Goal: Task Accomplishment & Management: Use online tool/utility

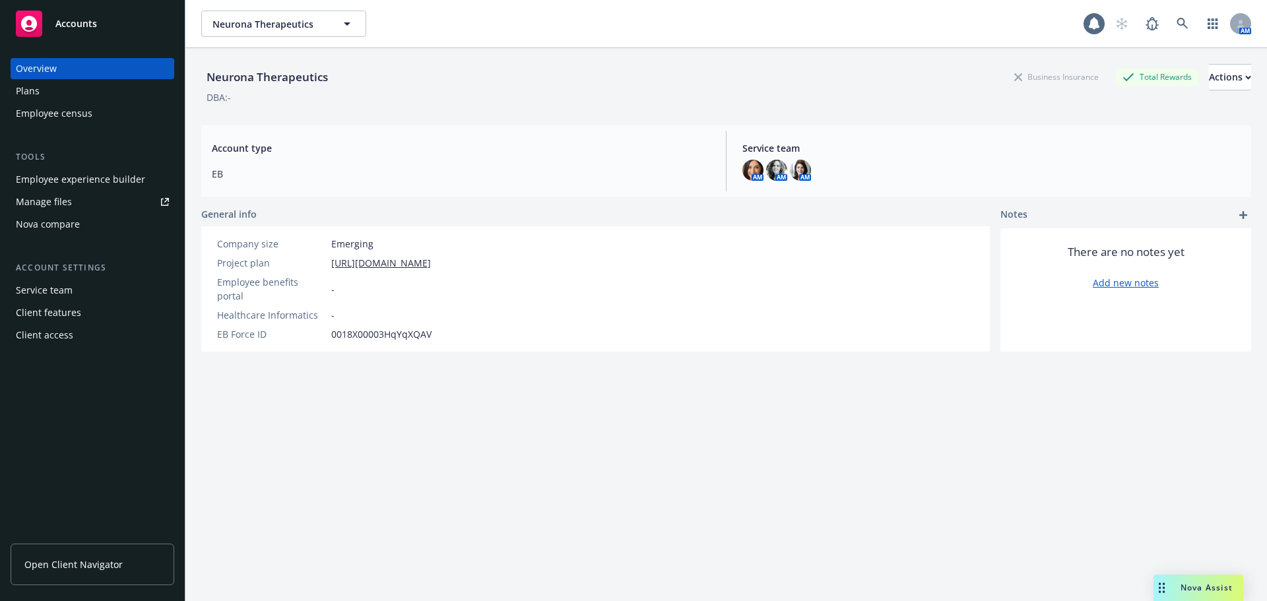
click at [1186, 589] on span "Nova Assist" at bounding box center [1206, 587] width 52 height 11
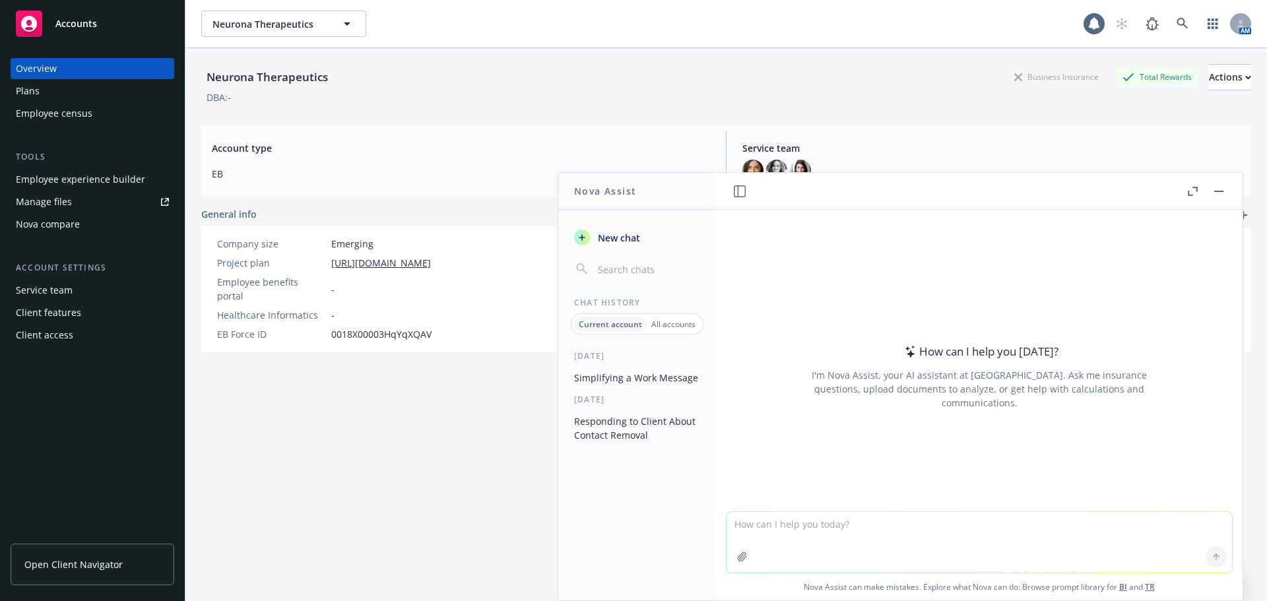
click at [1153, 575] on button "Nova Assist" at bounding box center [1198, 588] width 90 height 26
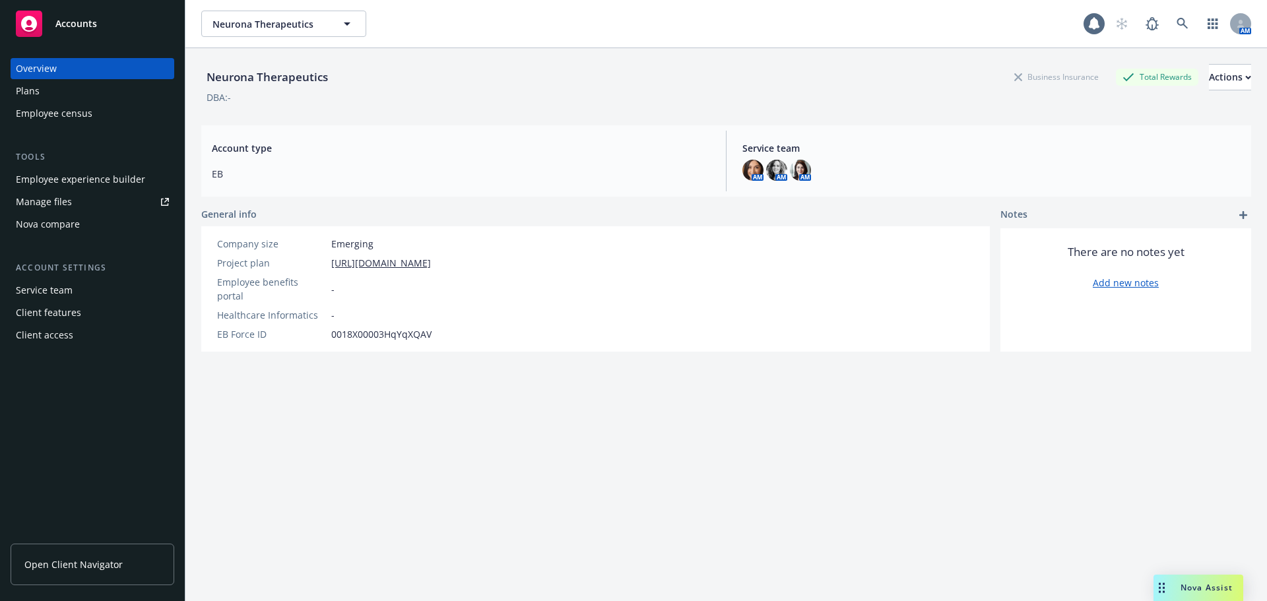
click at [1153, 575] on button "Nova Assist" at bounding box center [1198, 588] width 90 height 26
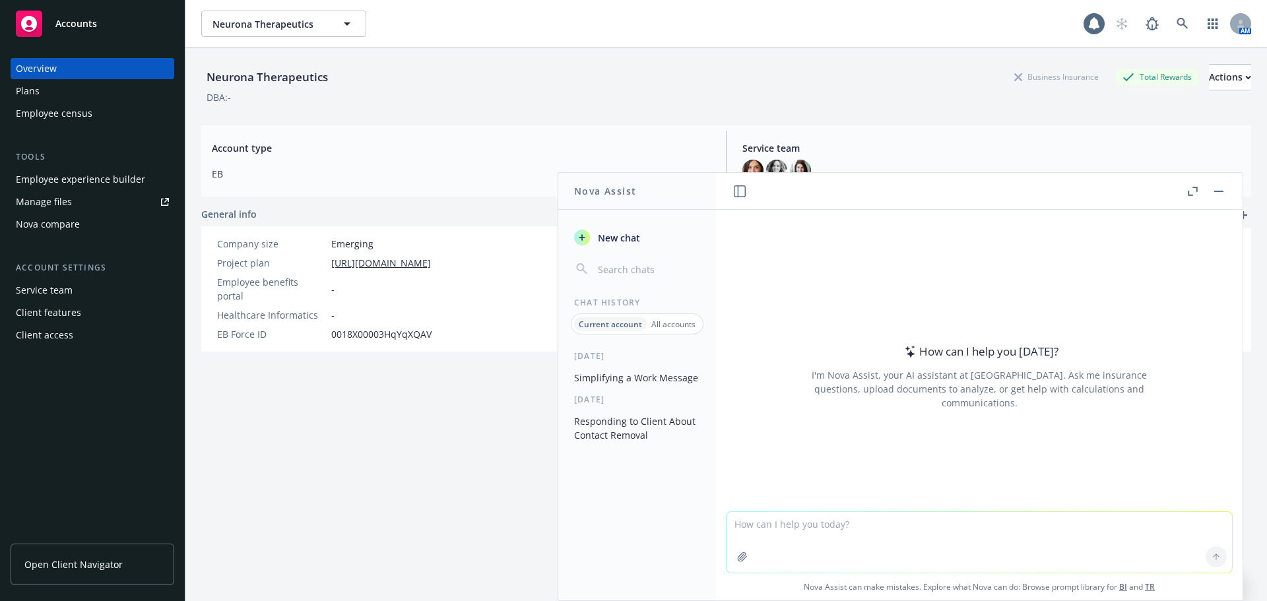
click at [929, 537] on textarea at bounding box center [978, 542] width 505 height 61
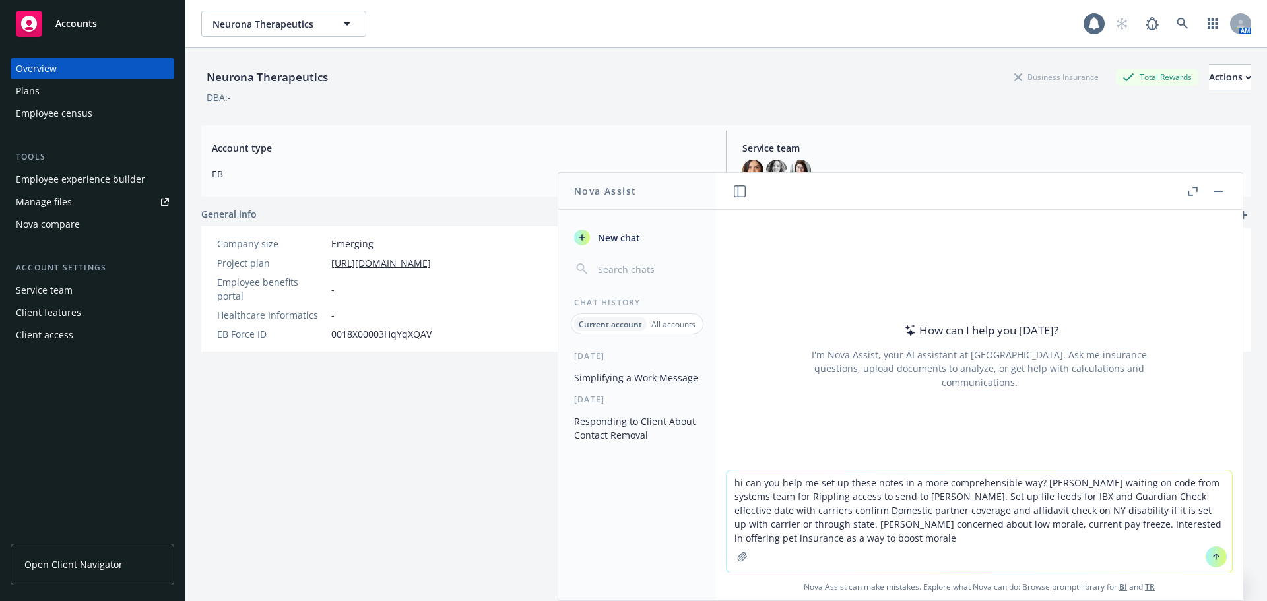
click at [778, 534] on textarea "hi can you help me set up these notes in a more comprehensible way? miranda wai…" at bounding box center [978, 521] width 505 height 102
type textarea "hi can you help me set up these notes in a more comprehensible way? miranda wai…"
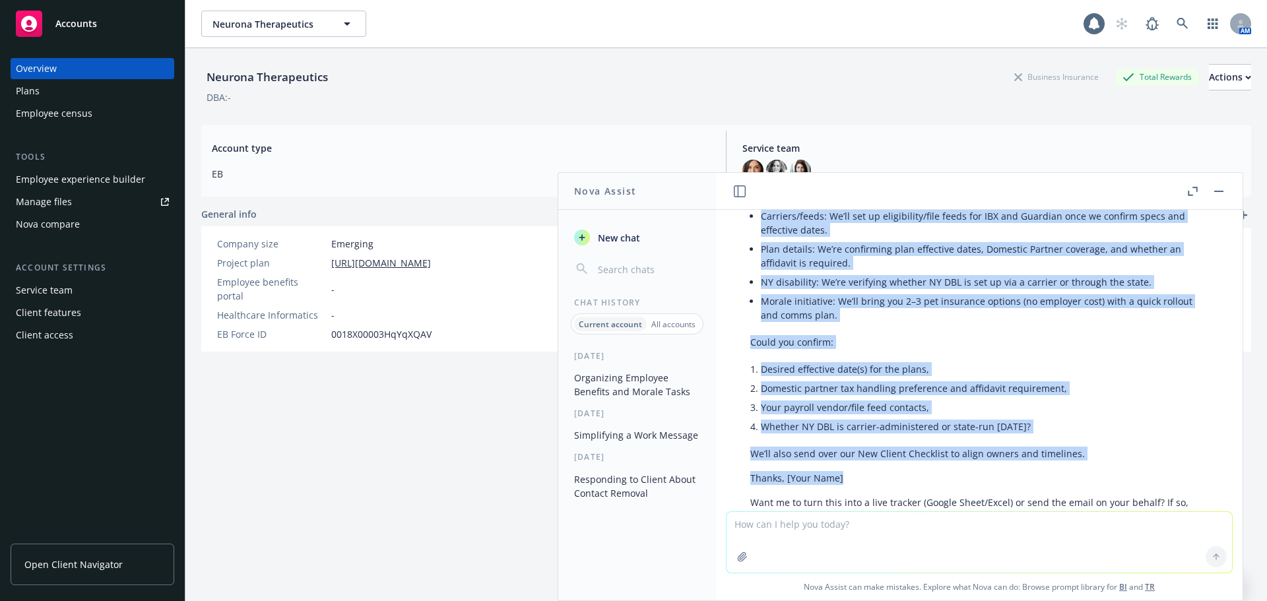
scroll to position [1478, 0]
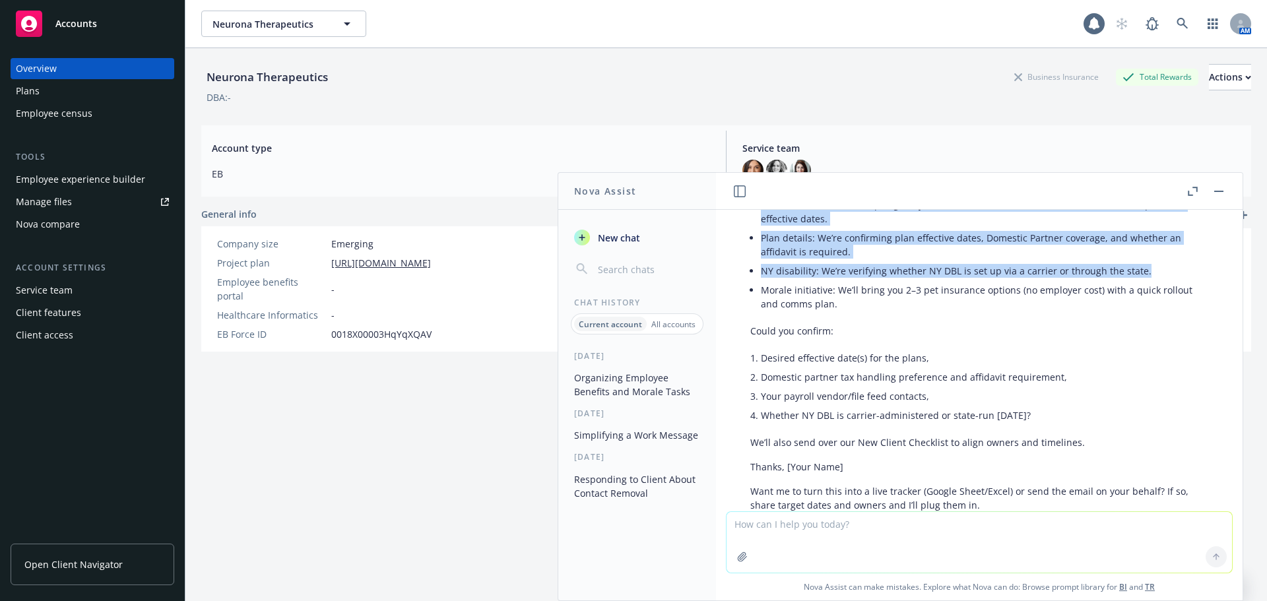
drag, startPoint x: 763, startPoint y: 374, endPoint x: 1148, endPoint y: 274, distance: 398.1
click at [1148, 274] on ul "Access: Miranda is awaiting the system code to enable your Rippling access; she…" at bounding box center [984, 237] width 447 height 151
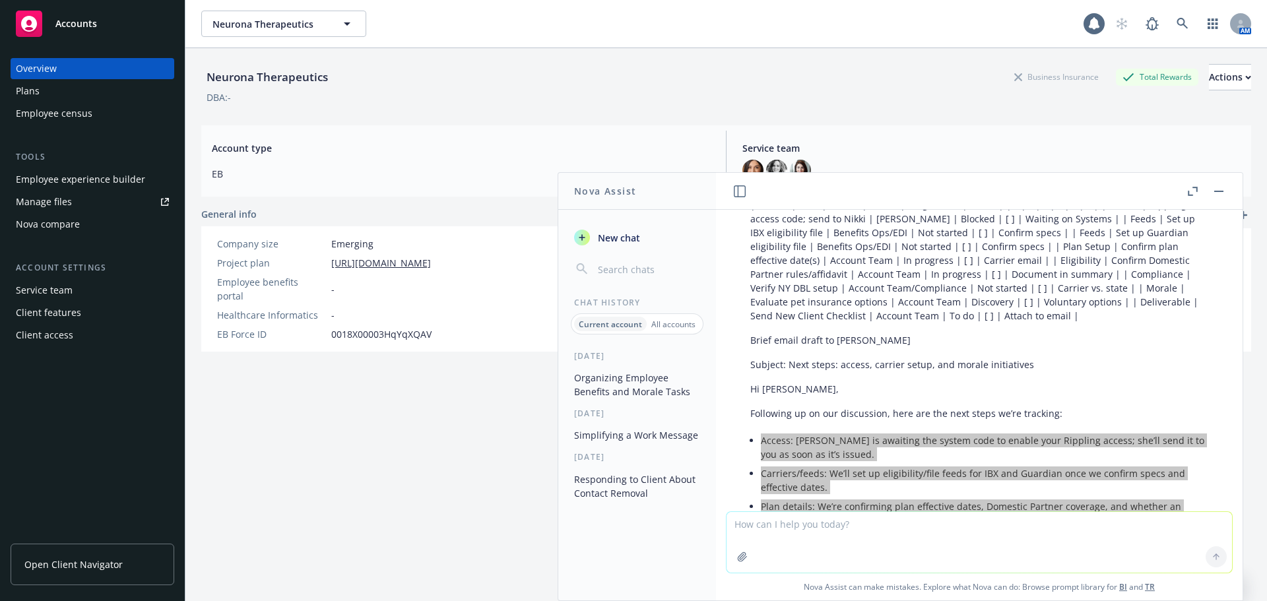
scroll to position [1276, 0]
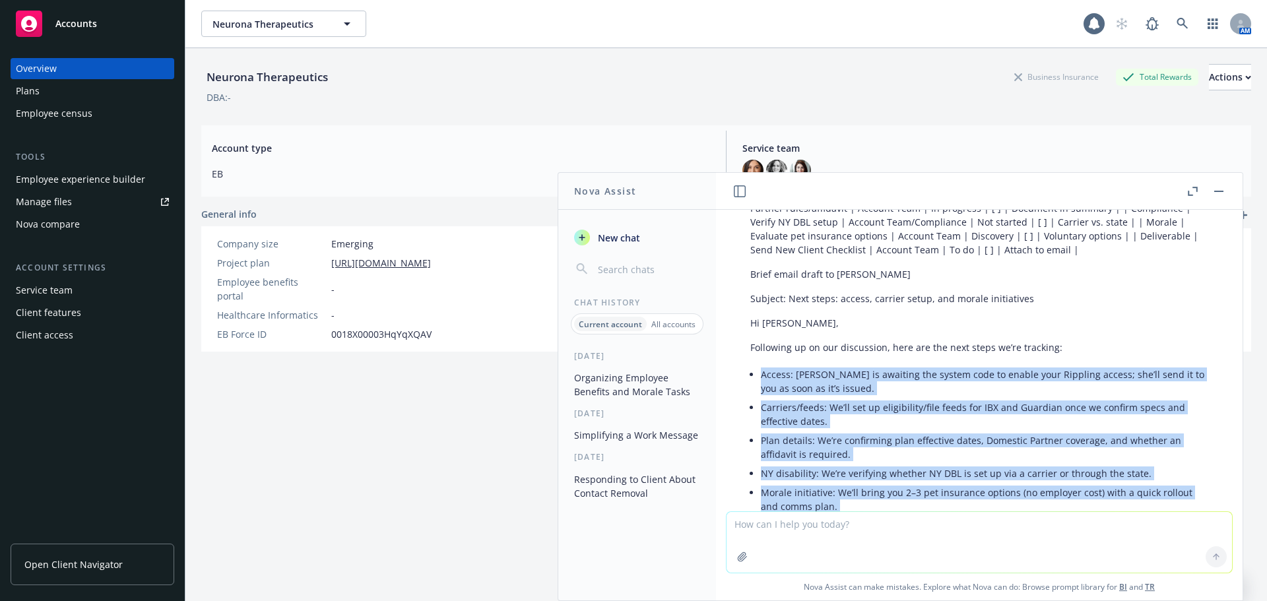
scroll to position [1540, 0]
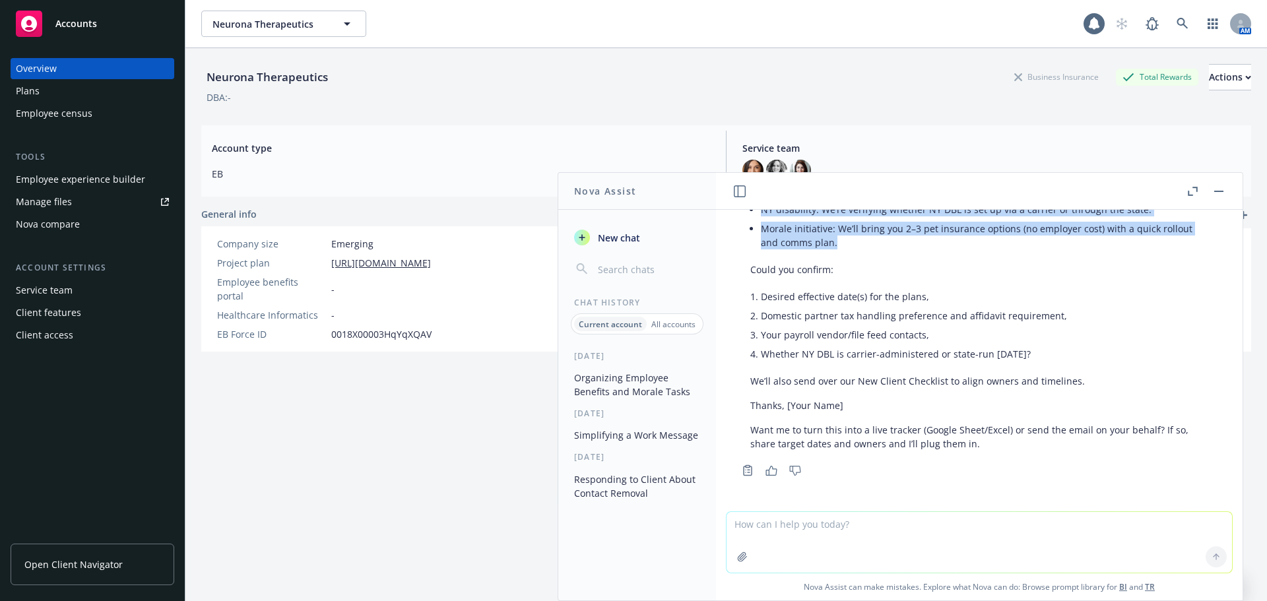
drag, startPoint x: 760, startPoint y: 373, endPoint x: 951, endPoint y: 247, distance: 229.4
copy ul "Access: Miranda is awaiting the system code to enable your Rippling access; she…"
drag, startPoint x: 1218, startPoint y: 195, endPoint x: 1165, endPoint y: 186, distance: 54.2
click at [1216, 195] on button "button" at bounding box center [1218, 191] width 16 height 16
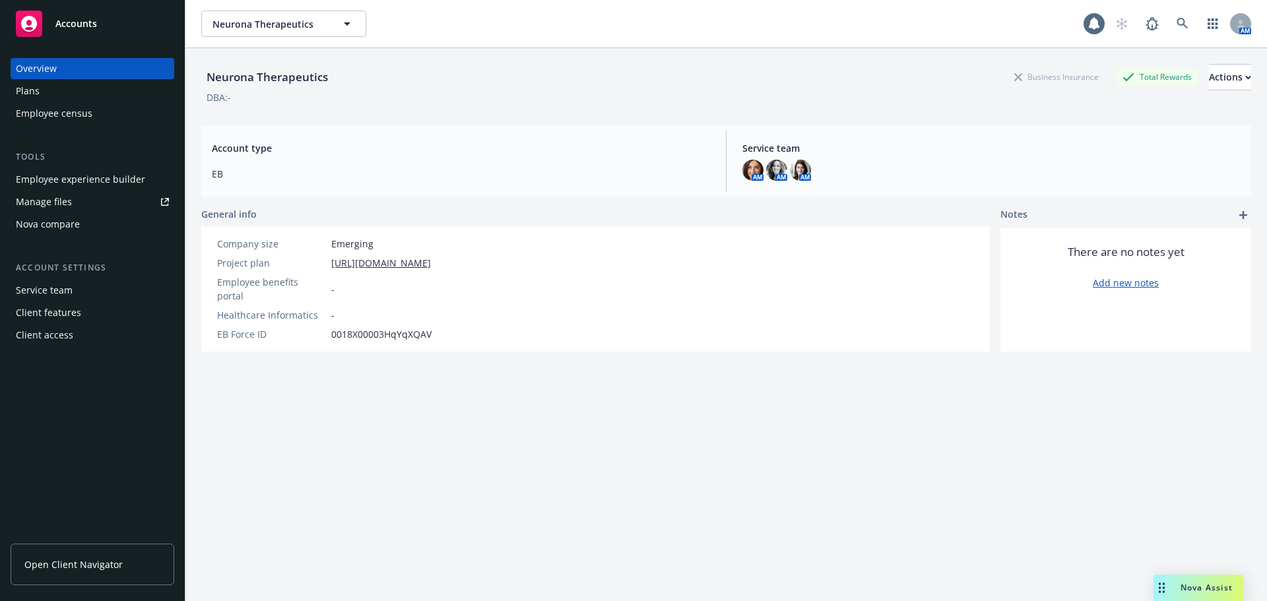
click at [98, 187] on div "Employee experience builder" at bounding box center [80, 179] width 129 height 21
click at [296, 32] on button "Neurona Therapeutics" at bounding box center [283, 24] width 165 height 26
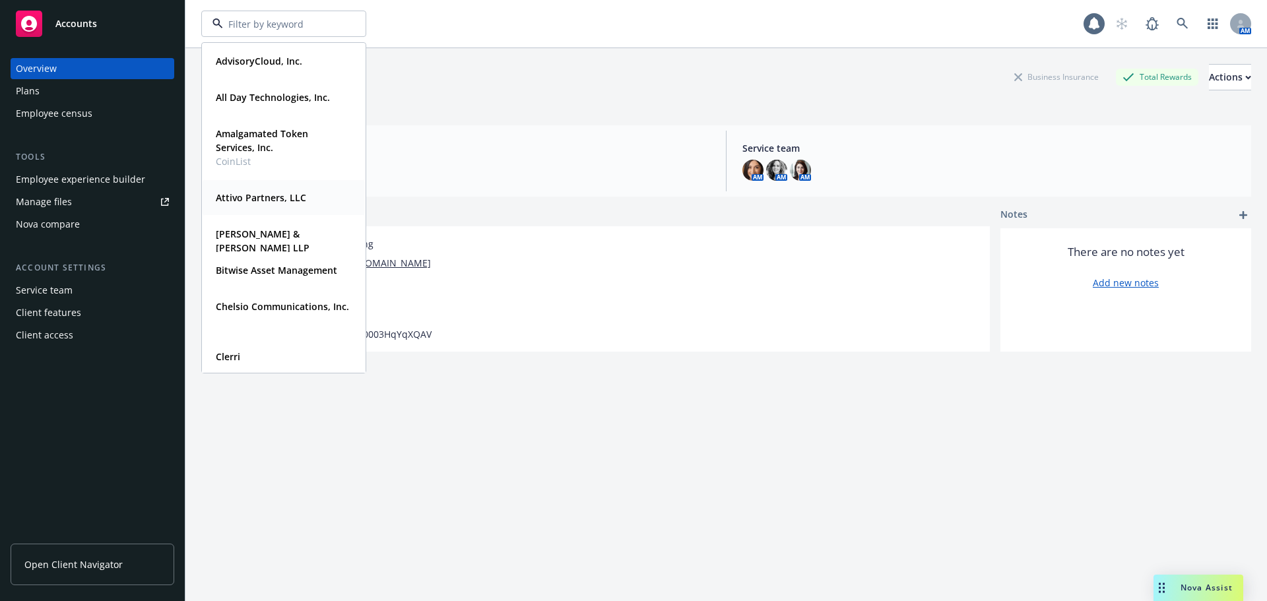
click at [257, 189] on div "Attivo Partners, LLC" at bounding box center [259, 197] width 98 height 19
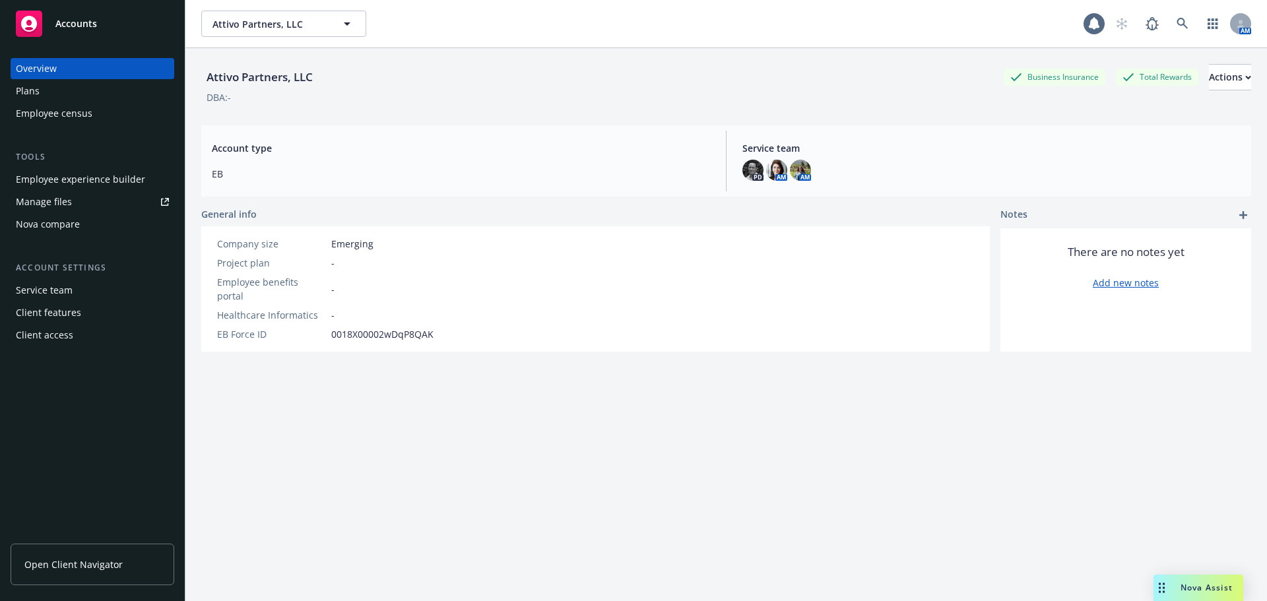
click at [69, 178] on div "Employee experience builder" at bounding box center [80, 179] width 129 height 21
click at [60, 317] on div "Client features" at bounding box center [48, 312] width 65 height 21
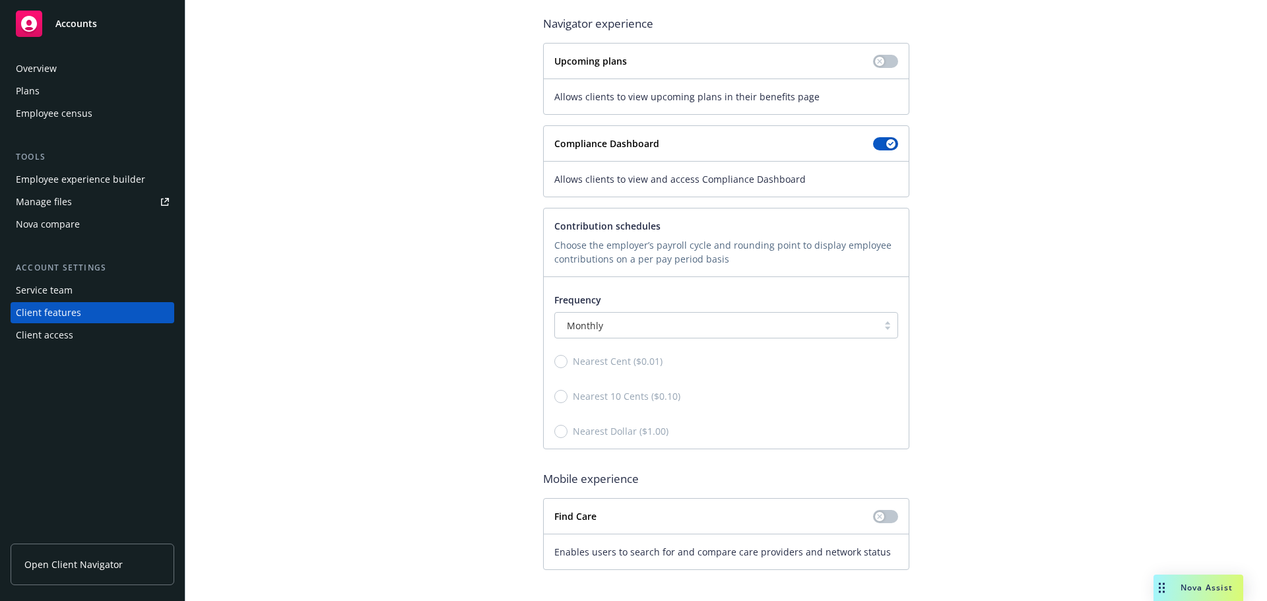
scroll to position [137, 0]
click at [627, 319] on div "Monthly" at bounding box center [715, 325] width 309 height 14
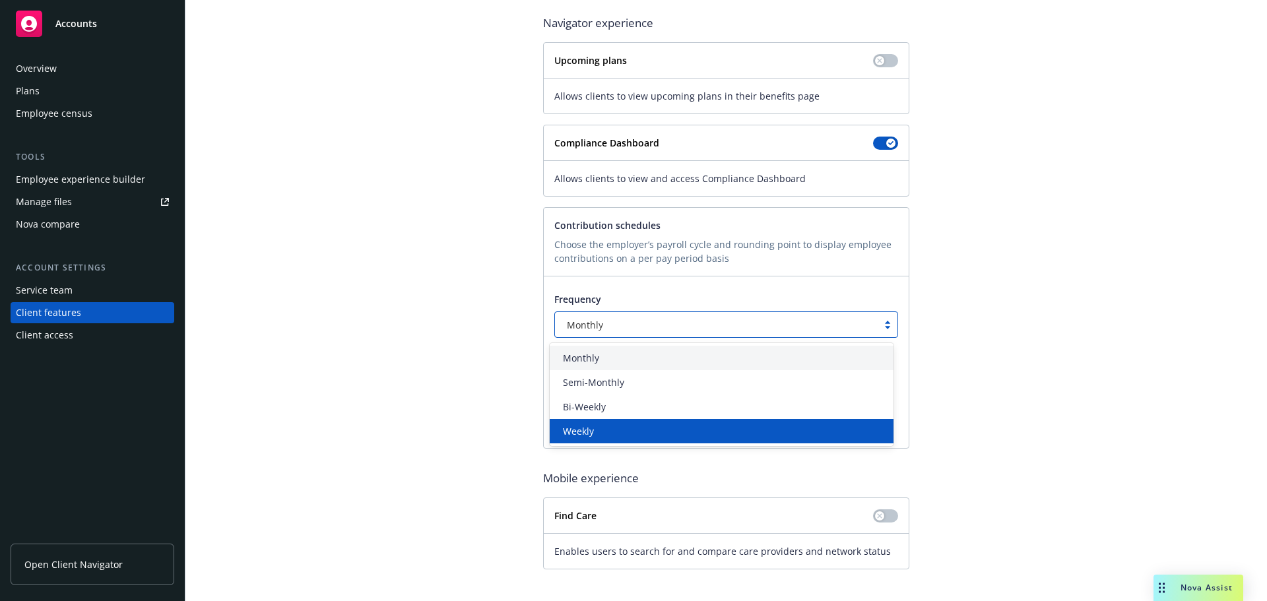
click at [595, 434] on div "Weekly" at bounding box center [721, 431] width 328 height 14
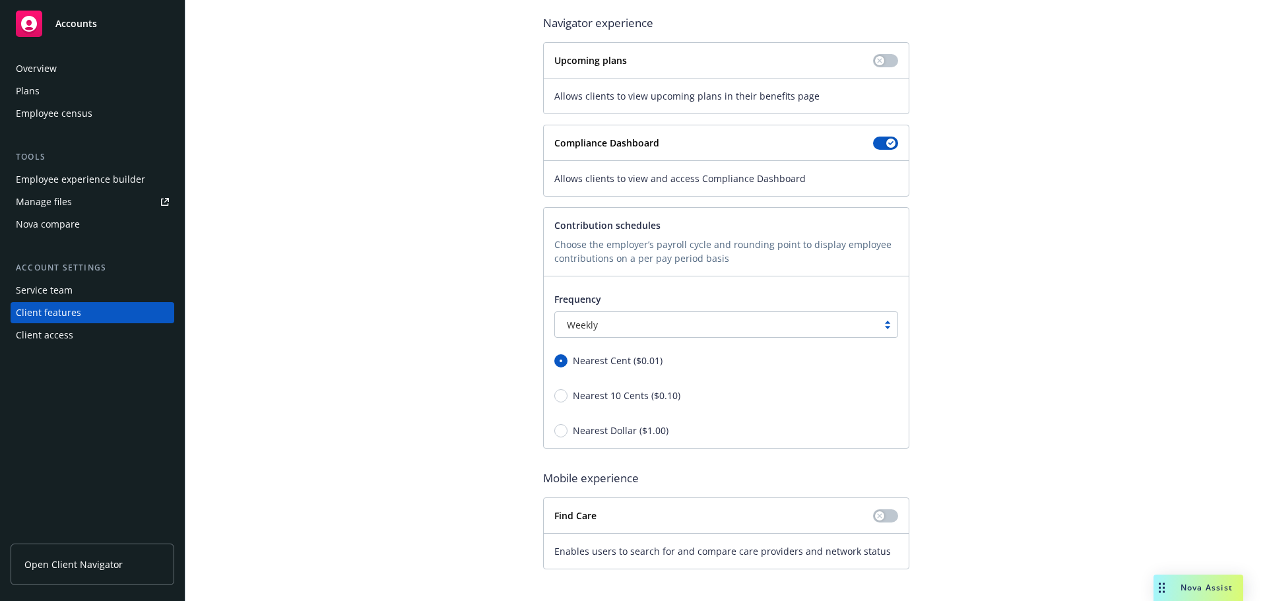
click at [603, 322] on div "Weekly" at bounding box center [715, 325] width 309 height 14
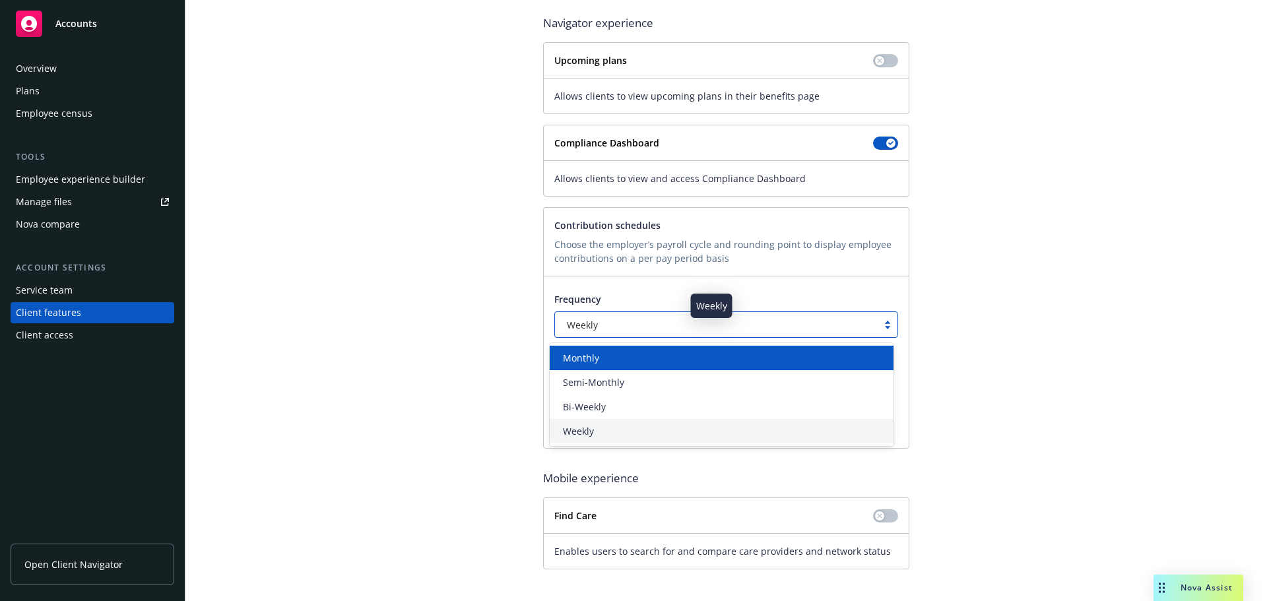
click at [603, 363] on div "Monthly" at bounding box center [721, 358] width 328 height 14
click at [610, 320] on div "Monthly" at bounding box center [715, 325] width 309 height 14
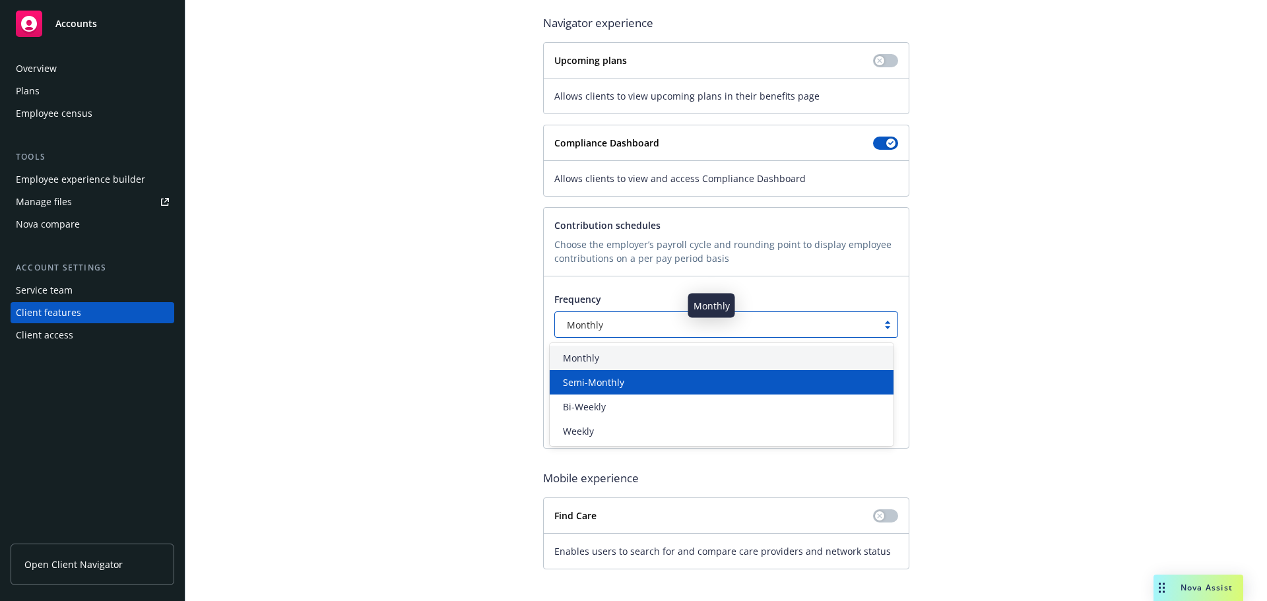
click at [597, 381] on span "Semi-Monthly" at bounding box center [593, 382] width 61 height 14
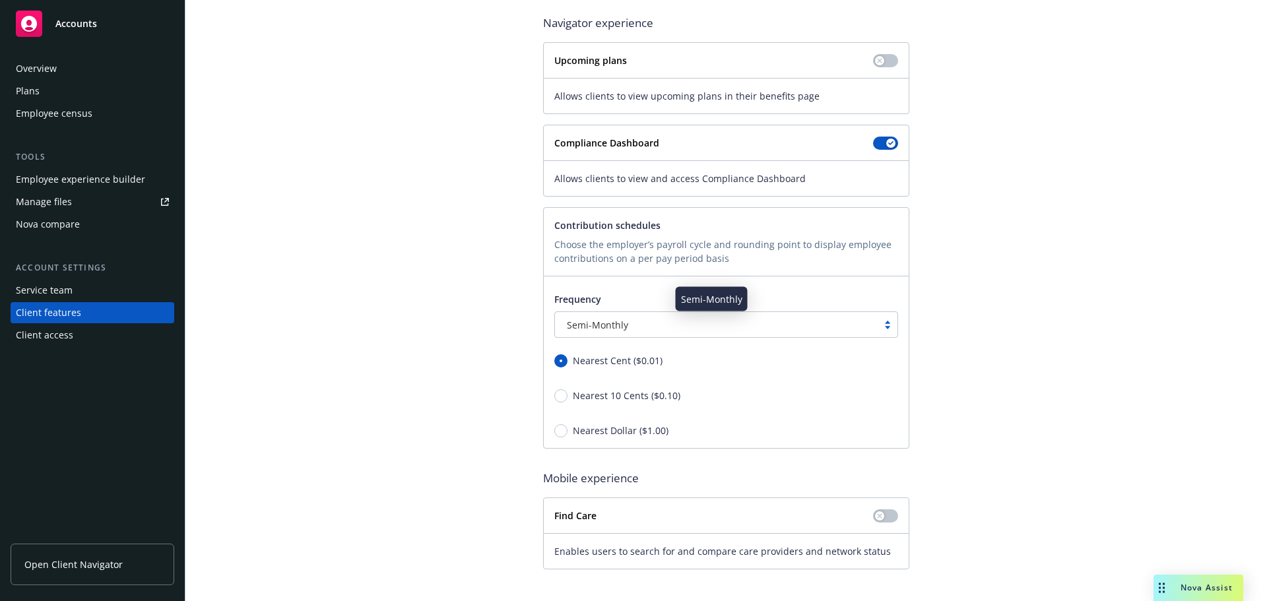
click at [599, 324] on span "Semi-Monthly" at bounding box center [597, 325] width 61 height 14
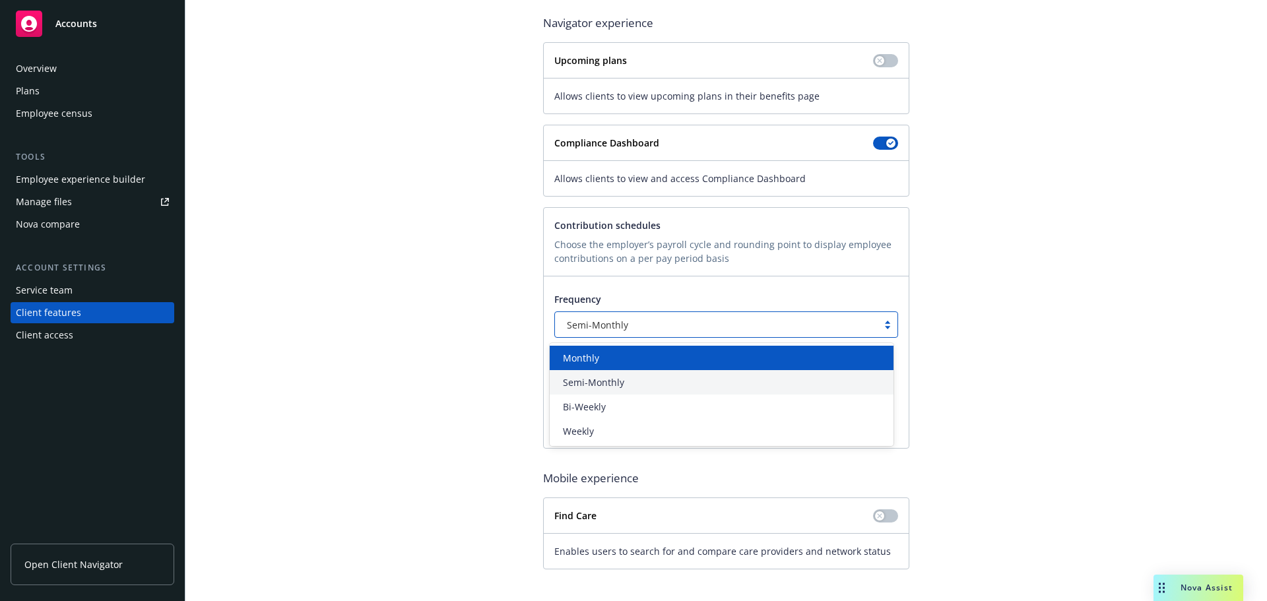
click at [585, 367] on div "Monthly" at bounding box center [721, 358] width 344 height 24
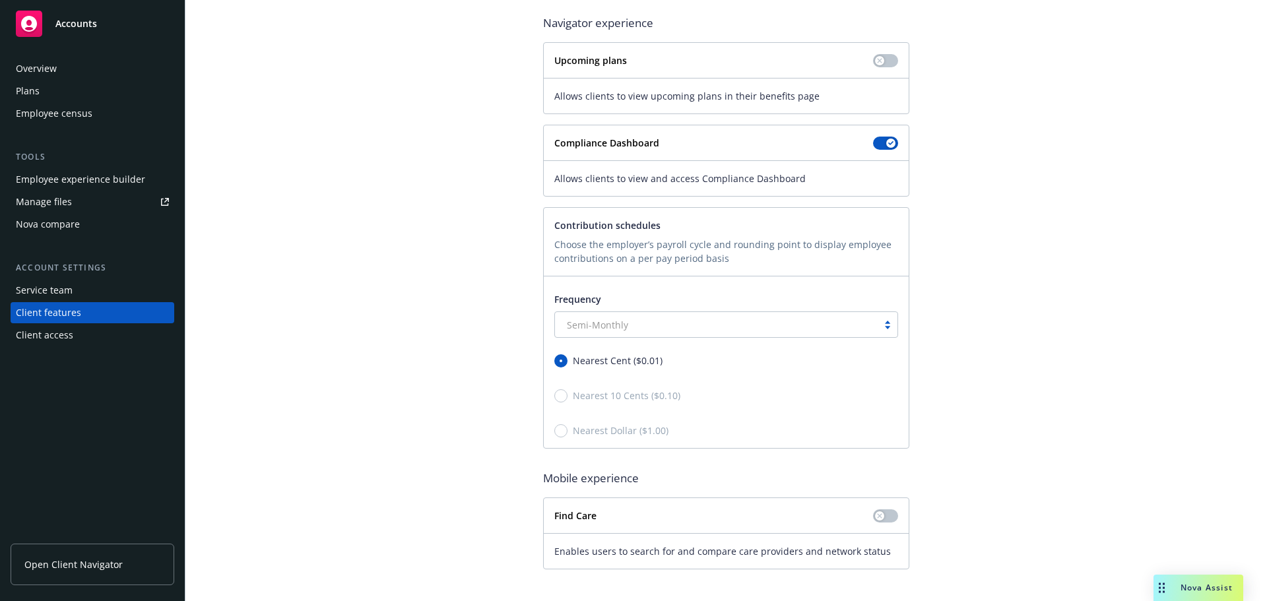
radio input "false"
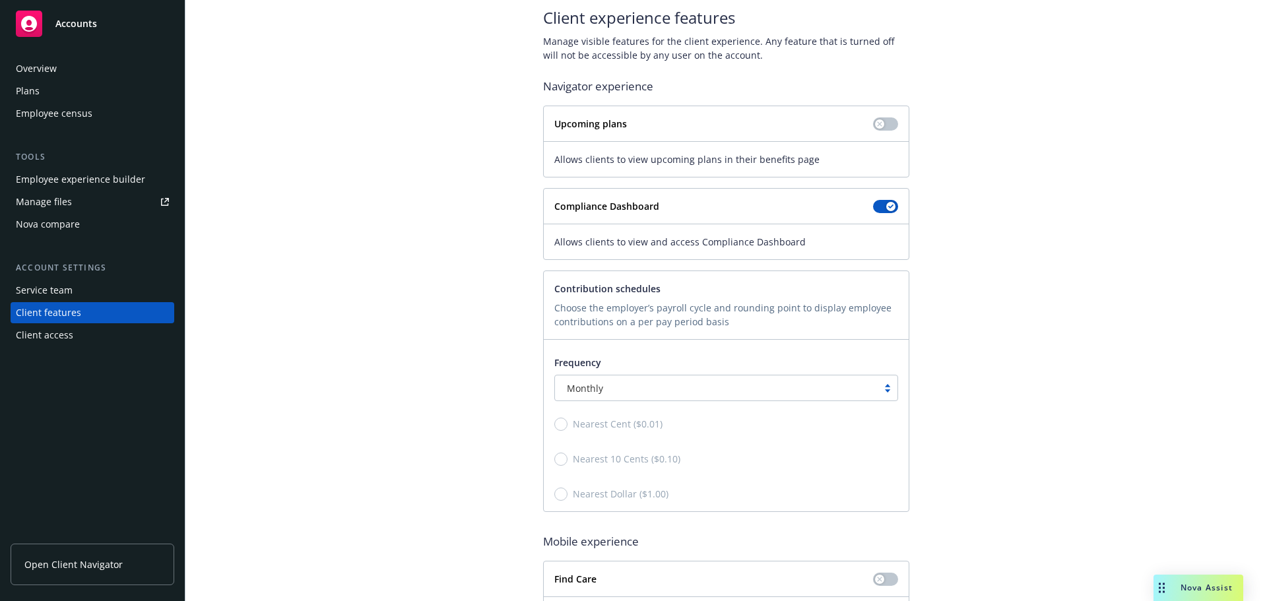
scroll to position [0, 0]
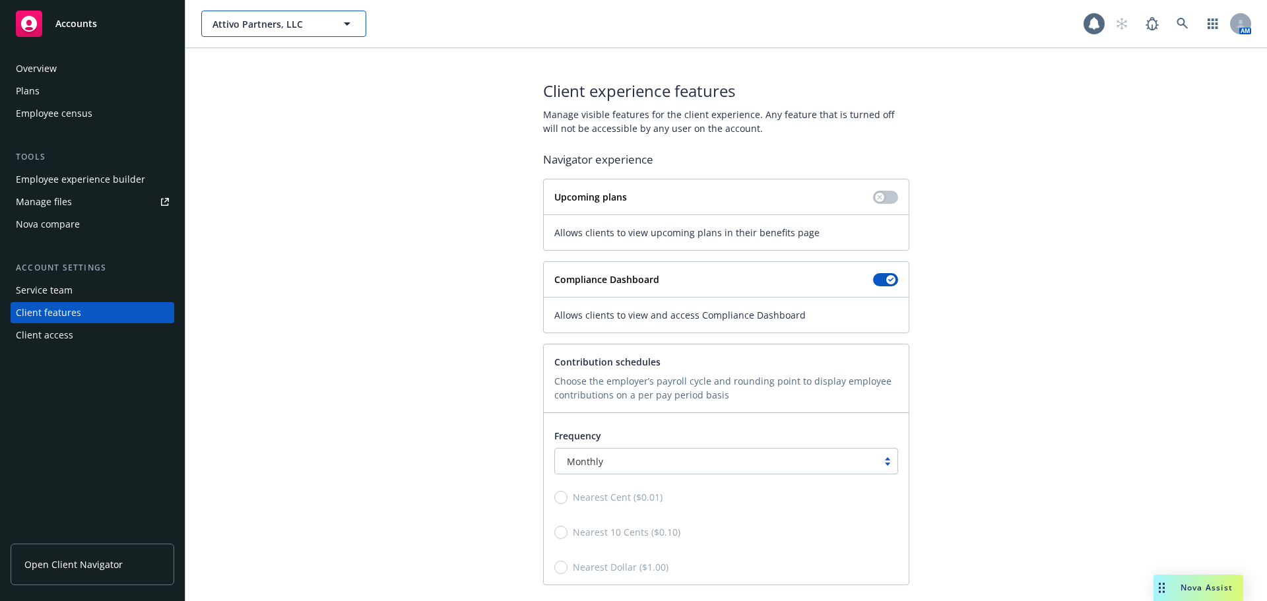
click at [343, 20] on icon "button" at bounding box center [347, 24] width 16 height 16
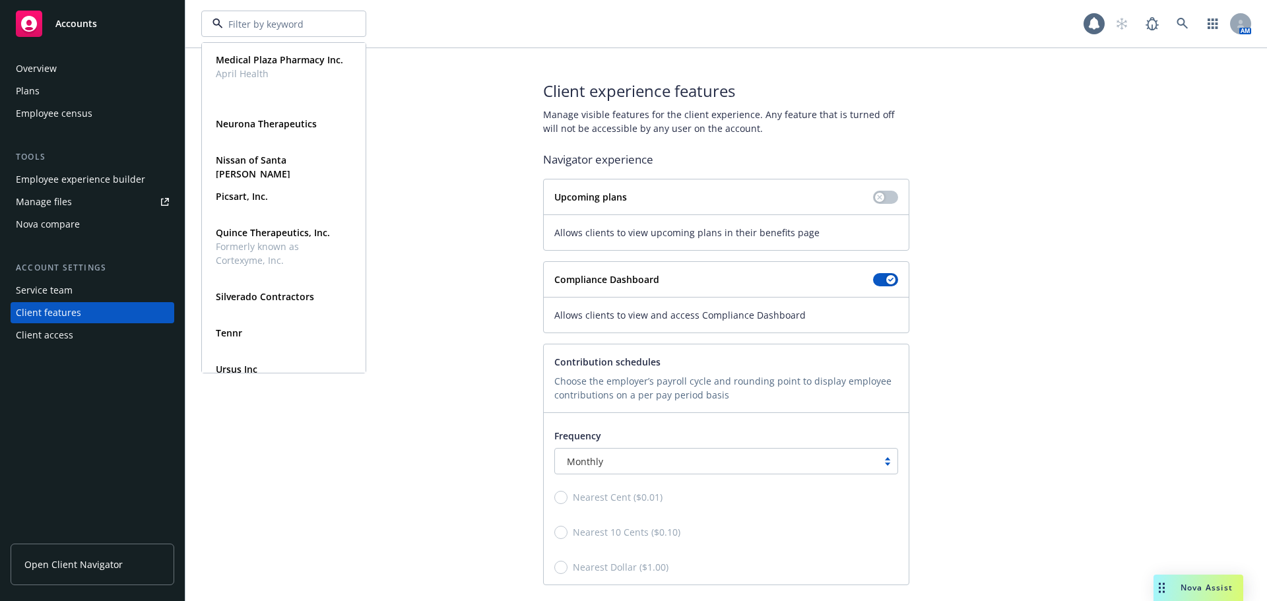
scroll to position [674, 0]
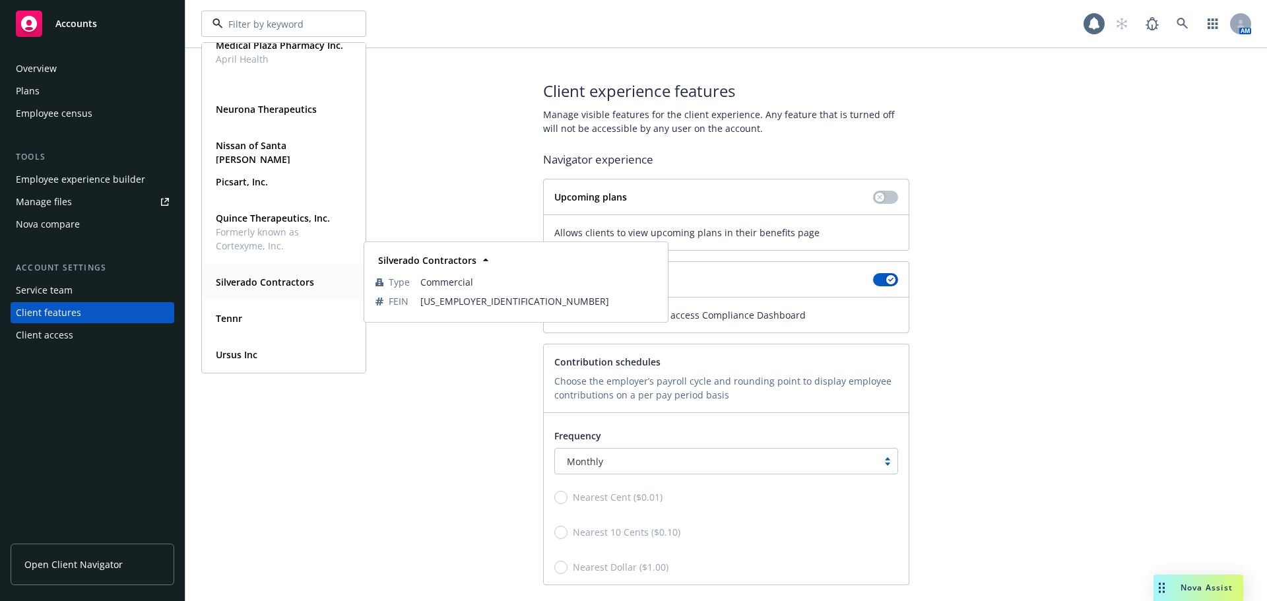
click at [243, 277] on strong "Silverado Contractors" at bounding box center [265, 282] width 98 height 13
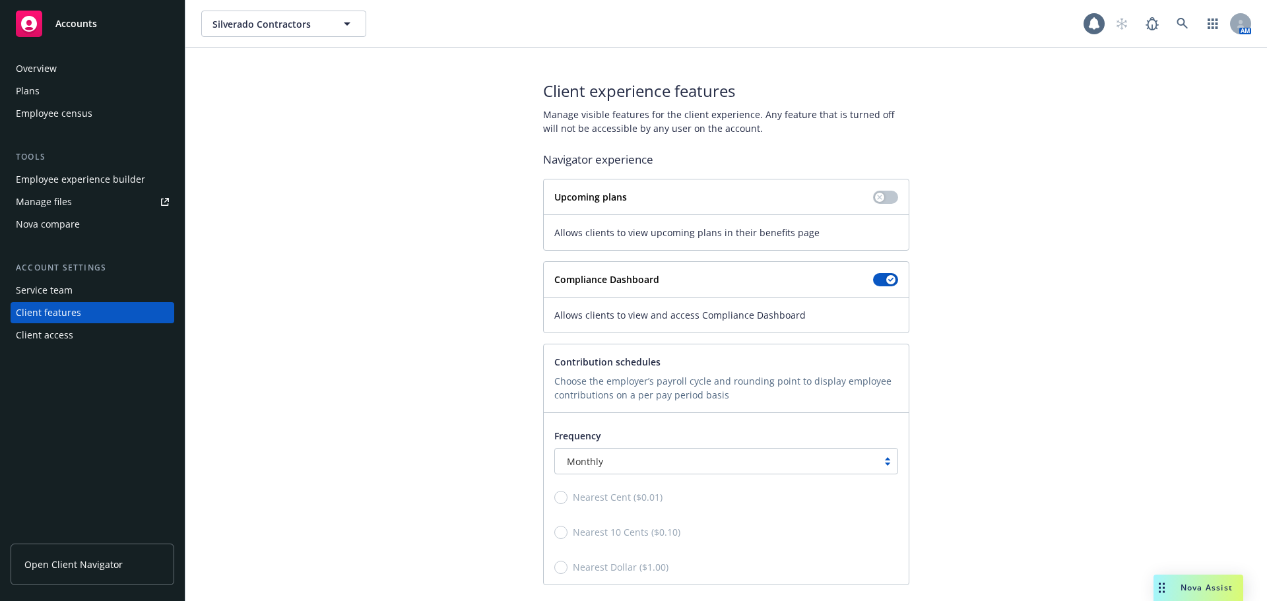
click at [73, 177] on div "Employee experience builder" at bounding box center [80, 179] width 129 height 21
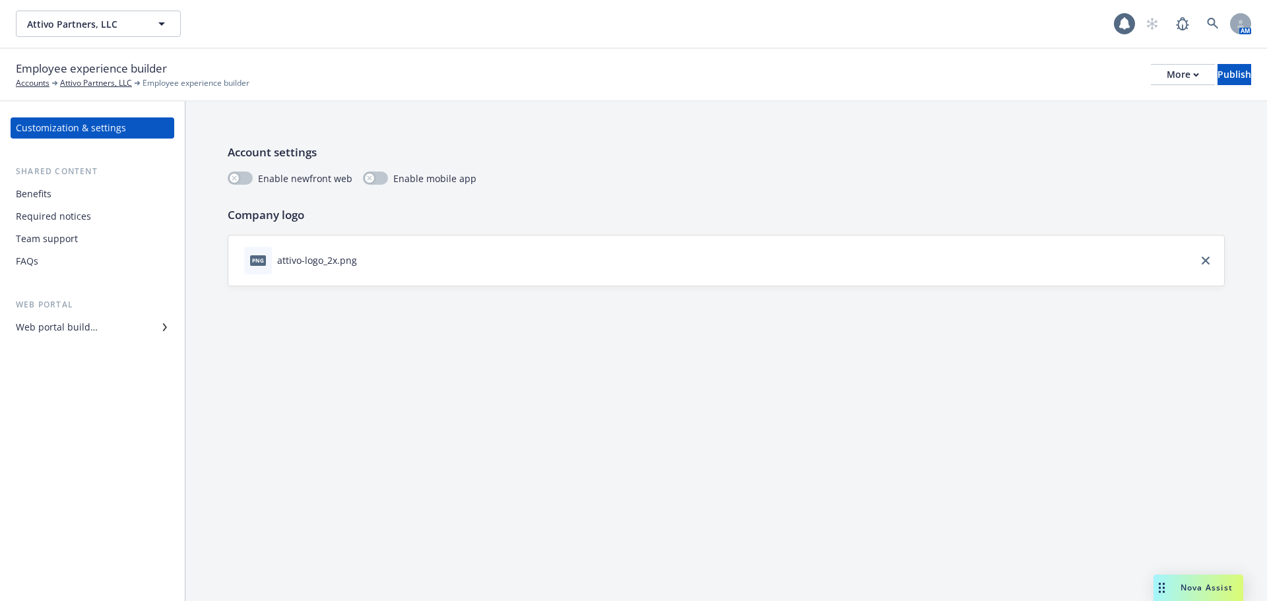
click at [45, 324] on div "Web portal builder" at bounding box center [57, 327] width 82 height 21
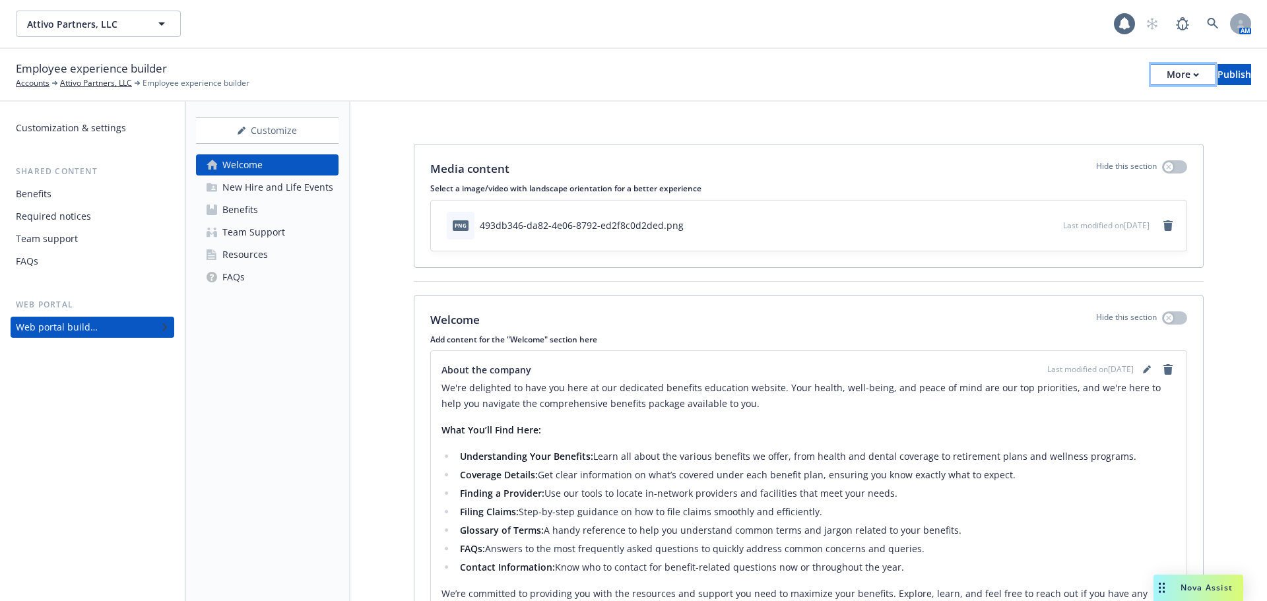
click at [1150, 74] on button "More" at bounding box center [1182, 74] width 64 height 21
click at [1054, 105] on link "Copy preview link" at bounding box center [1073, 104] width 195 height 26
click at [247, 179] on div "New Hire and Life Events" at bounding box center [277, 187] width 111 height 21
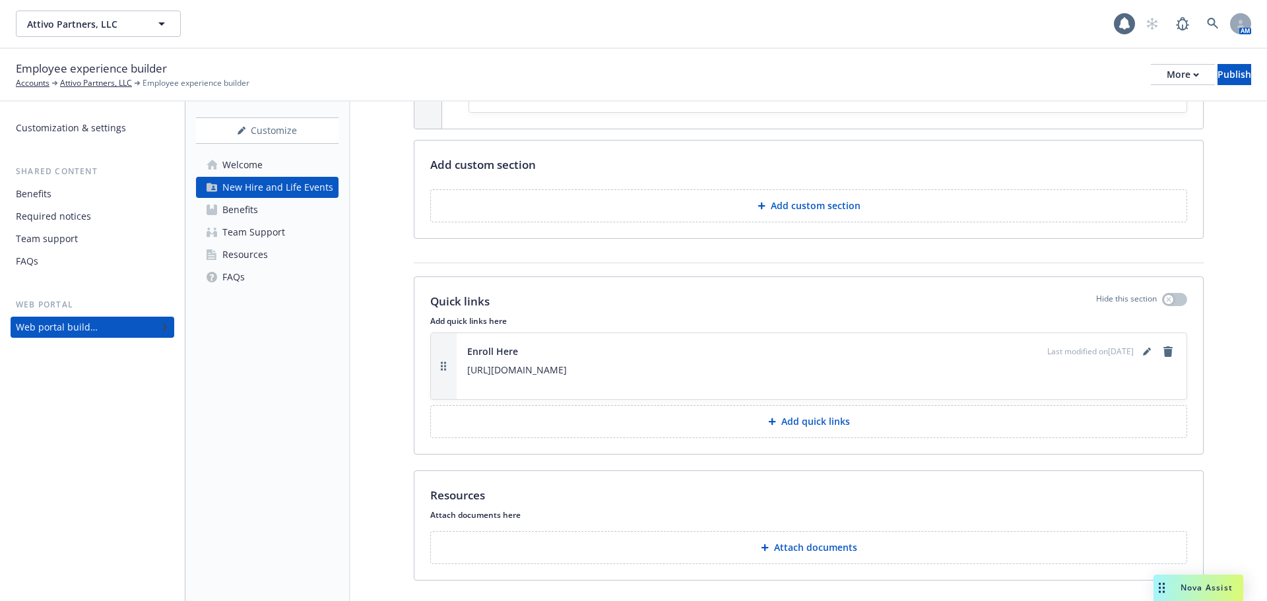
scroll to position [1573, 0]
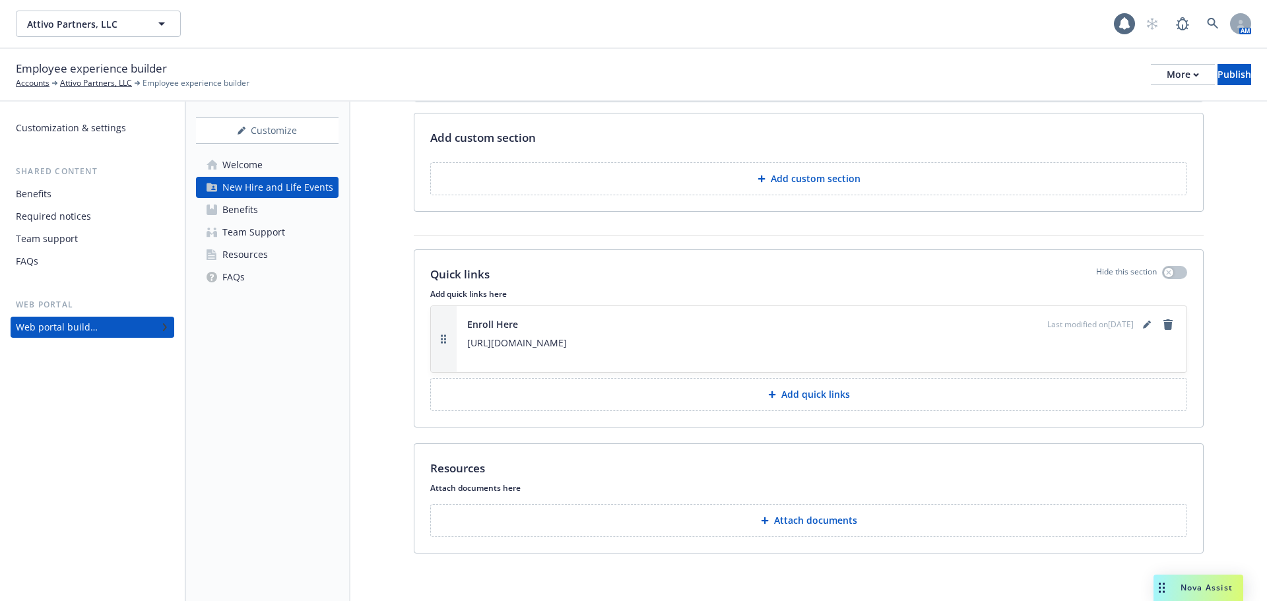
click at [256, 232] on div "Team Support" at bounding box center [253, 232] width 63 height 21
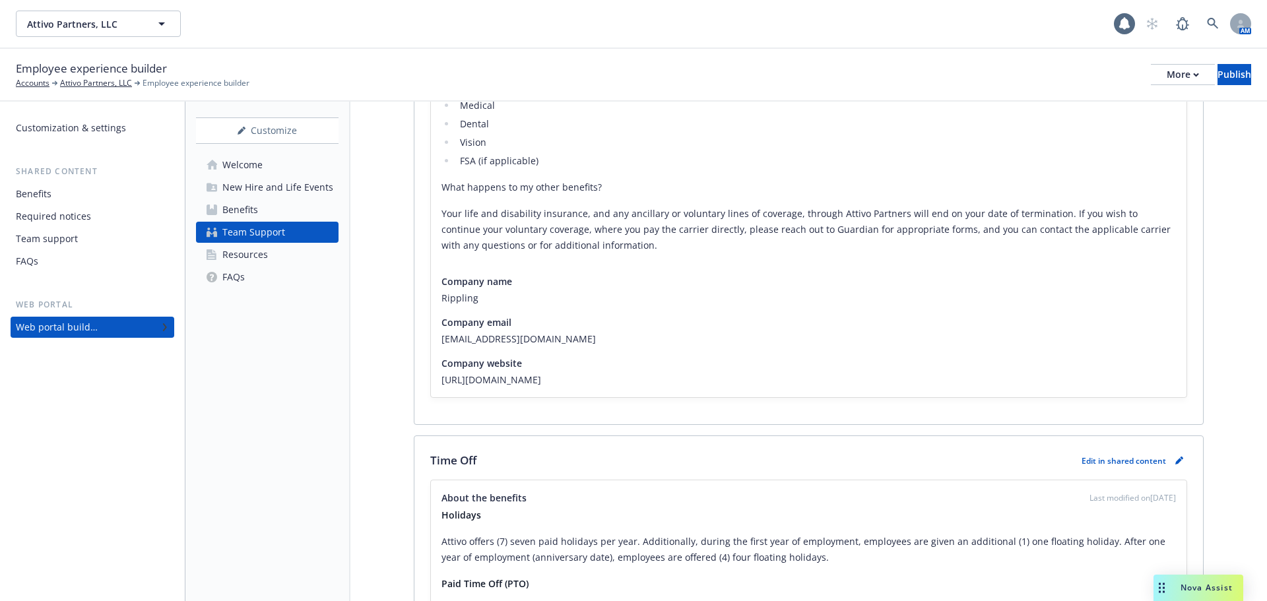
scroll to position [726, 0]
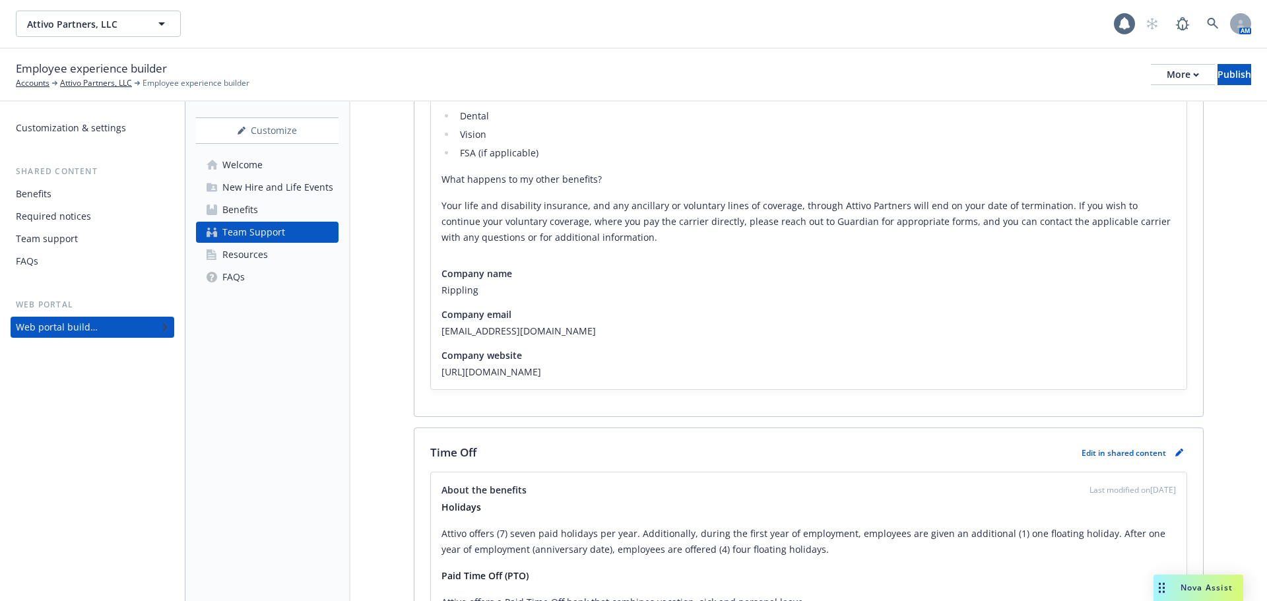
click at [235, 256] on div "Resources" at bounding box center [245, 254] width 46 height 21
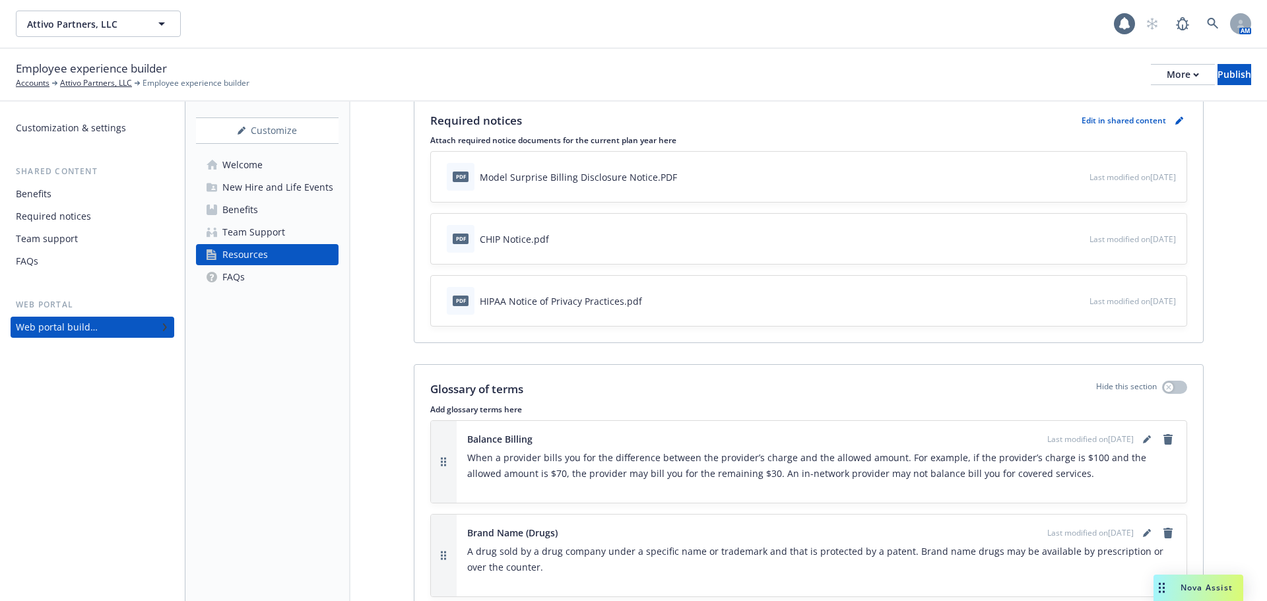
scroll to position [225, 0]
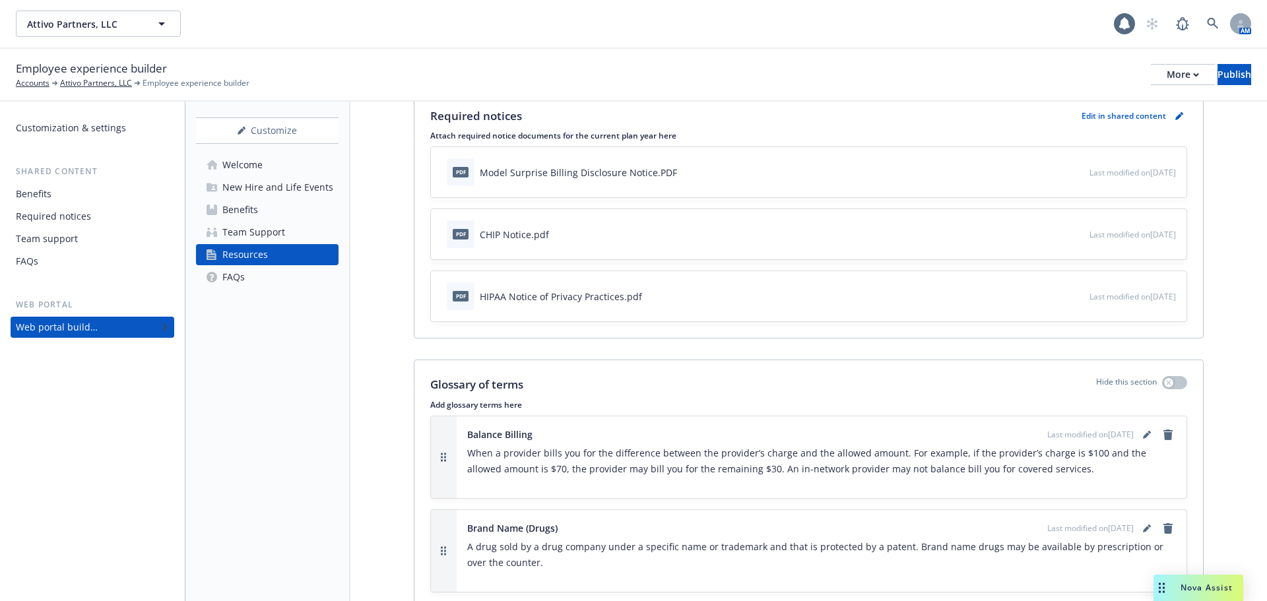
click at [272, 230] on div "Team Support" at bounding box center [253, 232] width 63 height 21
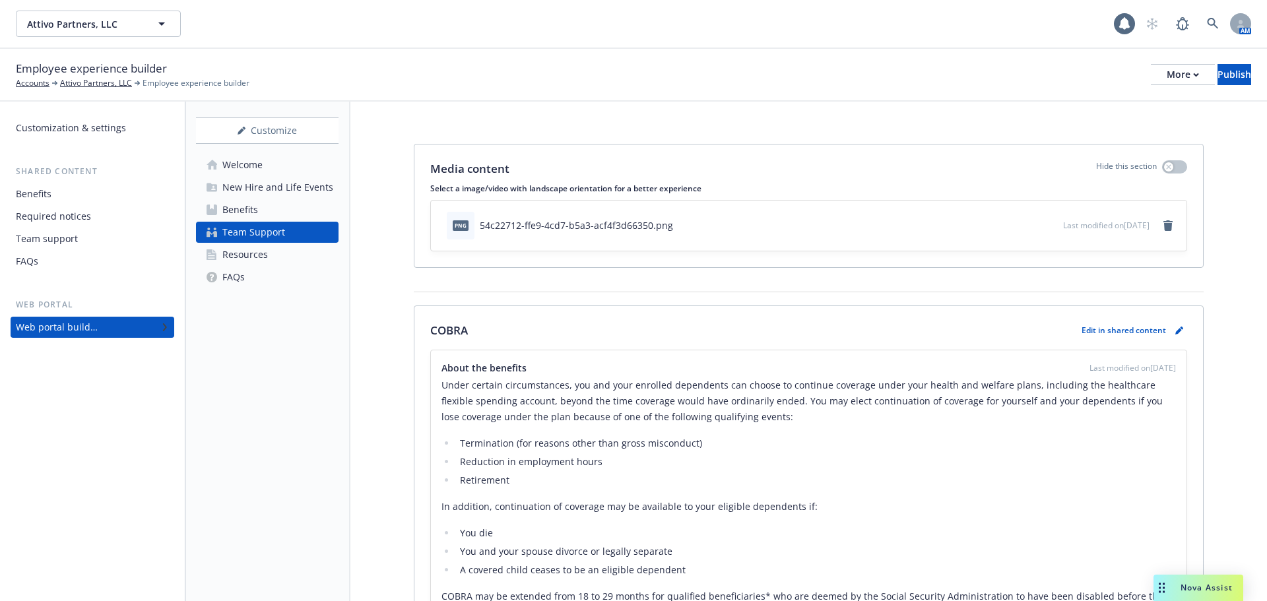
click at [252, 272] on link "FAQs" at bounding box center [267, 276] width 142 height 21
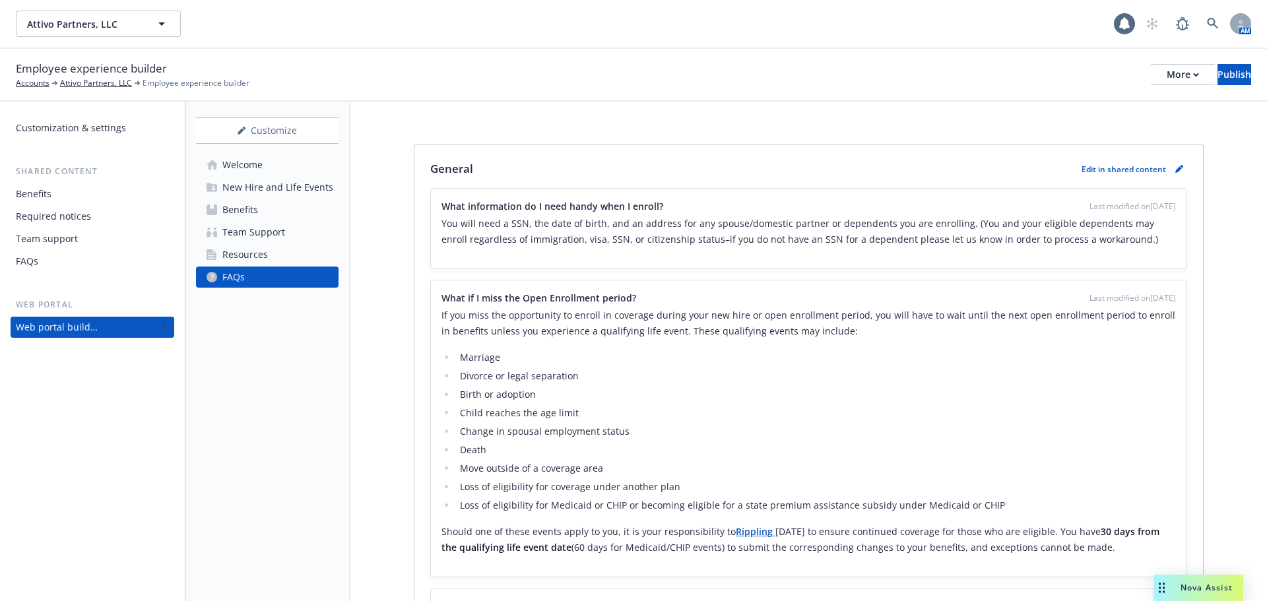
click at [263, 192] on div "New Hire and Life Events" at bounding box center [277, 187] width 111 height 21
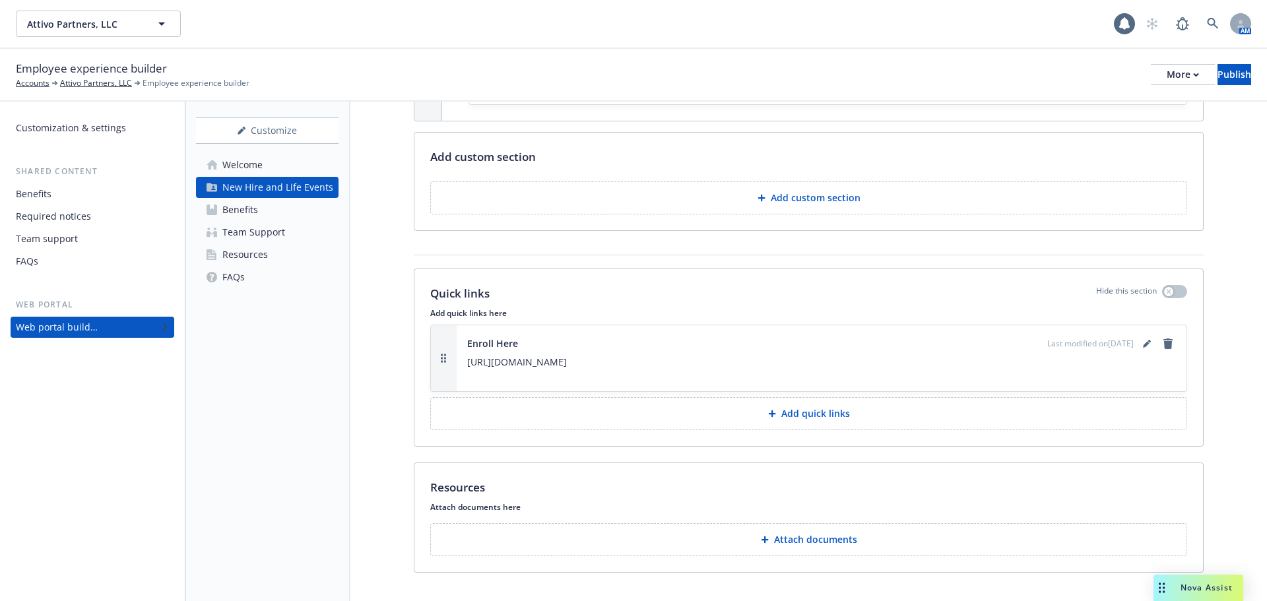
scroll to position [1573, 0]
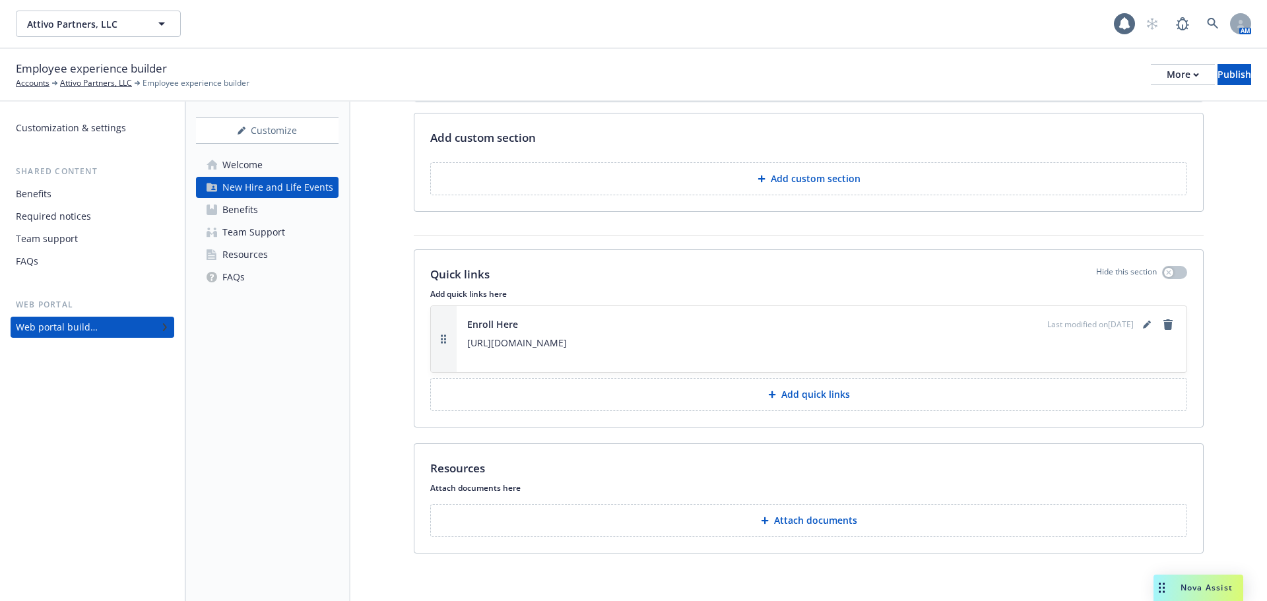
click at [803, 515] on p "Attach documents" at bounding box center [815, 520] width 83 height 13
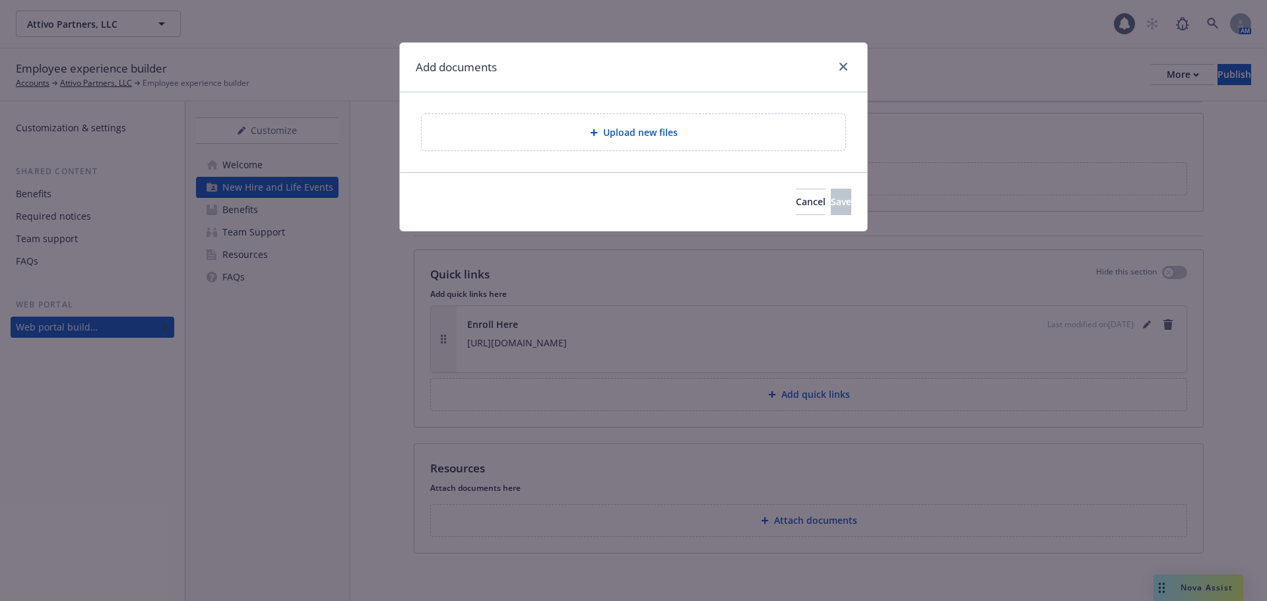
click at [580, 119] on div "Upload new files" at bounding box center [633, 132] width 423 height 36
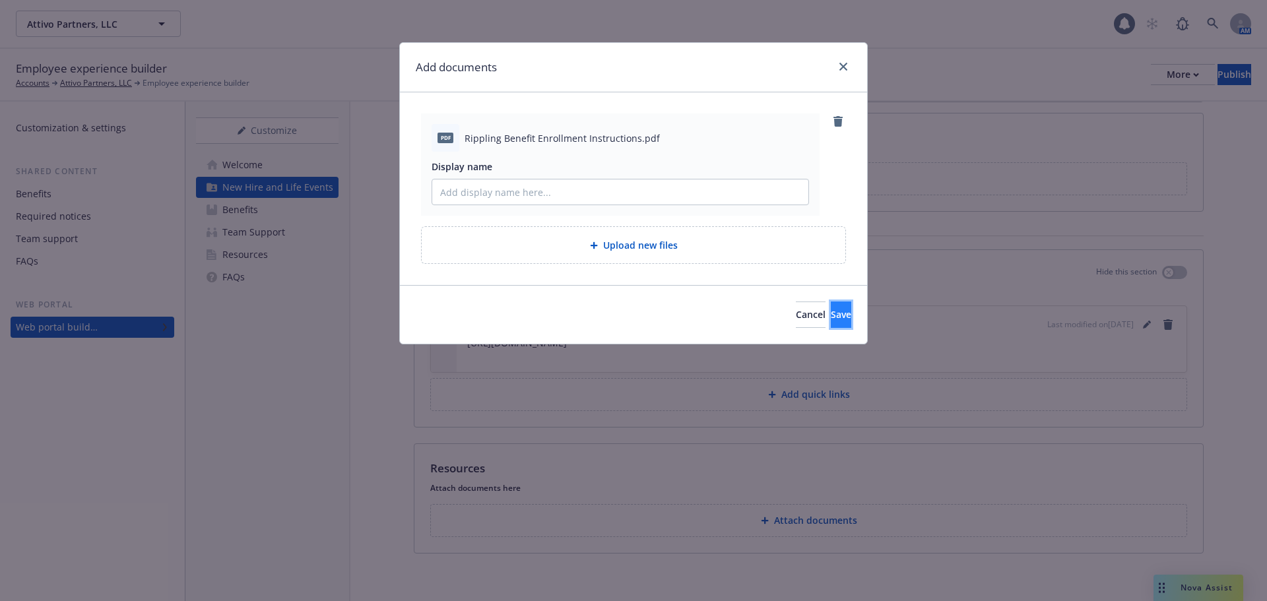
click at [830, 309] on span "Save" at bounding box center [840, 314] width 20 height 13
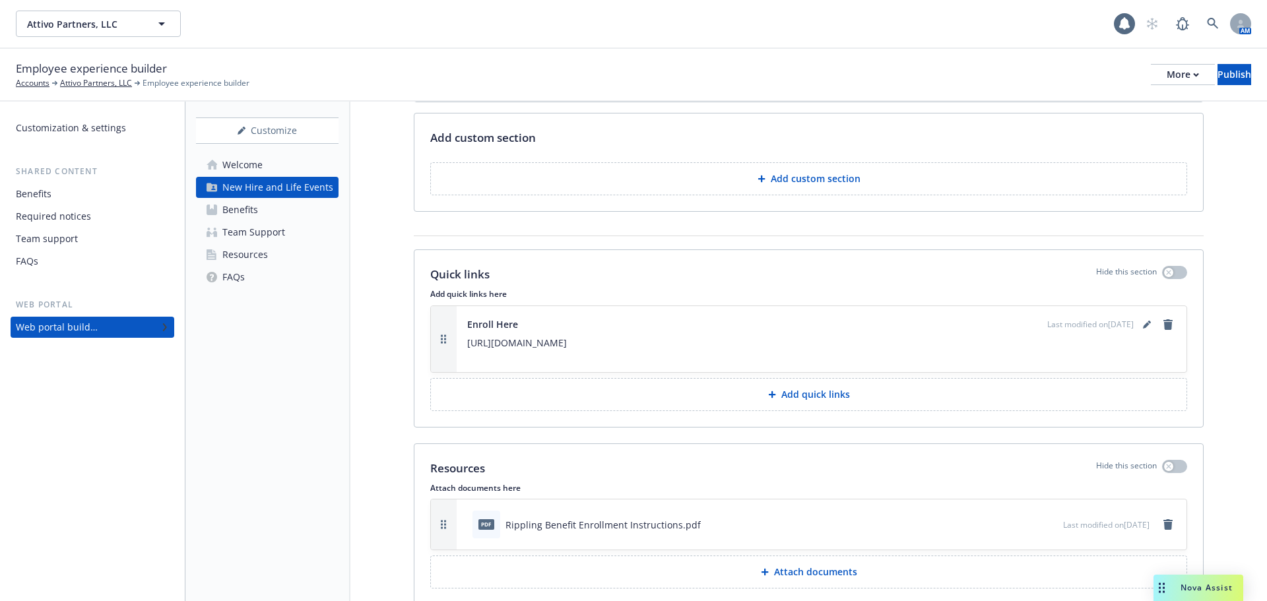
click at [228, 213] on div "Benefits" at bounding box center [240, 209] width 36 height 21
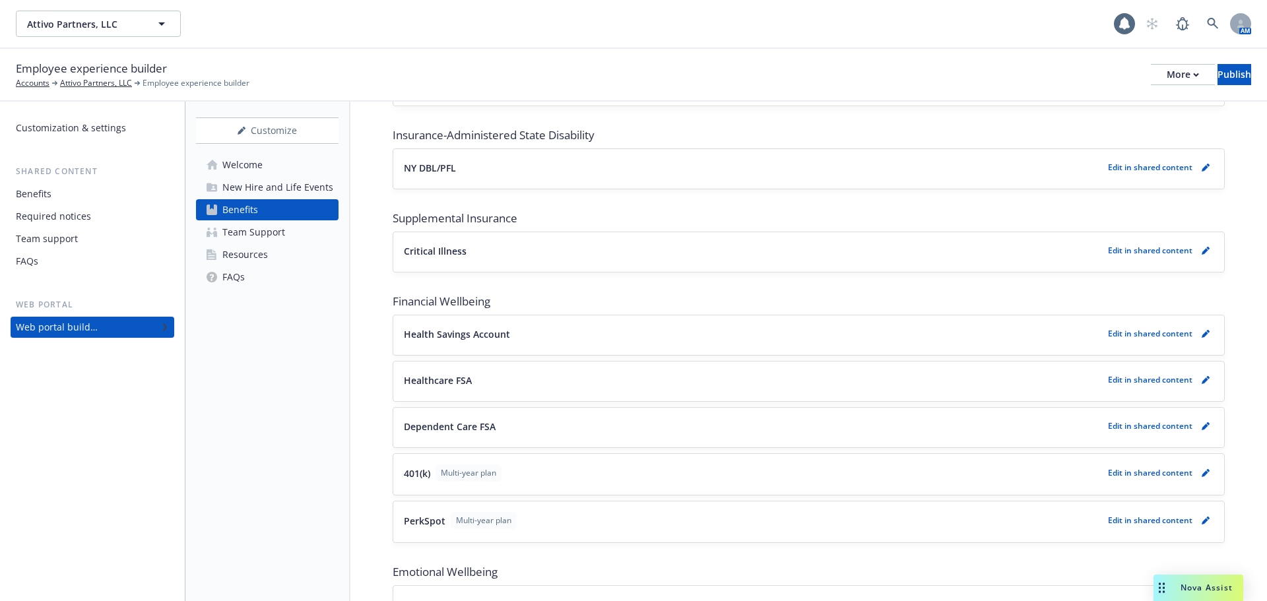
scroll to position [1152, 0]
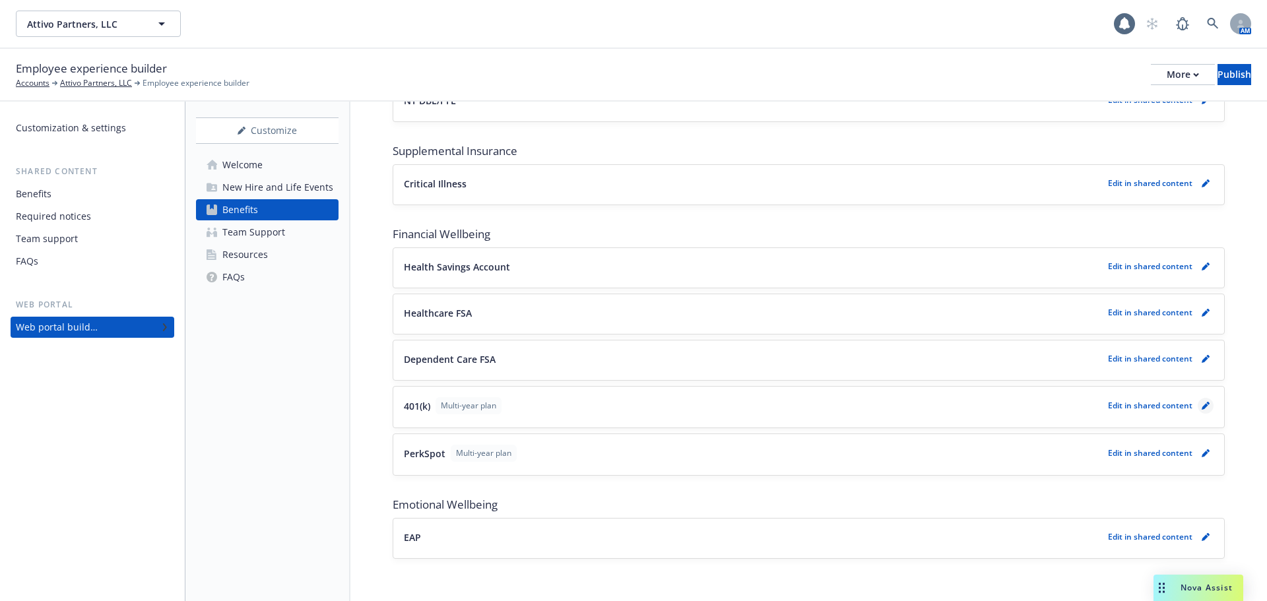
click at [1197, 411] on link "pencil" at bounding box center [1205, 406] width 16 height 16
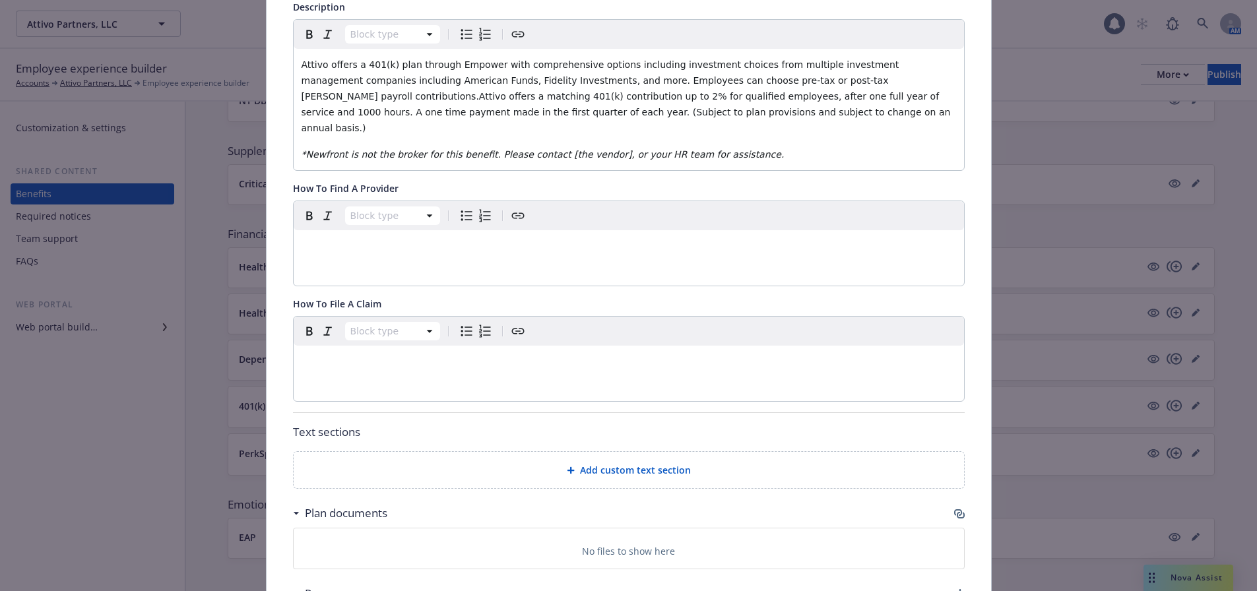
scroll to position [501, 0]
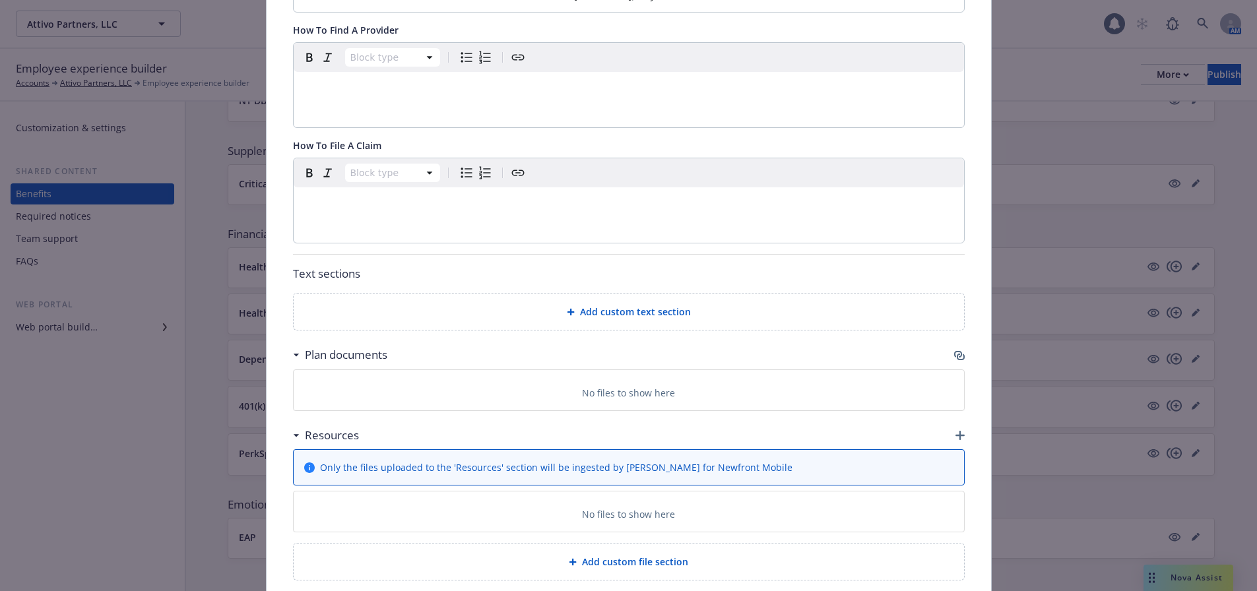
click at [955, 431] on icon "button" at bounding box center [959, 435] width 9 height 9
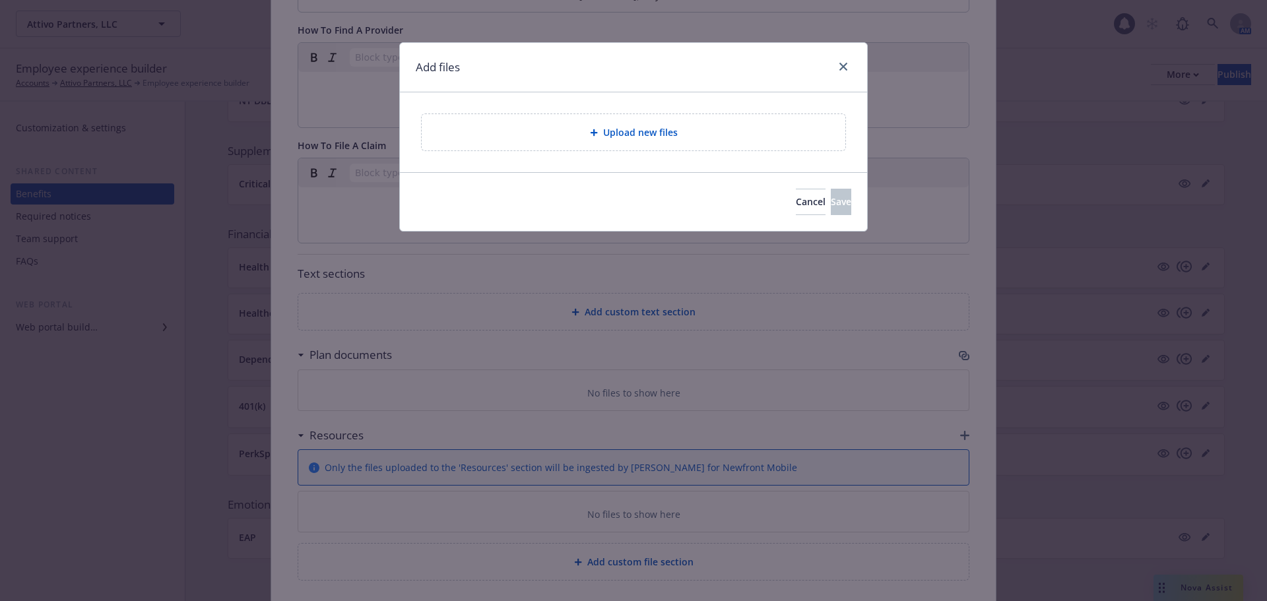
click at [642, 136] on span "Upload new files" at bounding box center [640, 132] width 75 height 14
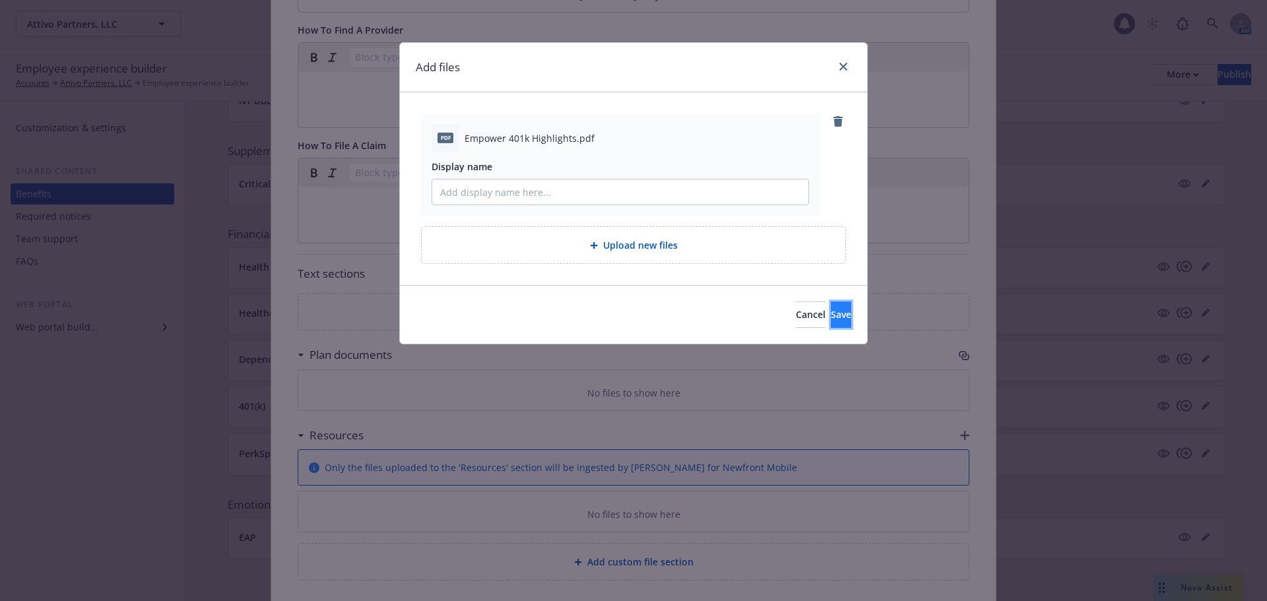
click at [830, 323] on button "Save" at bounding box center [840, 314] width 20 height 26
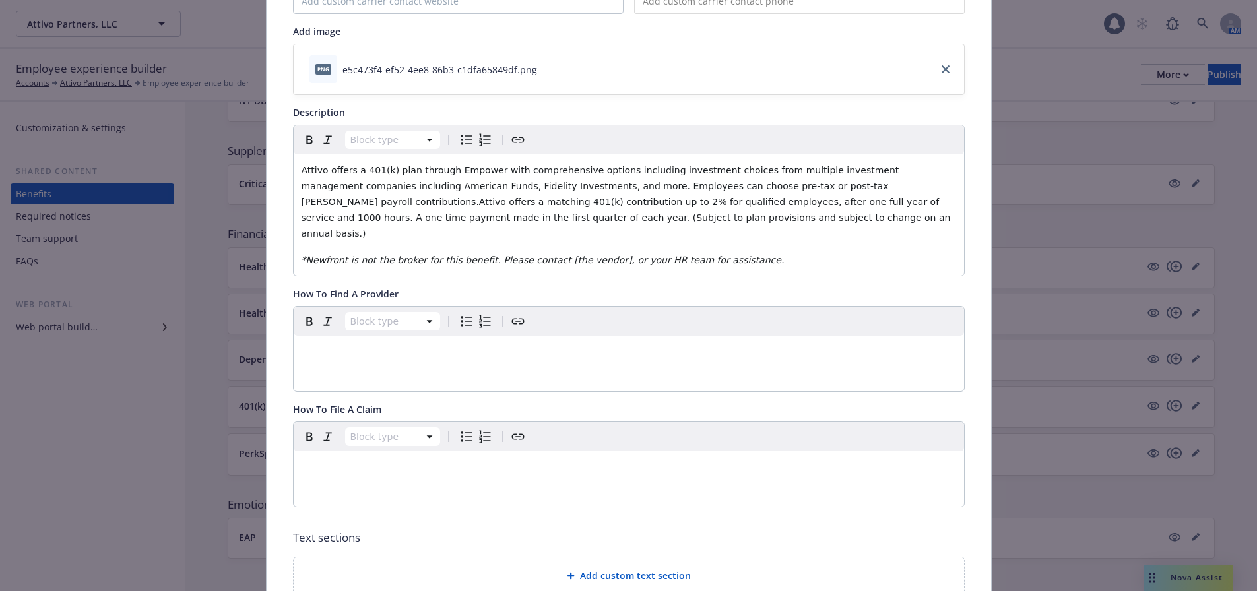
scroll to position [0, 0]
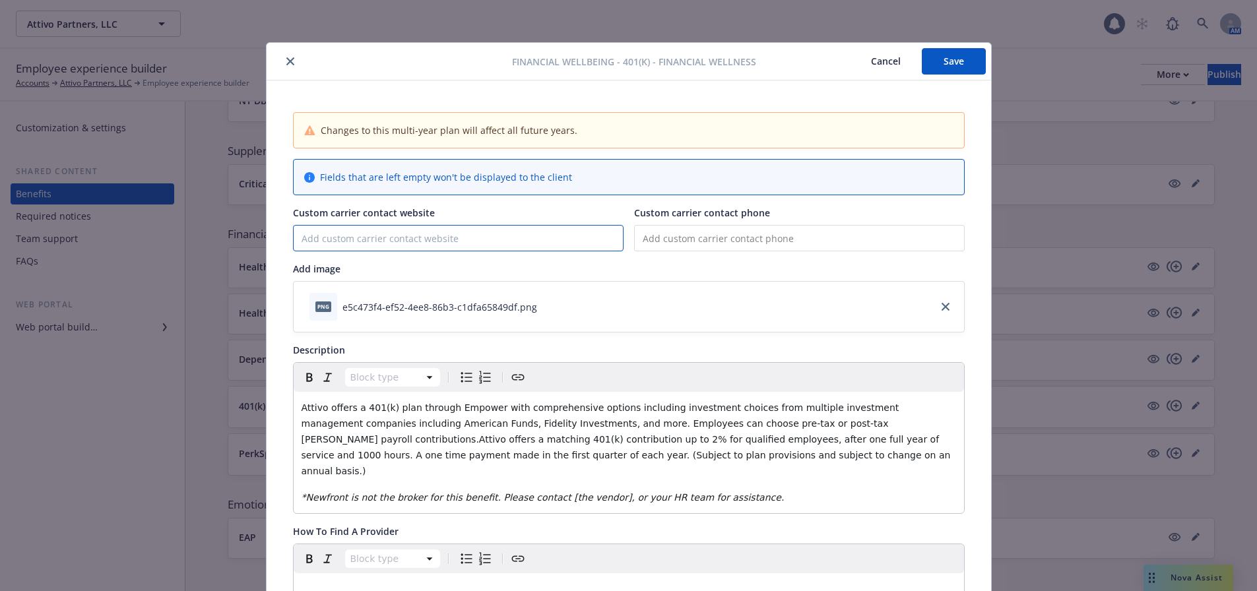
click at [332, 232] on input "Custom carrier contact website" at bounding box center [458, 238] width 329 height 25
type input "www.empowermyretirement.com"
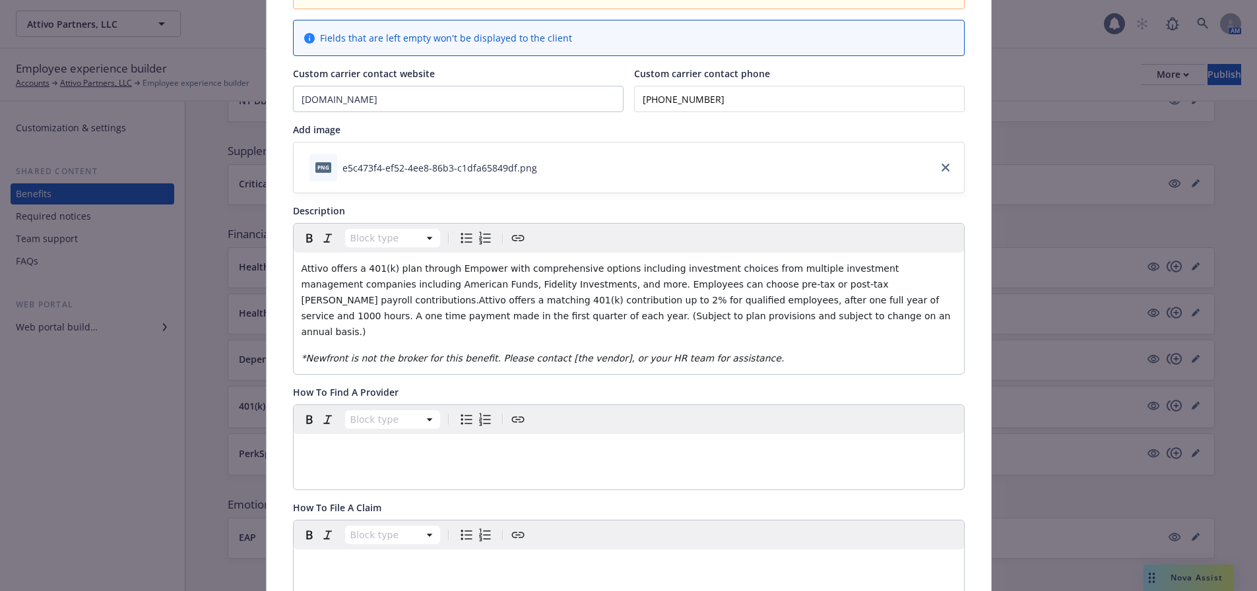
scroll to position [132, 0]
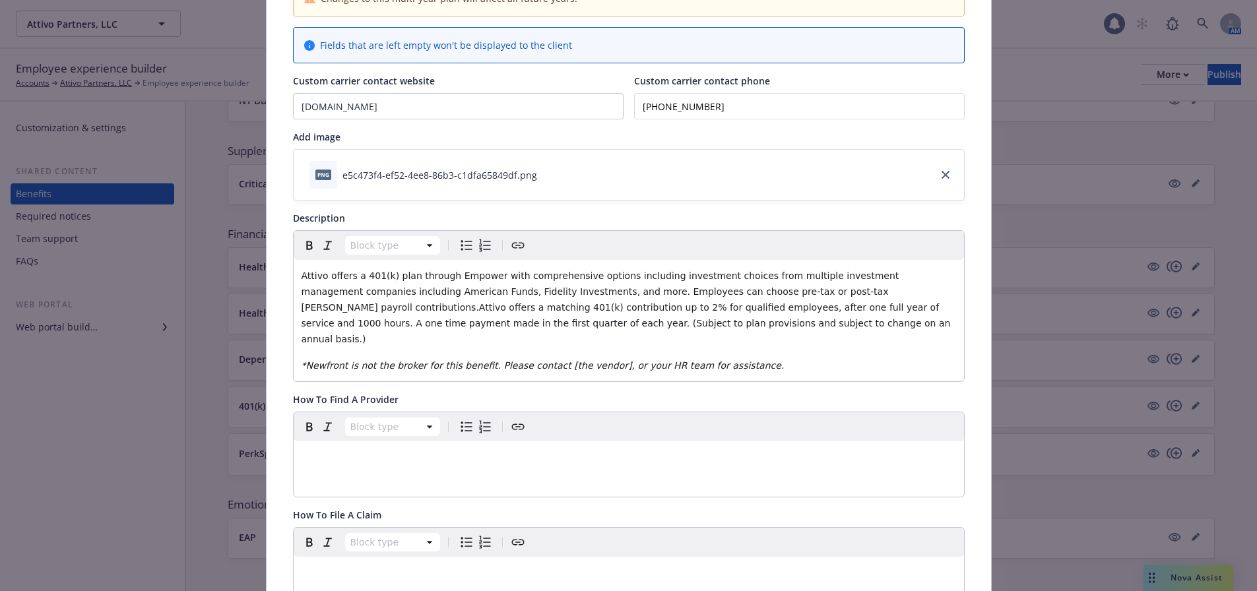
type input "(800) 338-4015"
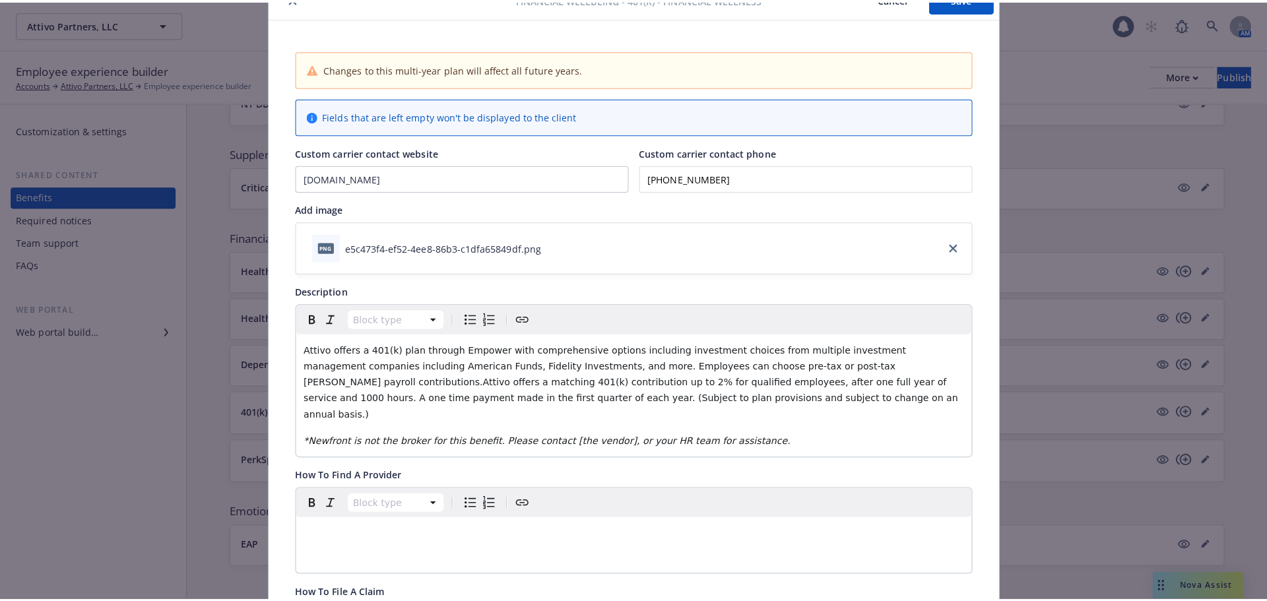
scroll to position [0, 0]
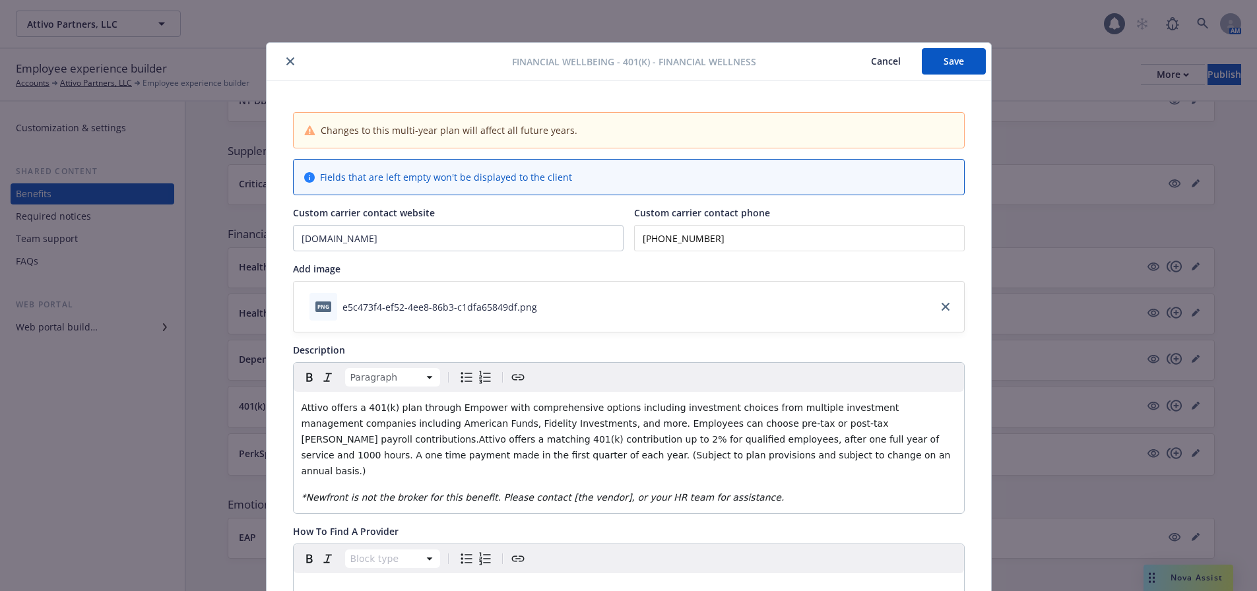
click at [816, 424] on span "Attivo offers a 401(k) plan through Empower with comprehensive options includin…" at bounding box center [627, 439] width 652 height 74
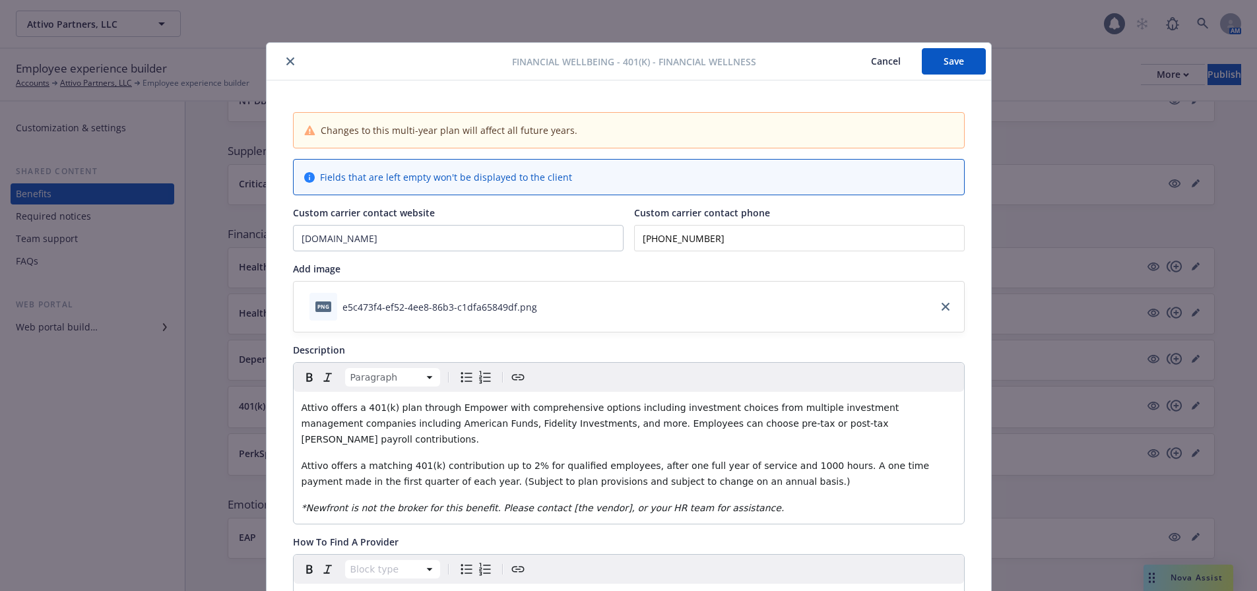
click at [959, 59] on button "Save" at bounding box center [954, 61] width 64 height 26
click at [272, 59] on div at bounding box center [392, 61] width 240 height 16
click at [286, 61] on icon "close" at bounding box center [290, 61] width 8 height 8
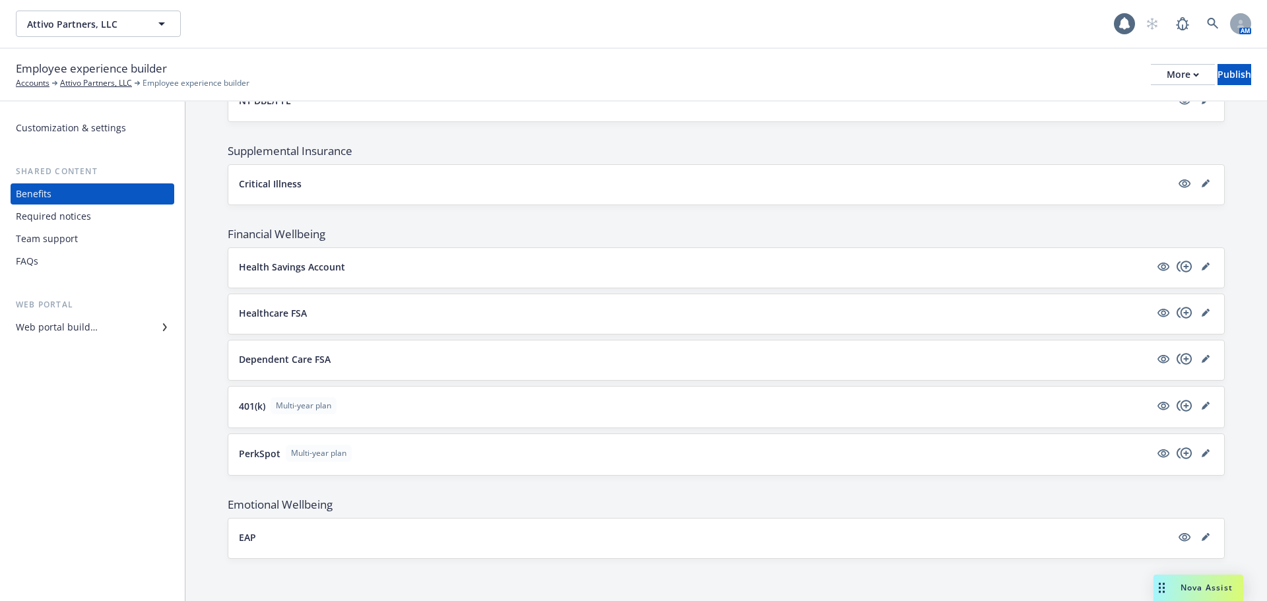
click at [55, 223] on div "Required notices" at bounding box center [53, 216] width 75 height 21
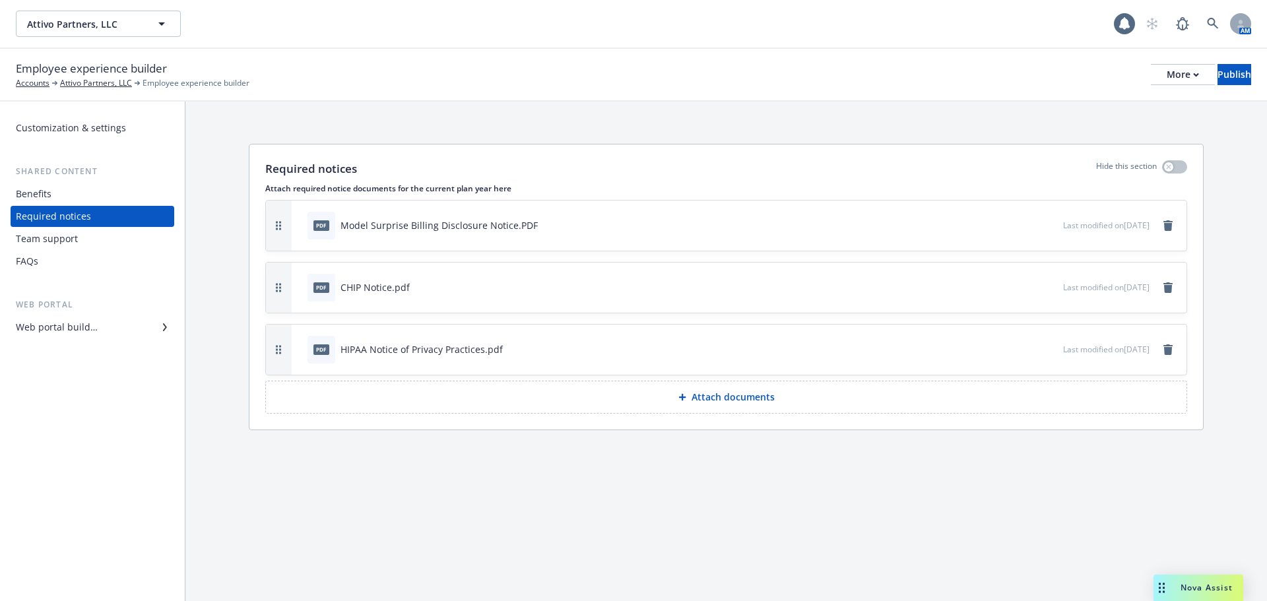
click at [716, 405] on button "Attach documents" at bounding box center [726, 397] width 922 height 33
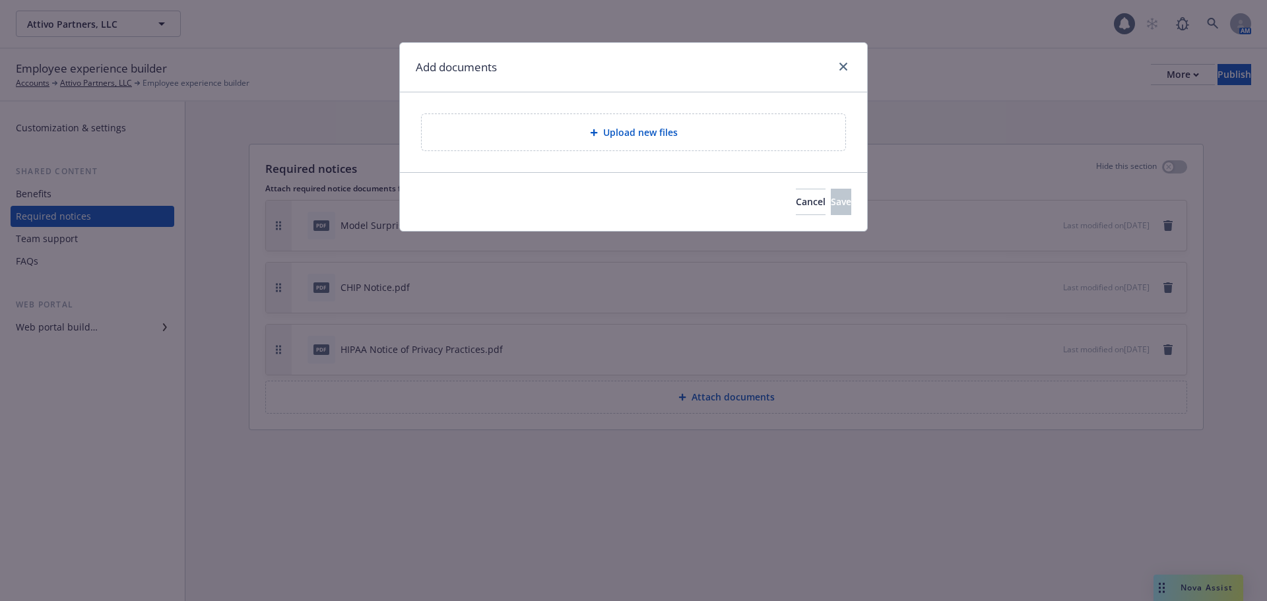
click at [609, 135] on span "Upload new files" at bounding box center [640, 132] width 75 height 14
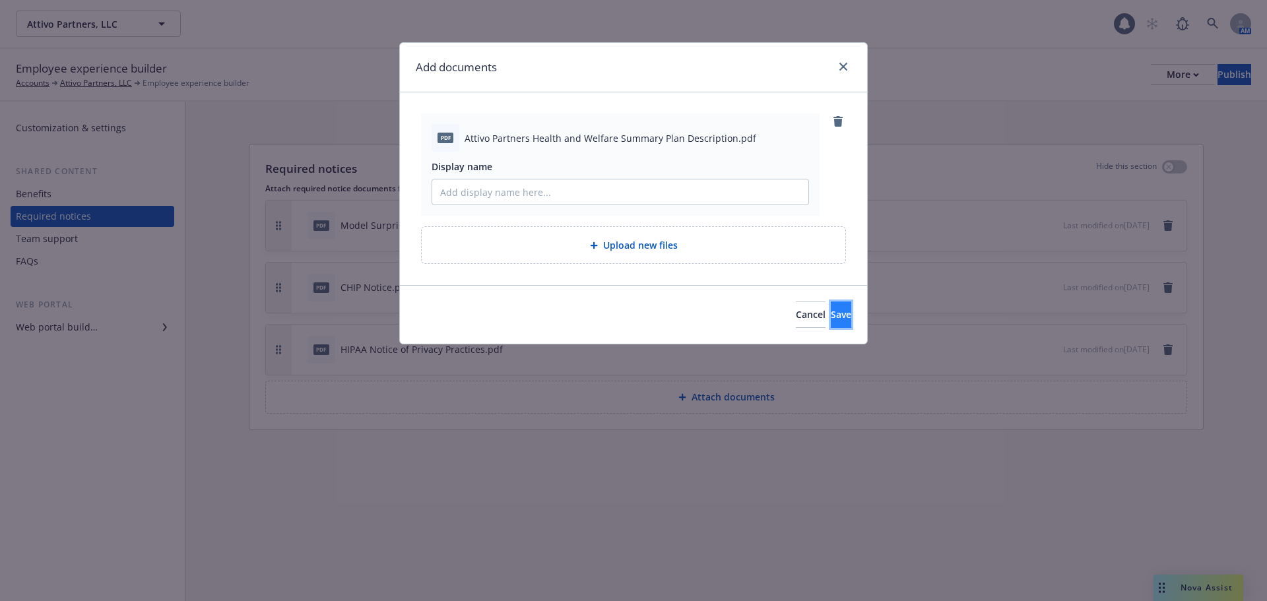
click at [830, 314] on span "Save" at bounding box center [840, 314] width 20 height 13
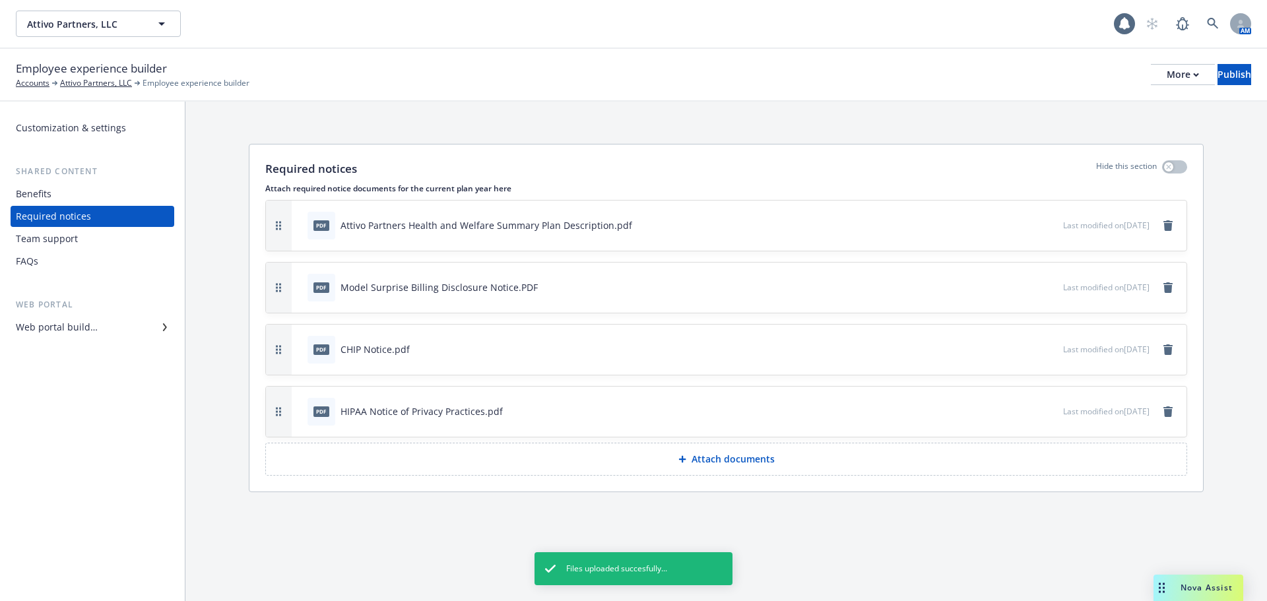
drag, startPoint x: 280, startPoint y: 413, endPoint x: 268, endPoint y: 222, distance: 191.7
click at [268, 222] on button "button" at bounding box center [279, 226] width 26 height 50
click at [694, 454] on p "Attach documents" at bounding box center [732, 459] width 83 height 13
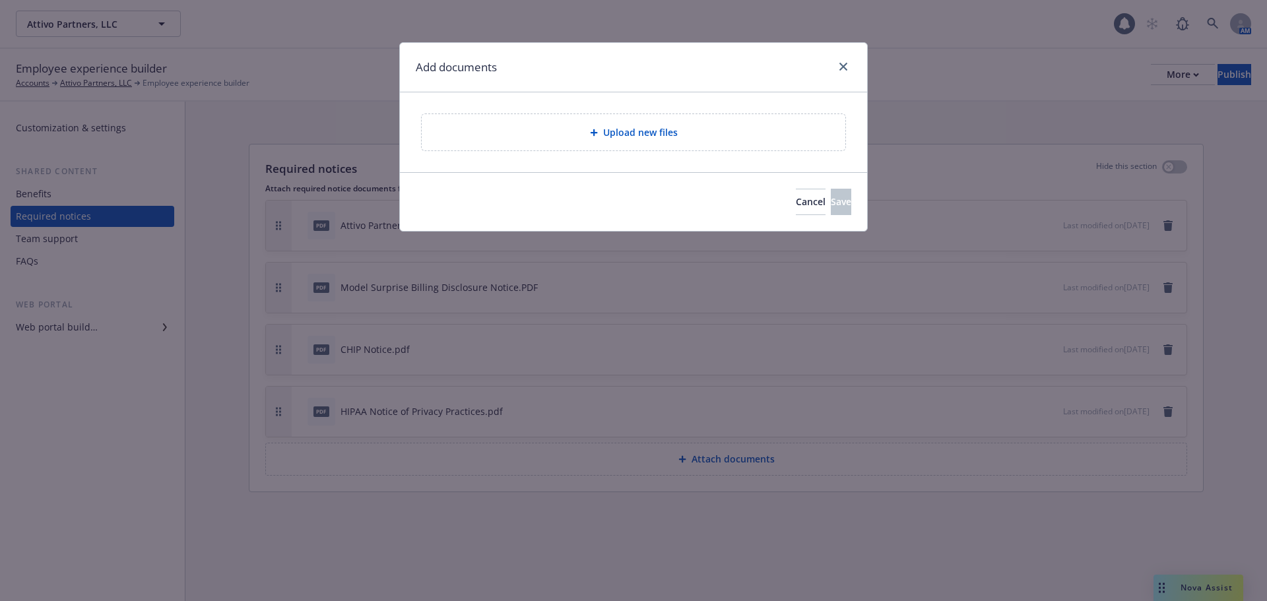
click at [674, 133] on span "Upload new files" at bounding box center [640, 132] width 75 height 14
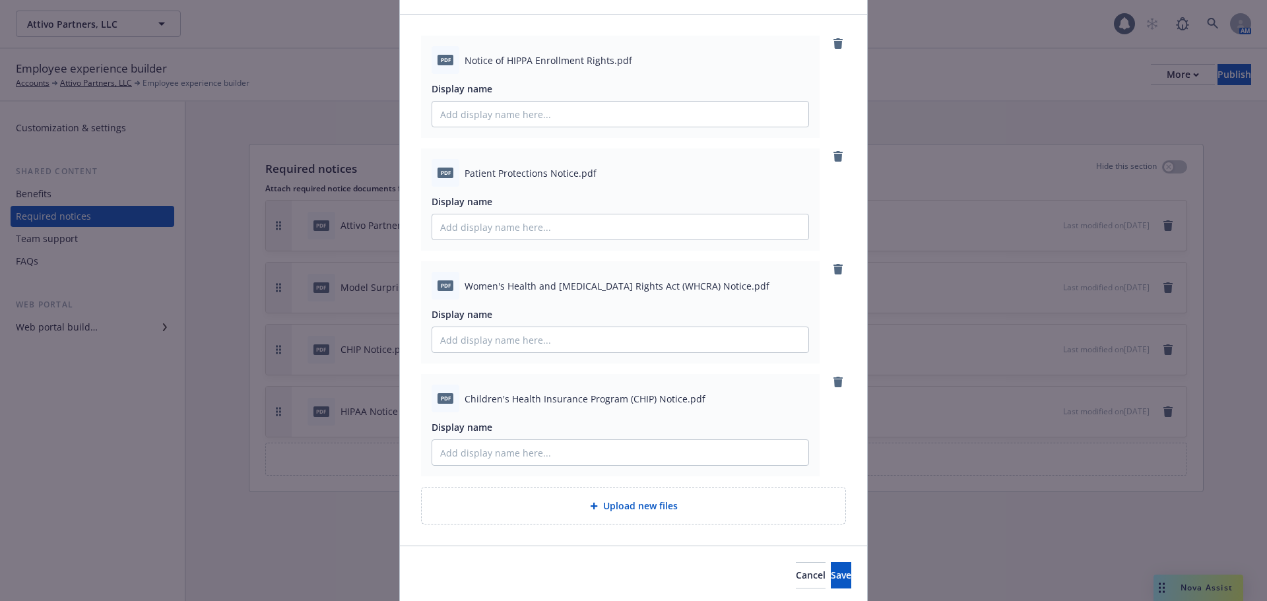
scroll to position [124, 0]
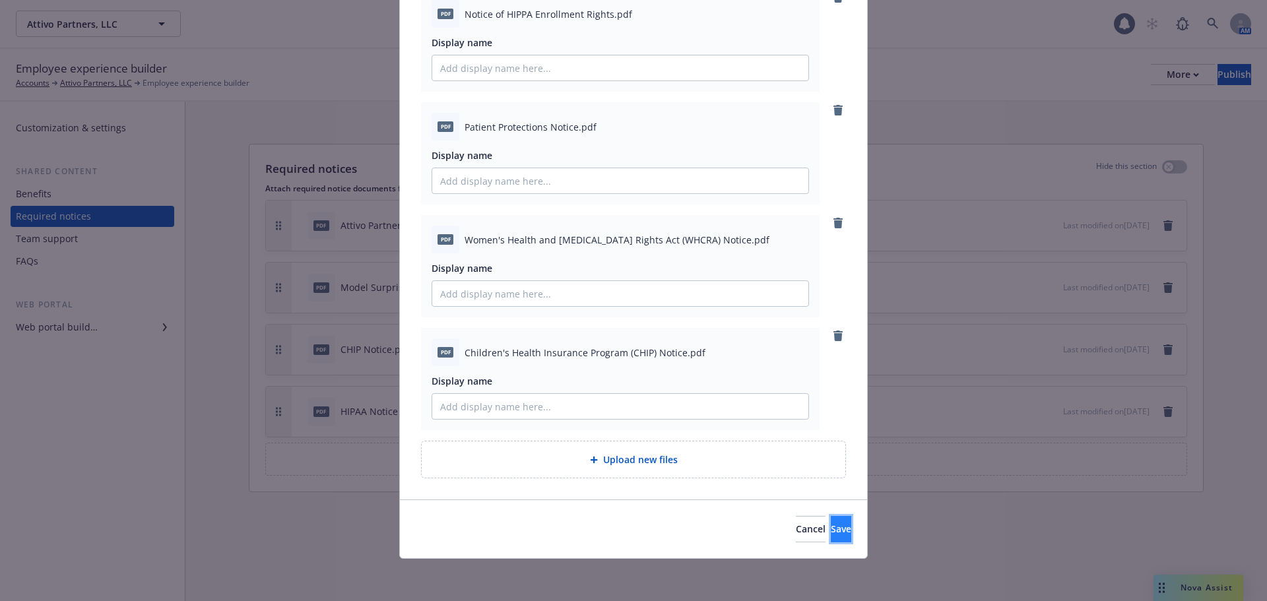
click at [830, 533] on span "Save" at bounding box center [840, 528] width 20 height 13
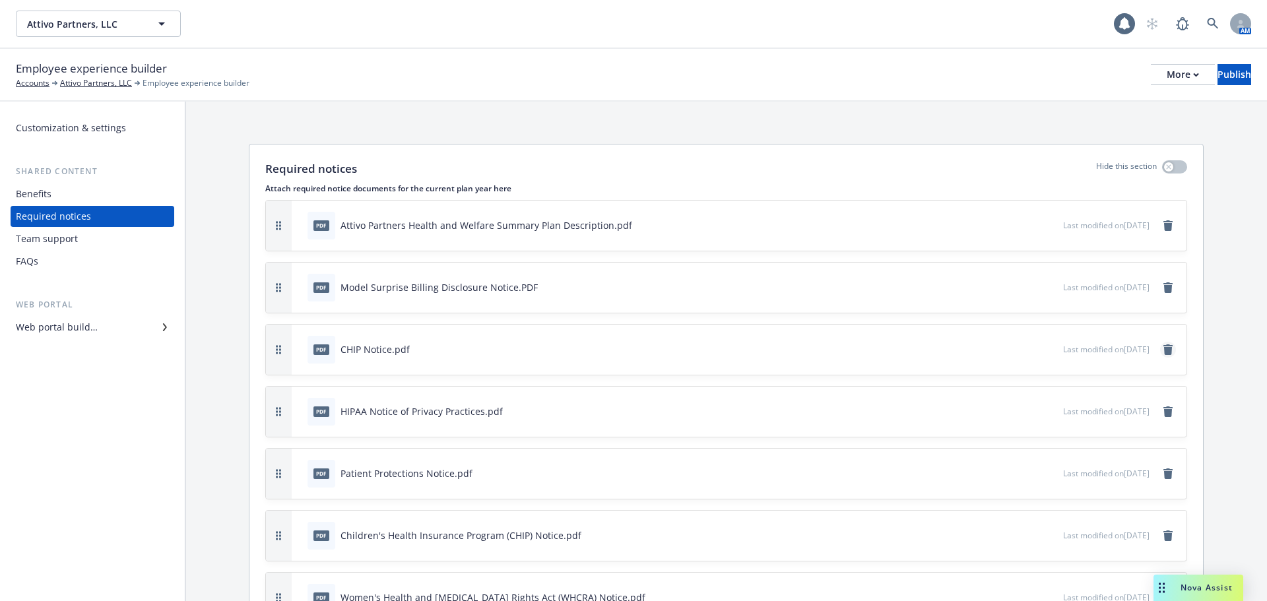
click at [1160, 352] on link "remove" at bounding box center [1168, 350] width 16 height 16
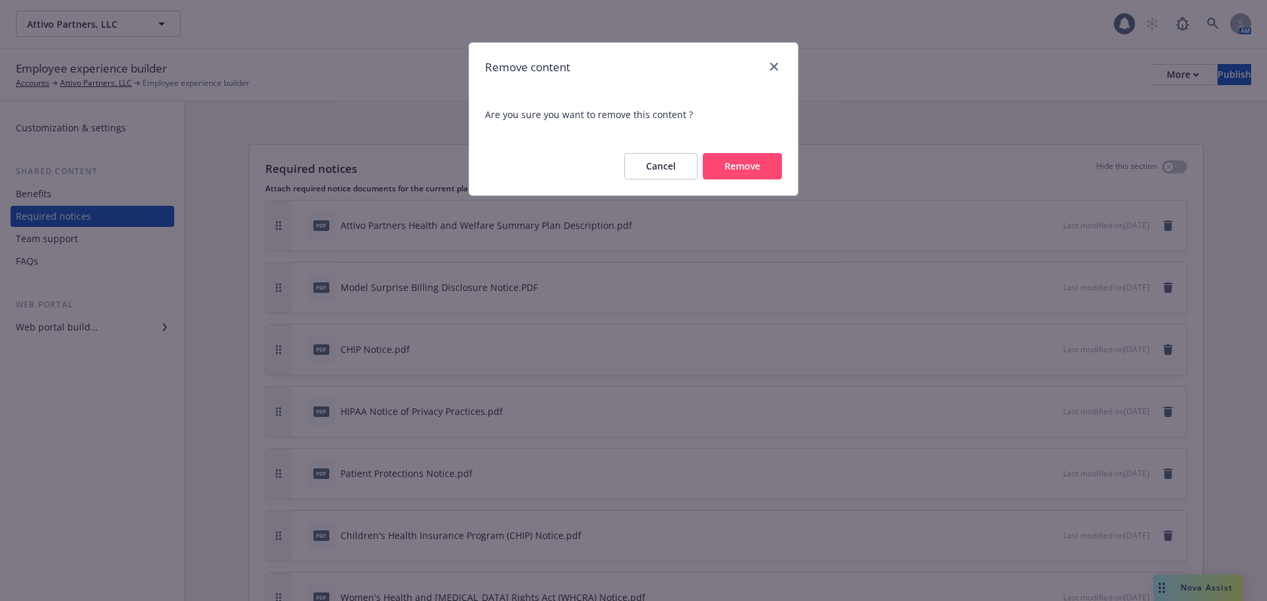
click at [732, 177] on button "Remove" at bounding box center [742, 166] width 79 height 26
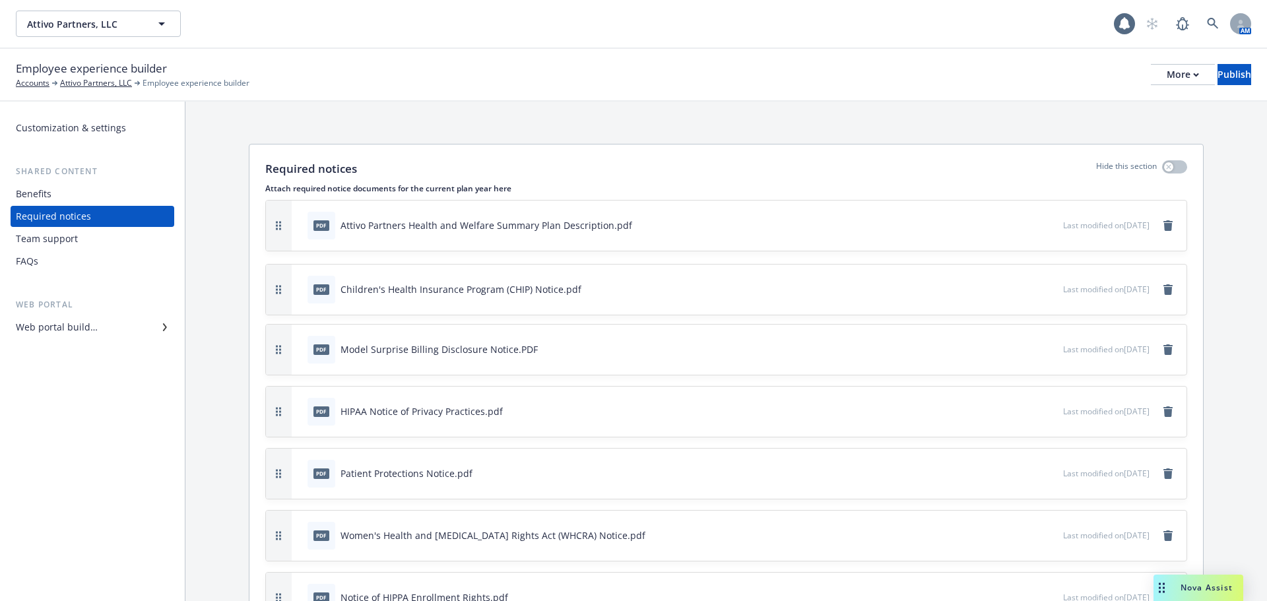
drag, startPoint x: 277, startPoint y: 476, endPoint x: 284, endPoint y: 292, distance: 184.2
click at [284, 292] on button "button" at bounding box center [279, 290] width 26 height 50
drag, startPoint x: 272, startPoint y: 522, endPoint x: 276, endPoint y: 400, distance: 122.7
click at [276, 400] on button "button" at bounding box center [279, 413] width 26 height 50
click at [1044, 534] on icon "preview file" at bounding box center [1050, 534] width 12 height 9
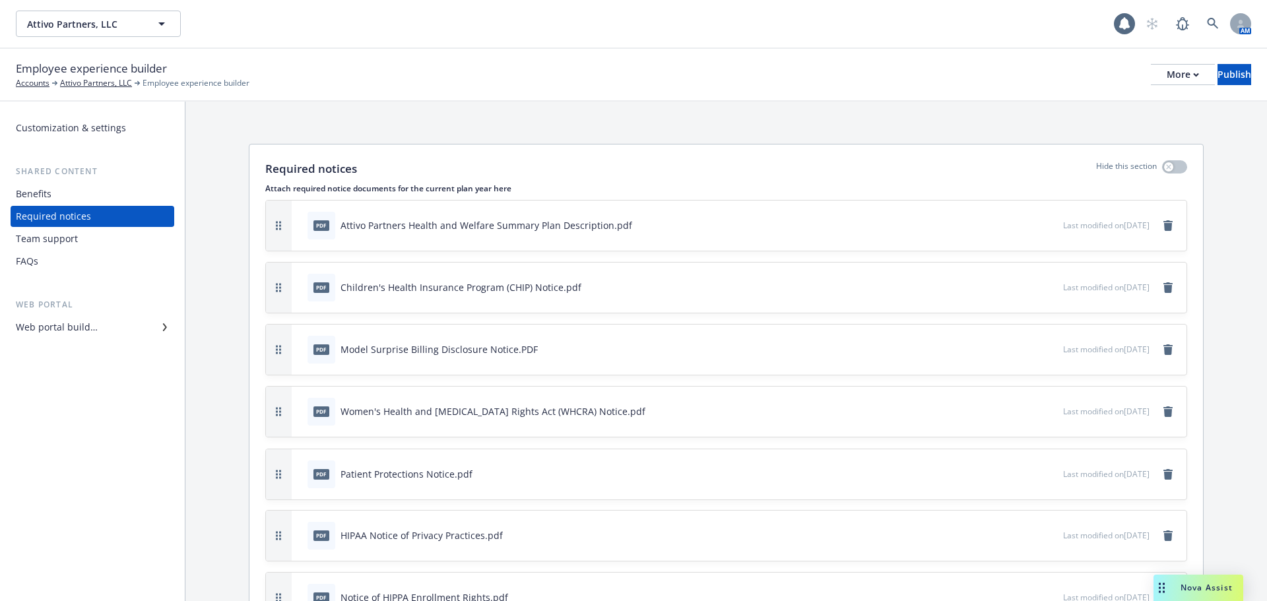
drag, startPoint x: 280, startPoint y: 532, endPoint x: 284, endPoint y: 470, distance: 61.5
click at [284, 470] on button "button" at bounding box center [279, 474] width 26 height 50
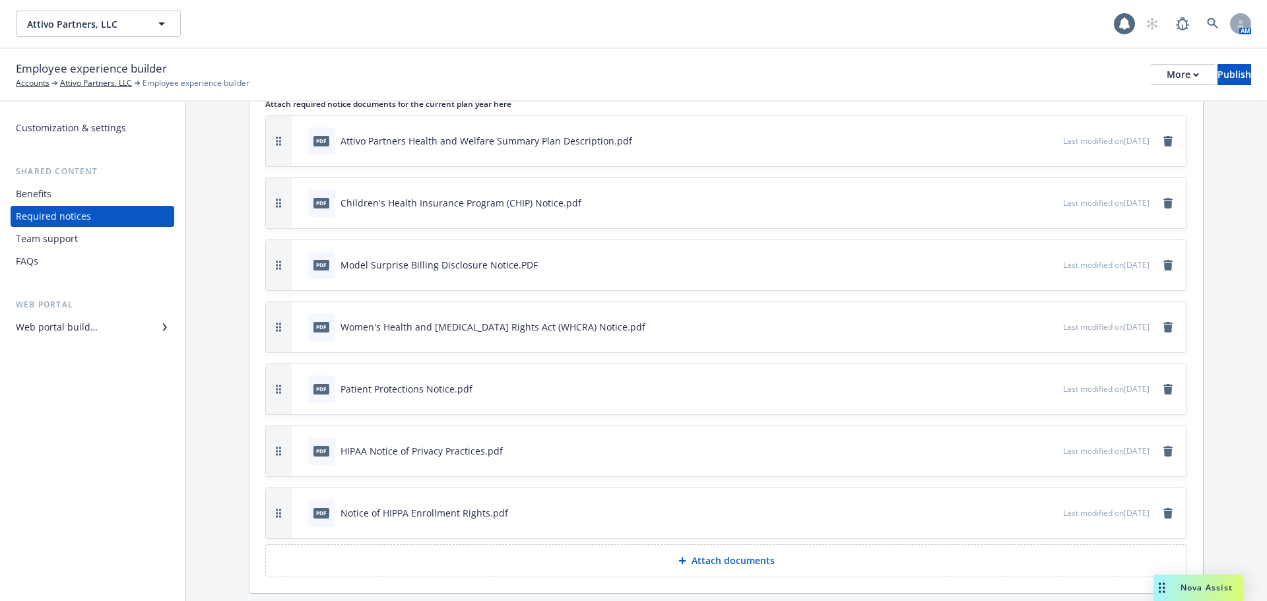
scroll to position [112, 0]
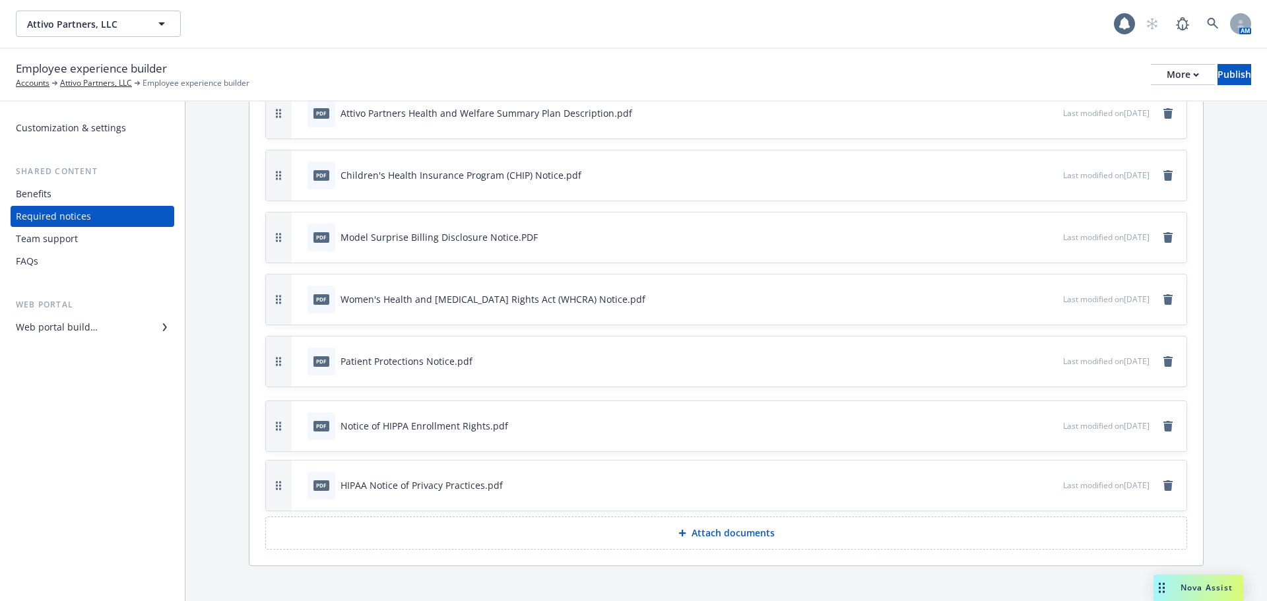
drag, startPoint x: 283, startPoint y: 587, endPoint x: 288, endPoint y: 416, distance: 171.6
click at [288, 416] on button "button" at bounding box center [279, 426] width 26 height 50
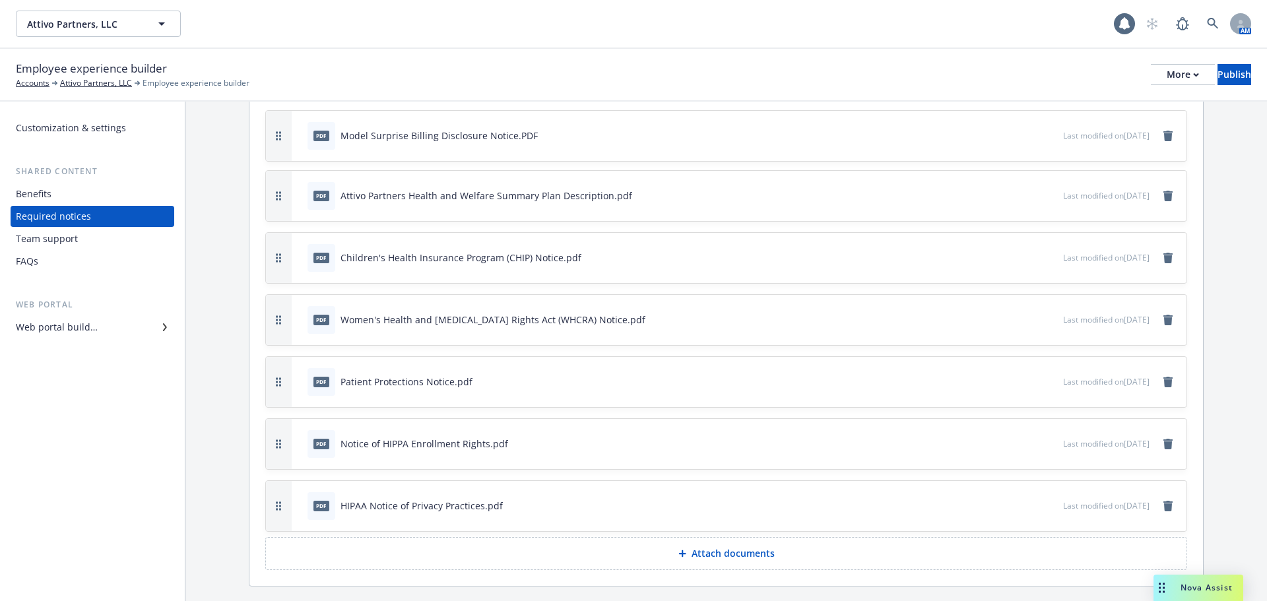
scroll to position [0, 0]
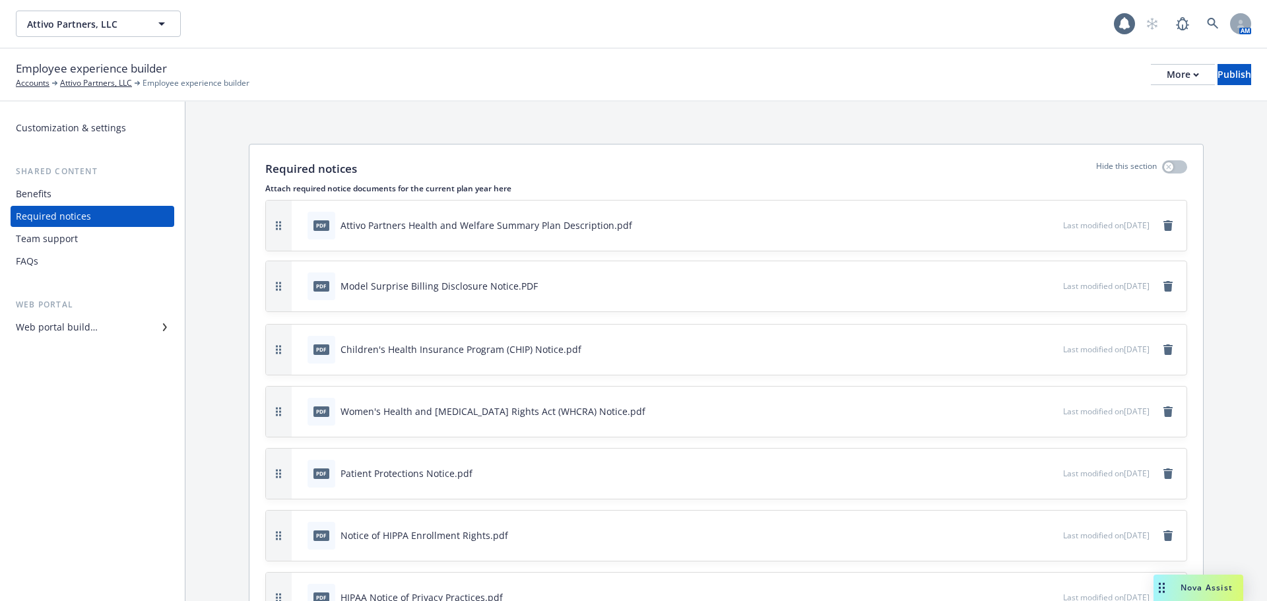
drag, startPoint x: 271, startPoint y: 234, endPoint x: 270, endPoint y: 283, distance: 48.8
click at [270, 283] on button "button" at bounding box center [279, 286] width 26 height 50
click at [34, 199] on div "Benefits" at bounding box center [34, 193] width 36 height 21
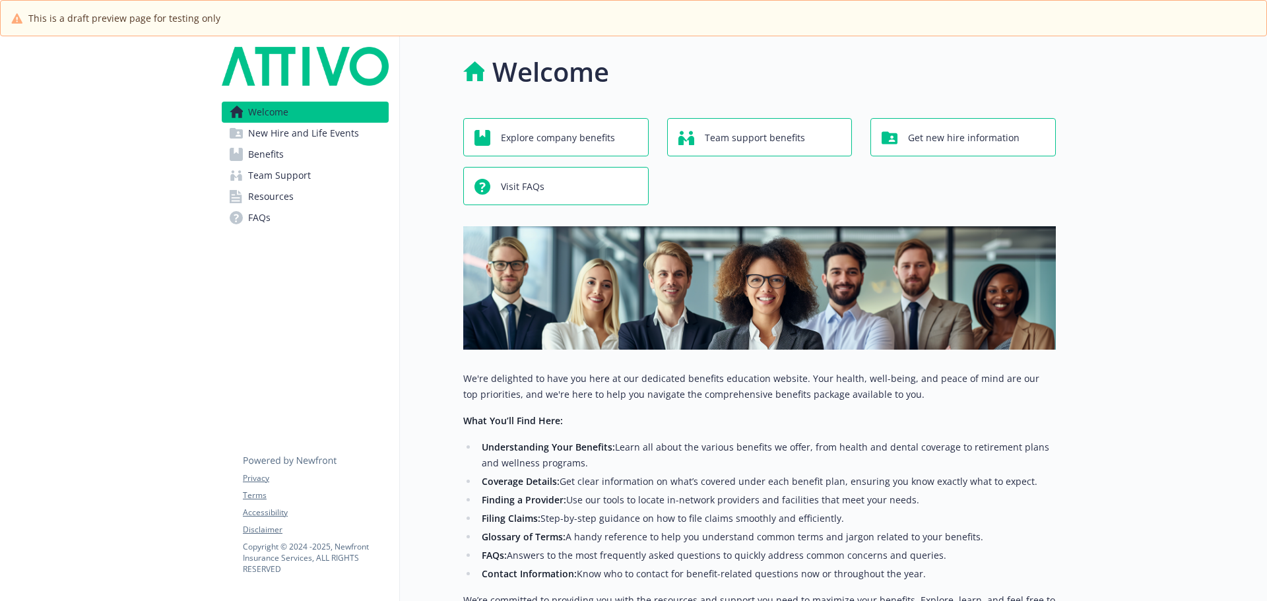
click at [274, 139] on span "New Hire and Life Events" at bounding box center [303, 133] width 111 height 21
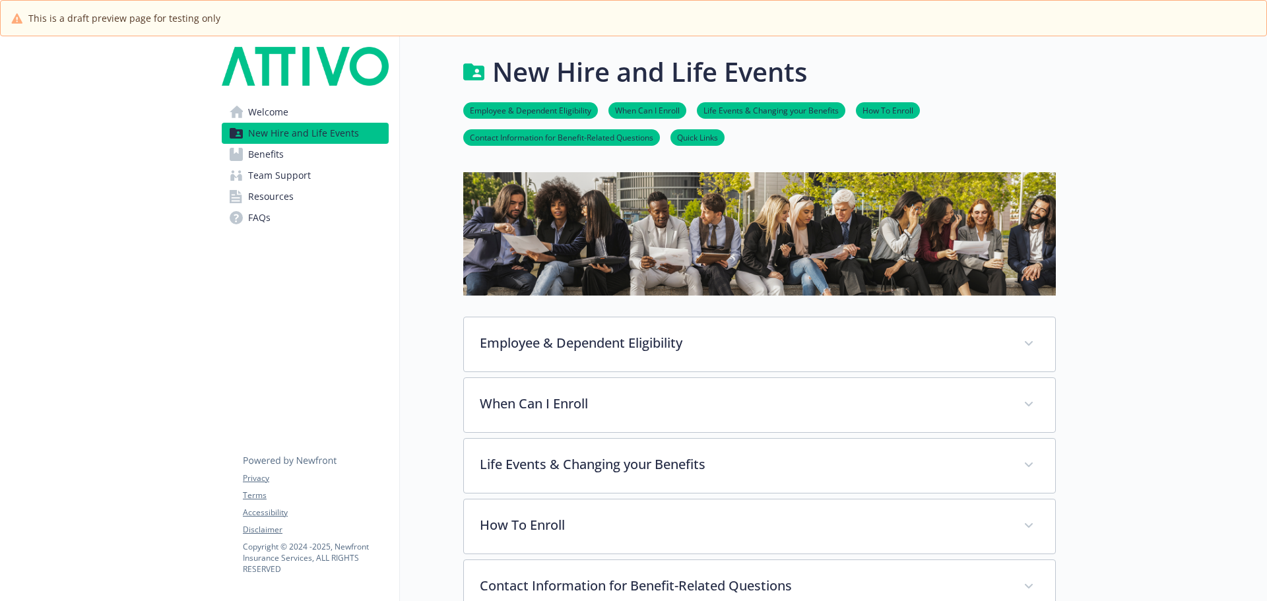
click at [272, 152] on span "Benefits" at bounding box center [266, 154] width 36 height 21
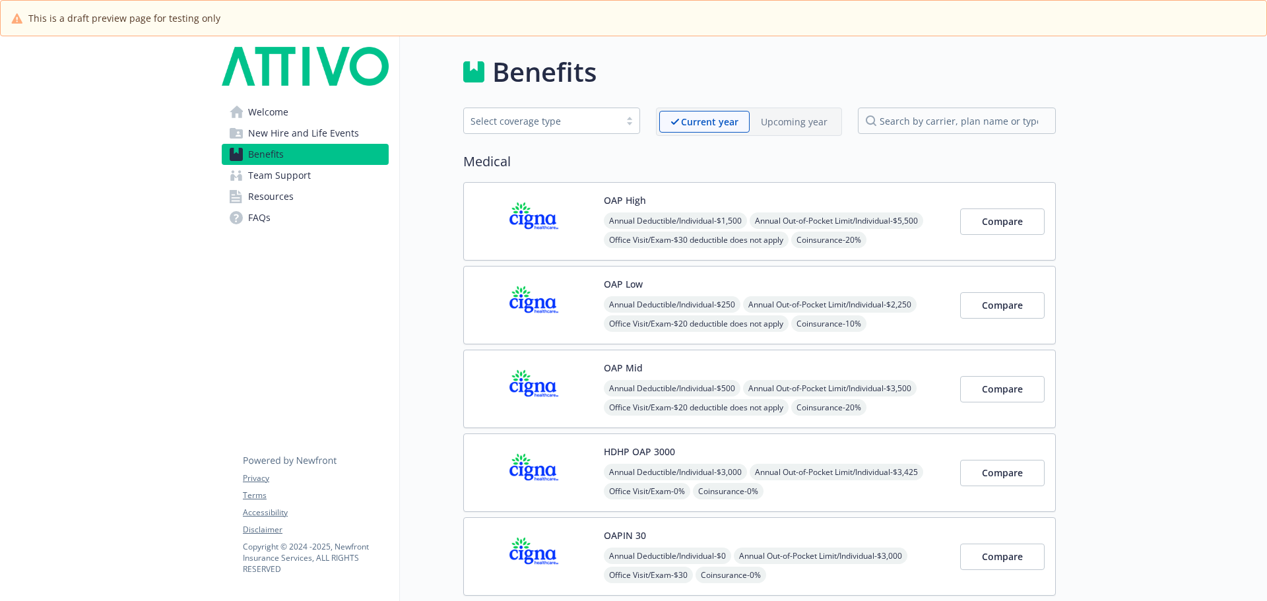
click at [577, 203] on img at bounding box center [533, 221] width 119 height 56
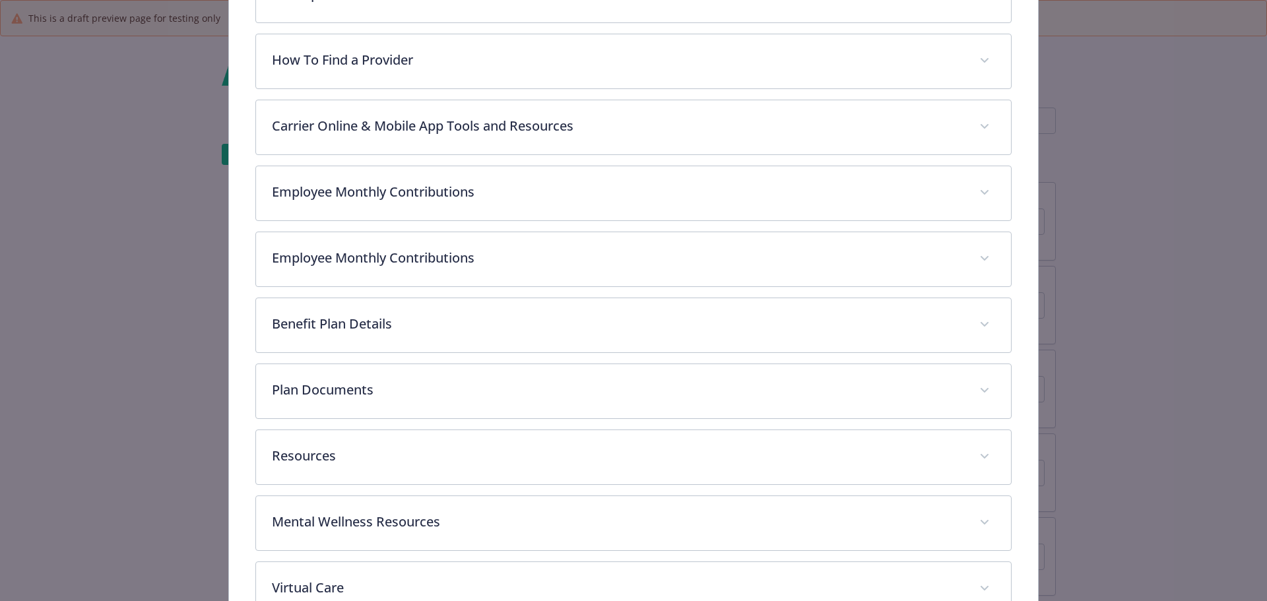
scroll to position [656, 0]
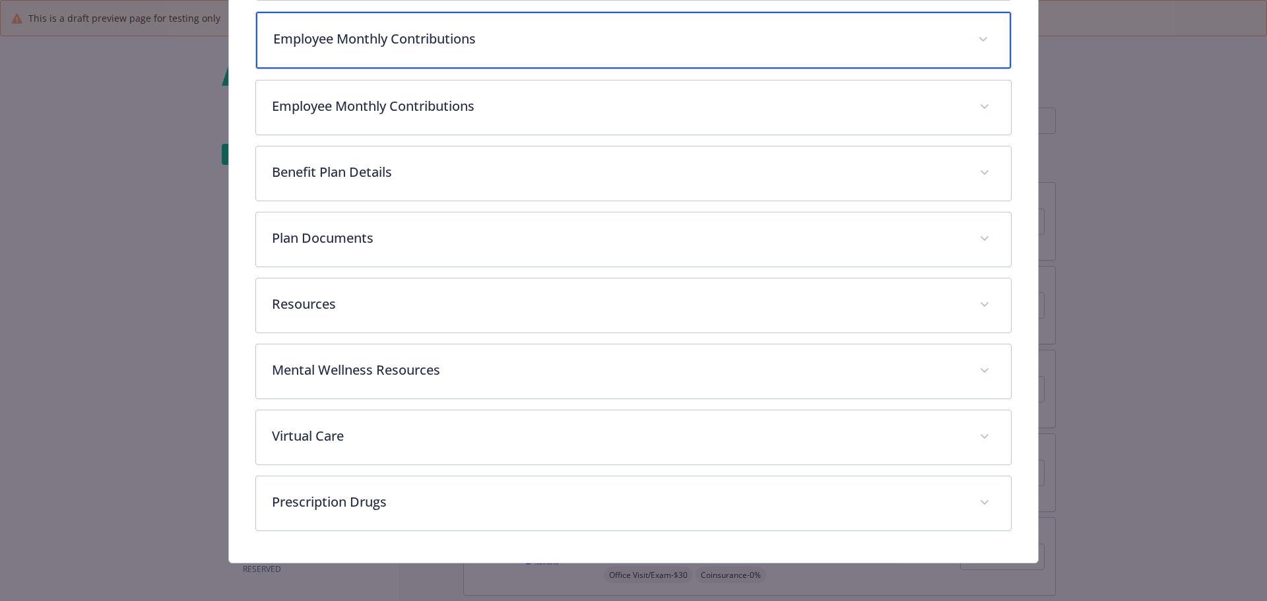
click at [349, 42] on p "Employee Monthly Contributions" at bounding box center [617, 39] width 689 height 20
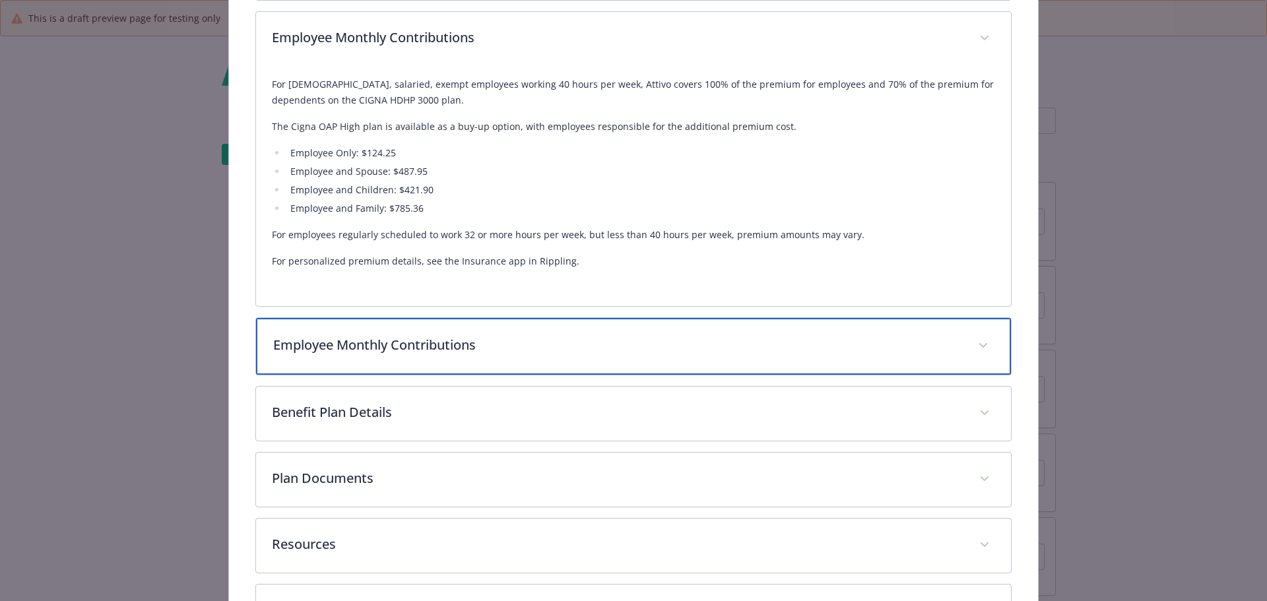
click at [421, 348] on p "Employee Monthly Contributions" at bounding box center [617, 345] width 689 height 20
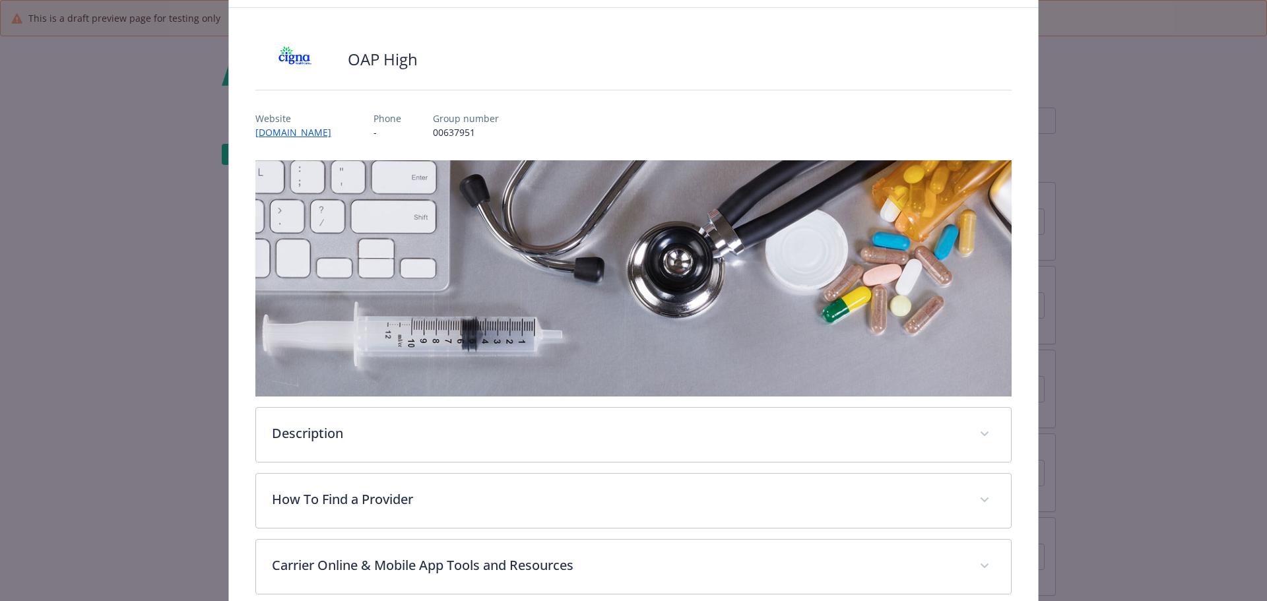
scroll to position [0, 0]
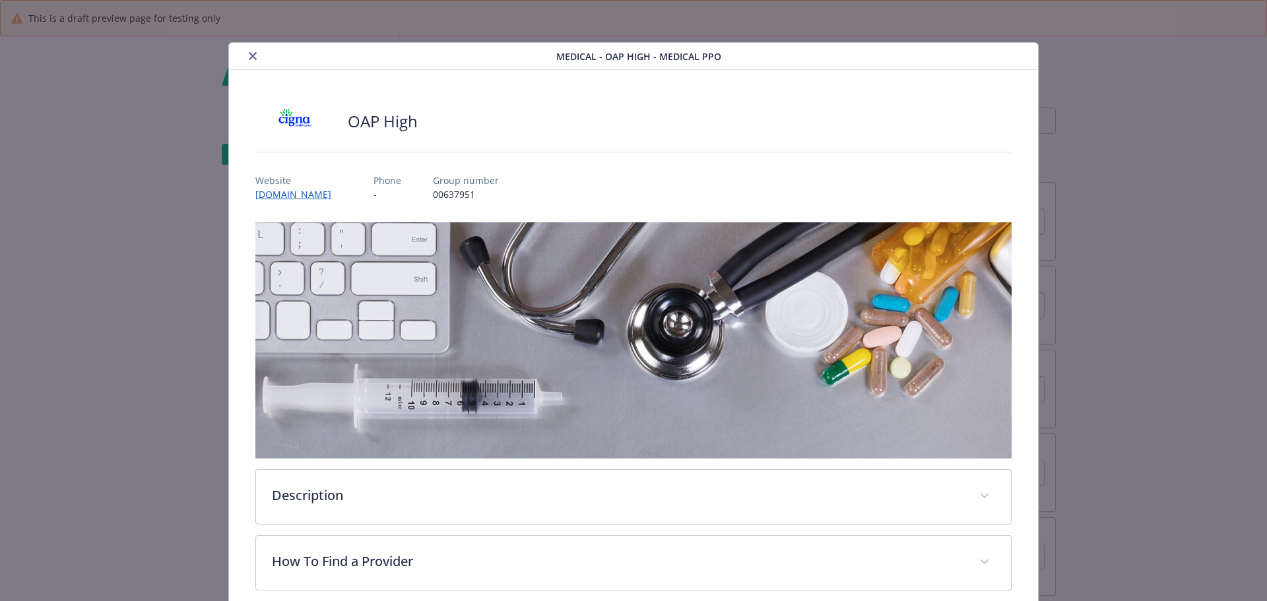
click at [249, 53] on icon "close" at bounding box center [253, 56] width 8 height 8
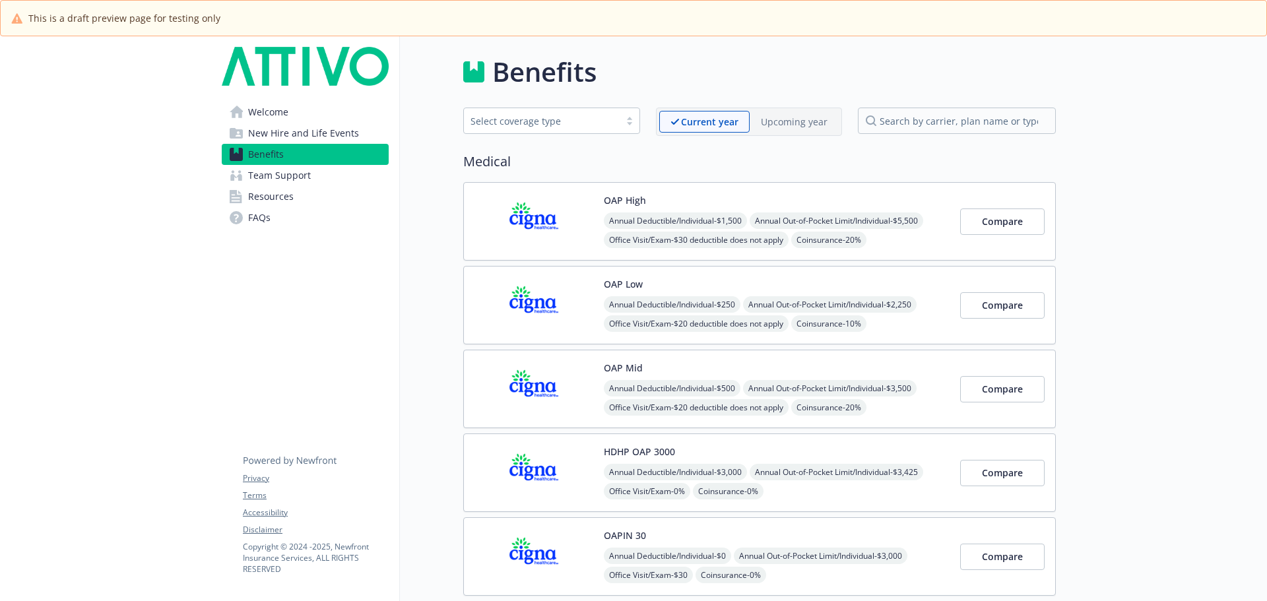
click at [297, 171] on span "Team Support" at bounding box center [279, 175] width 63 height 21
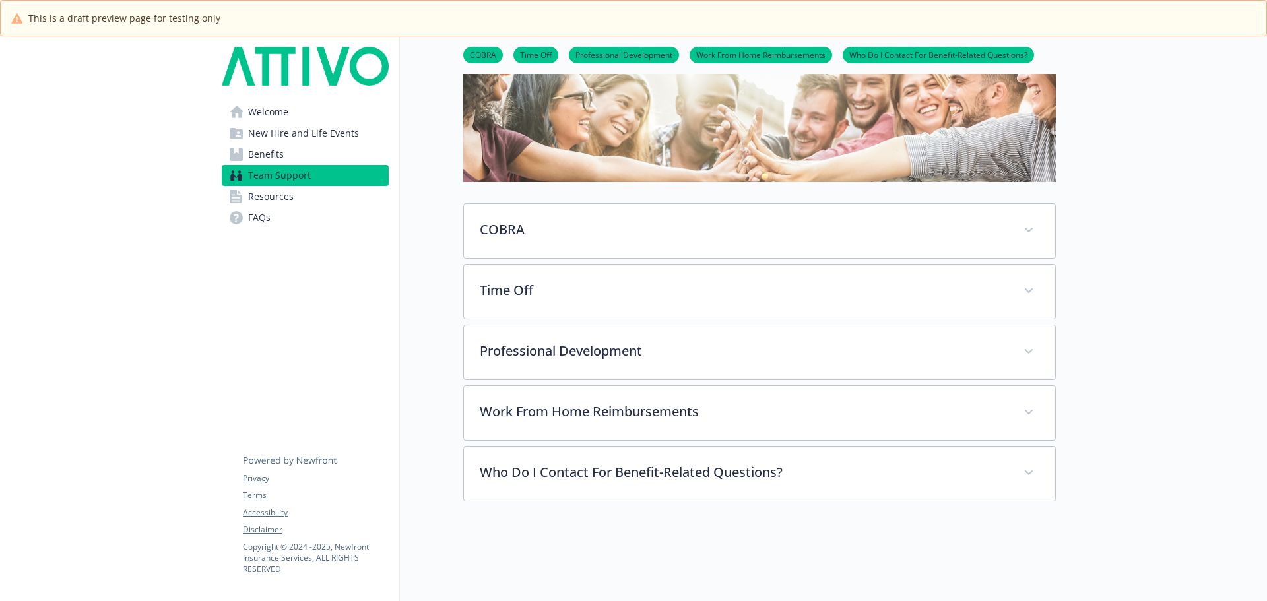
scroll to position [132, 0]
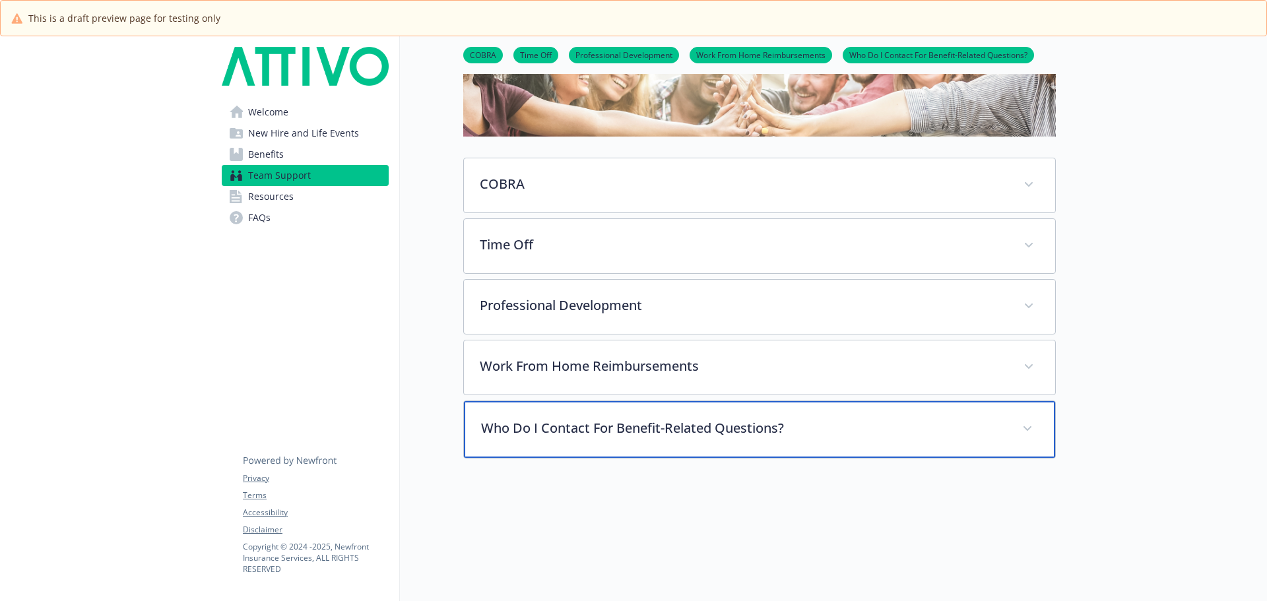
click at [586, 446] on div "Who Do I Contact For Benefit-Related Questions?" at bounding box center [759, 429] width 591 height 57
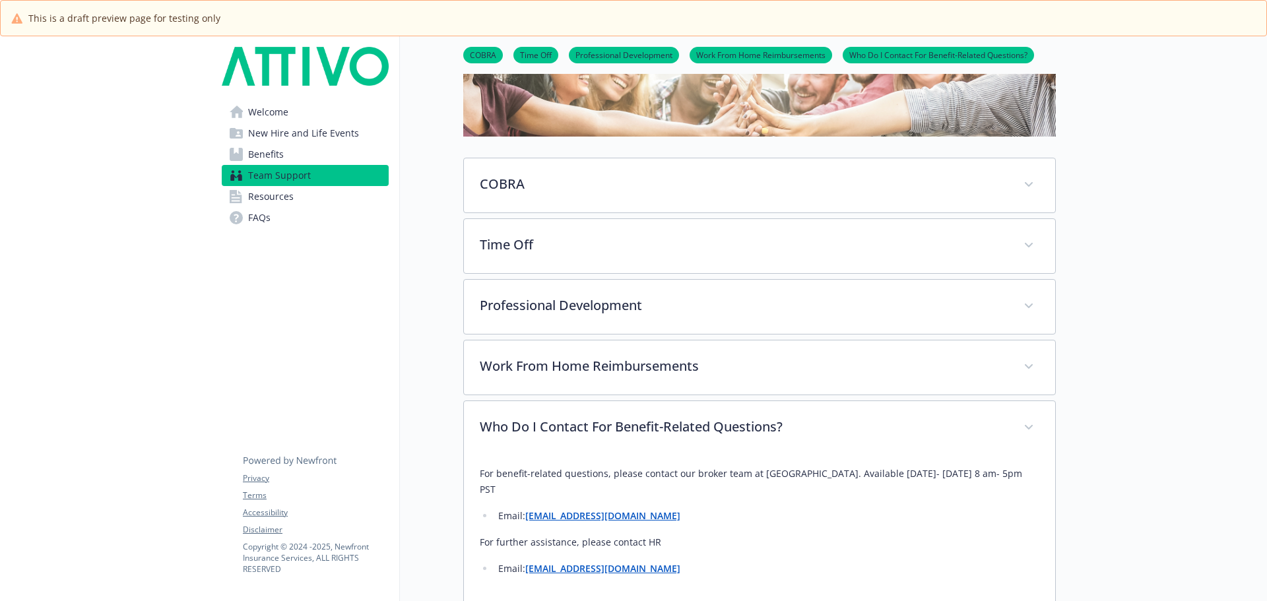
click at [277, 158] on span "Benefits" at bounding box center [266, 154] width 36 height 21
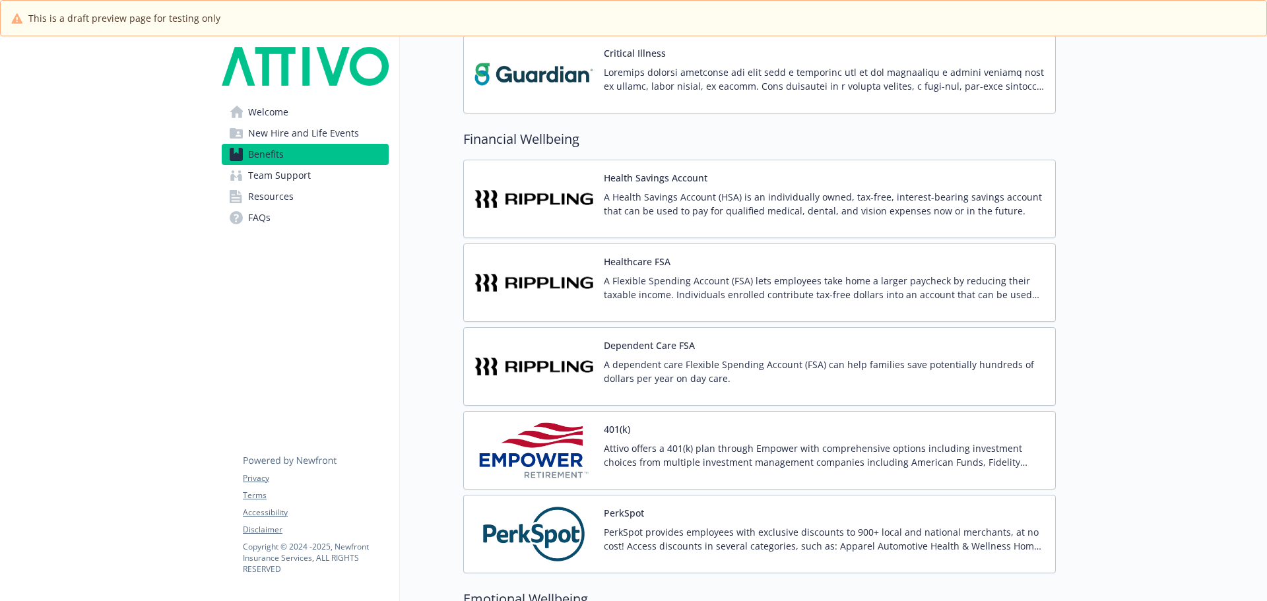
click at [629, 451] on p "Attivo offers a 401(k) plan through Empower with comprehensive options includin…" at bounding box center [824, 455] width 441 height 28
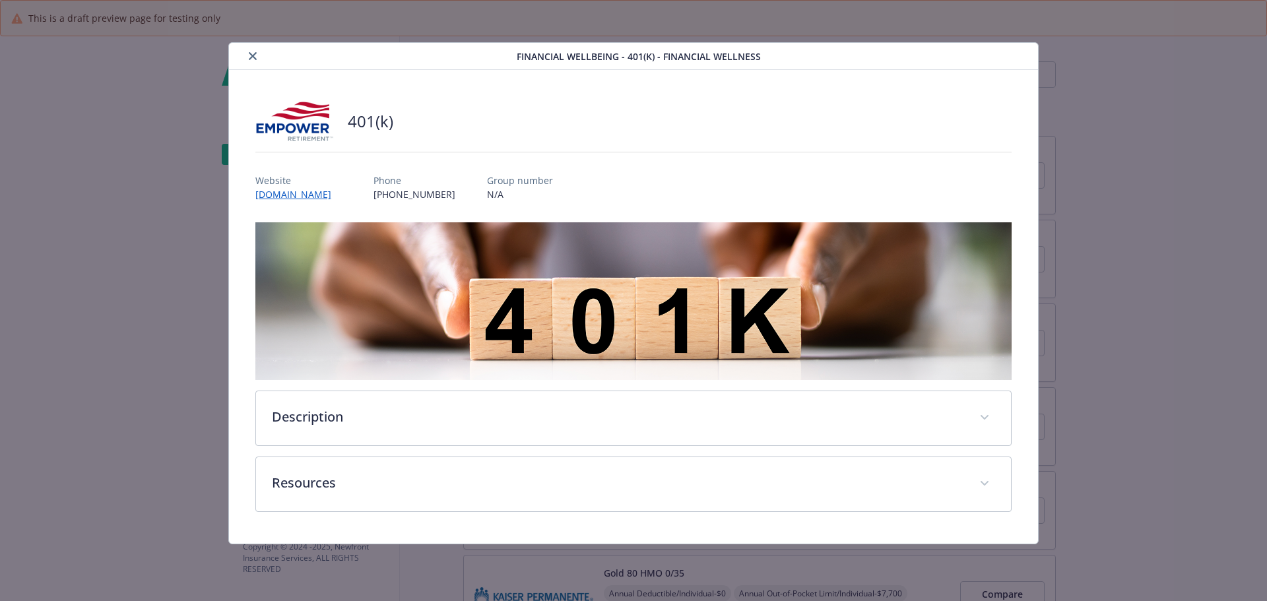
scroll to position [1649, 0]
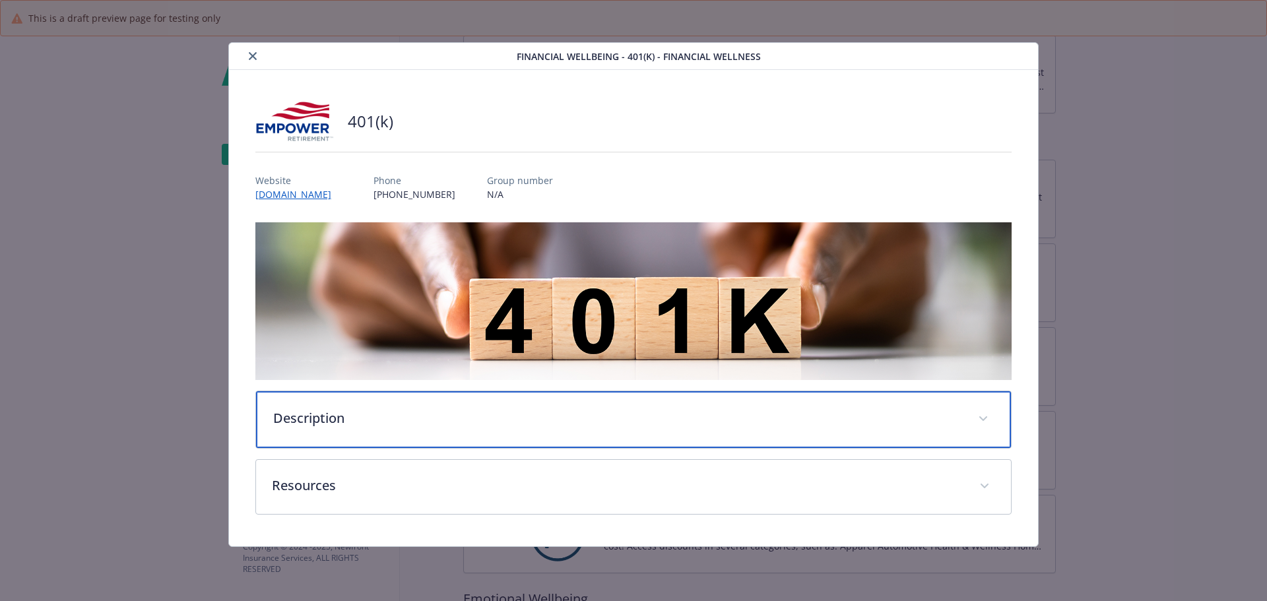
click at [404, 404] on div "Description" at bounding box center [633, 419] width 755 height 57
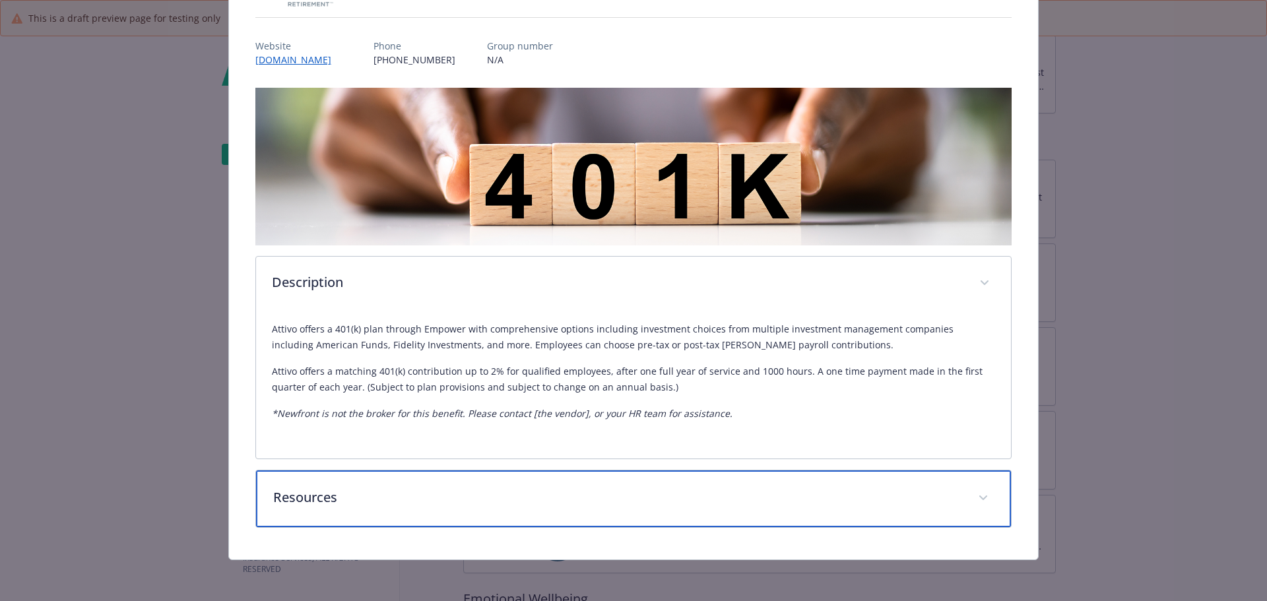
click at [398, 491] on p "Resources" at bounding box center [617, 497] width 689 height 20
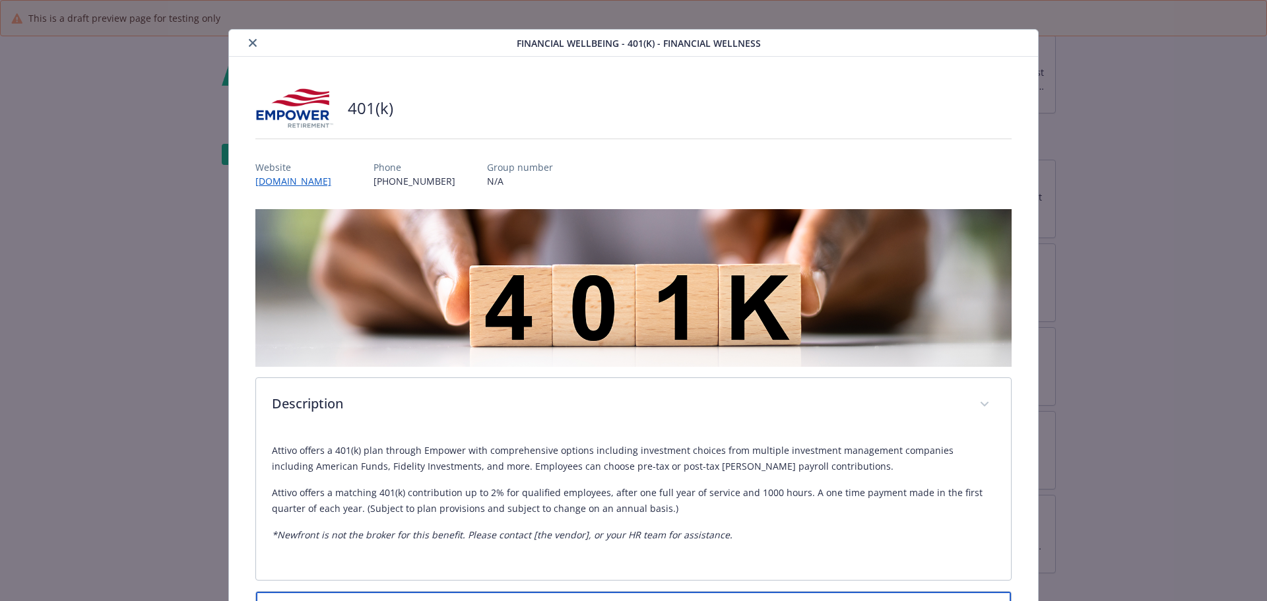
scroll to position [0, 0]
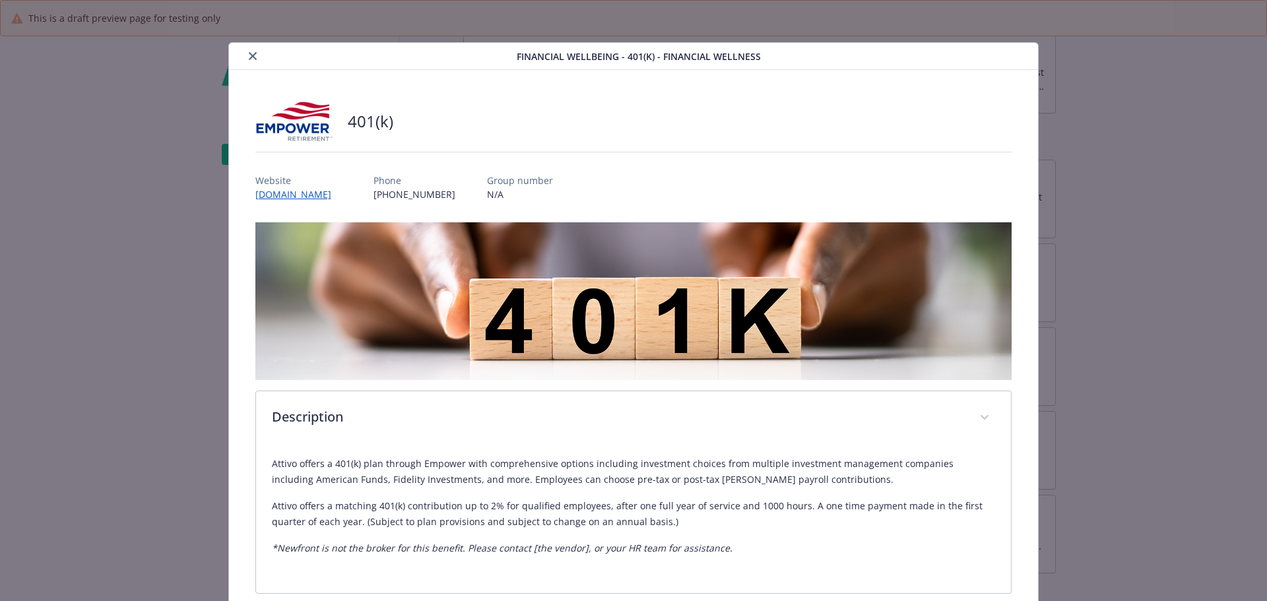
click at [256, 57] on button "close" at bounding box center [253, 56] width 16 height 16
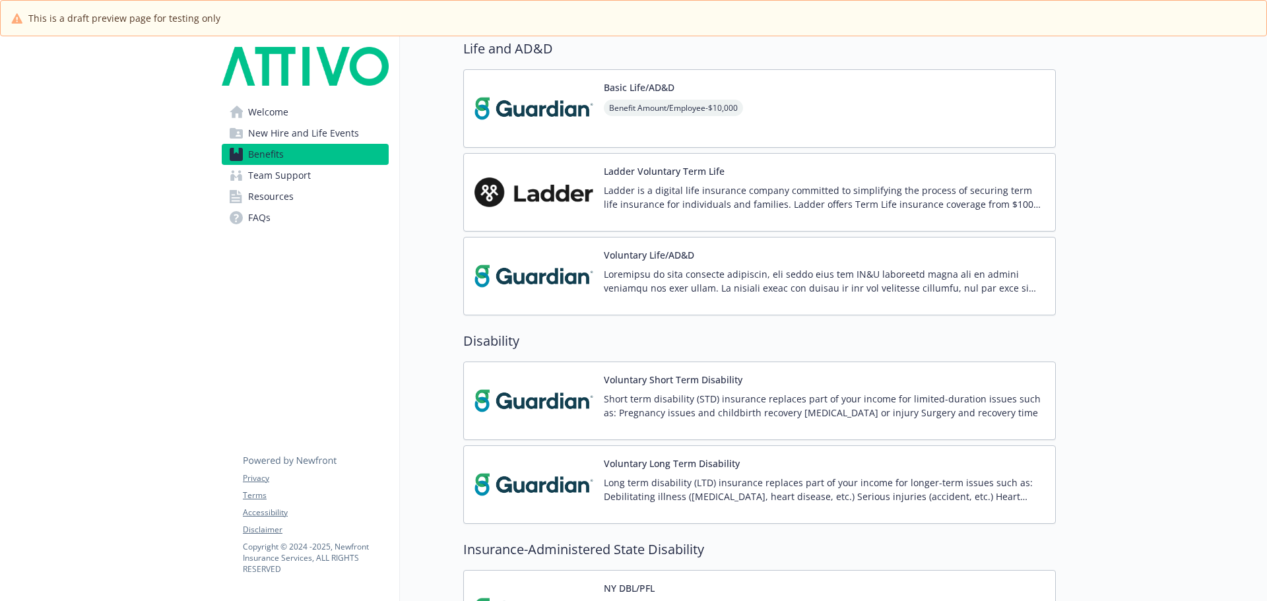
scroll to position [792, 0]
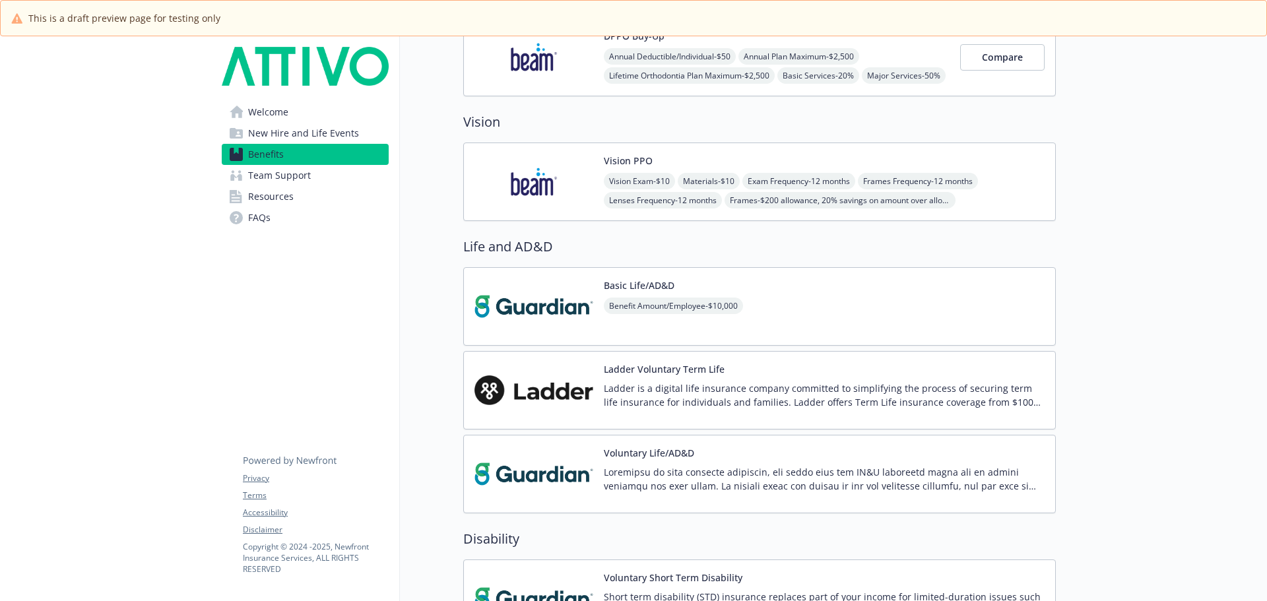
click at [261, 179] on span "Team Support" at bounding box center [279, 175] width 63 height 21
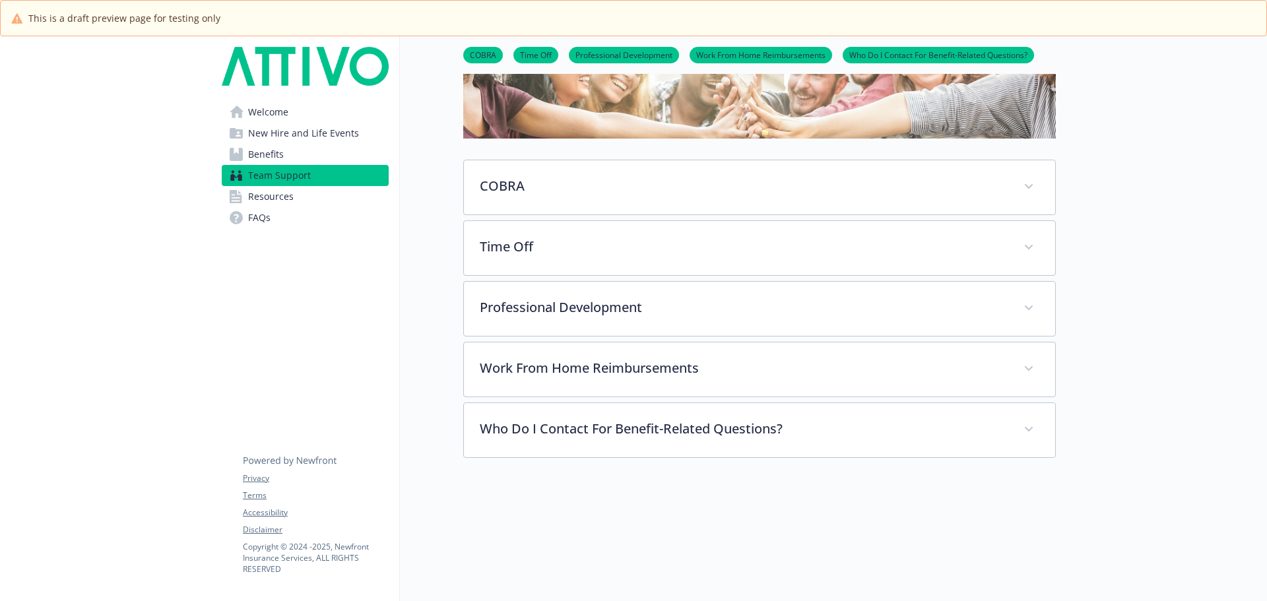
scroll to position [125, 0]
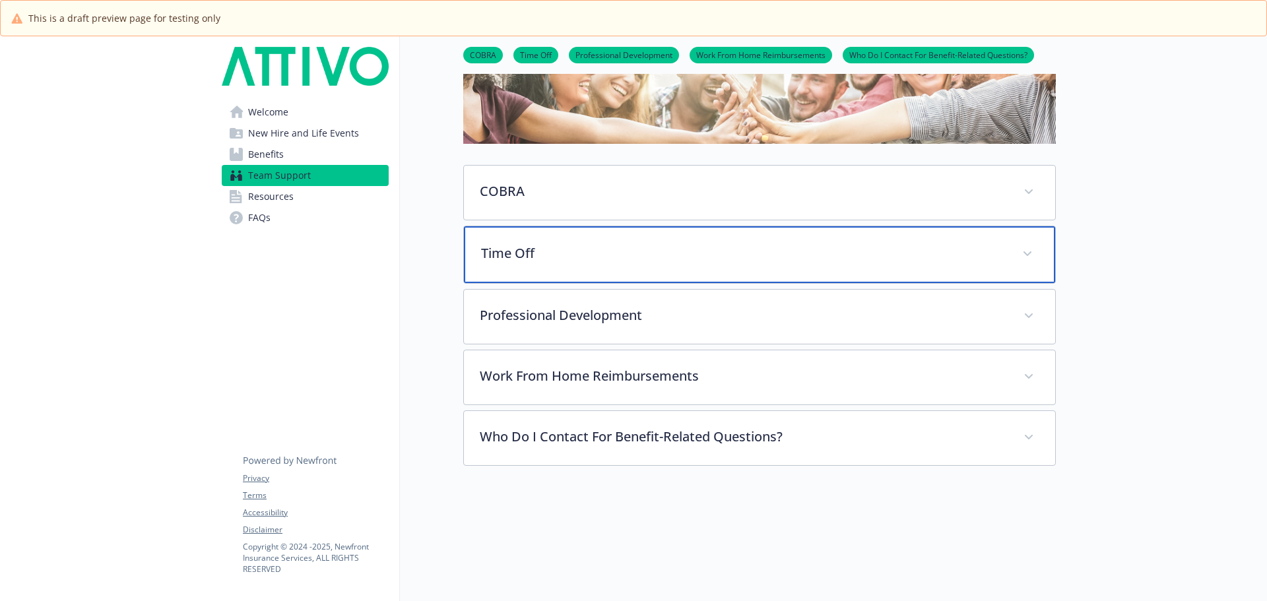
click at [579, 252] on p "Time Off" at bounding box center [743, 253] width 525 height 20
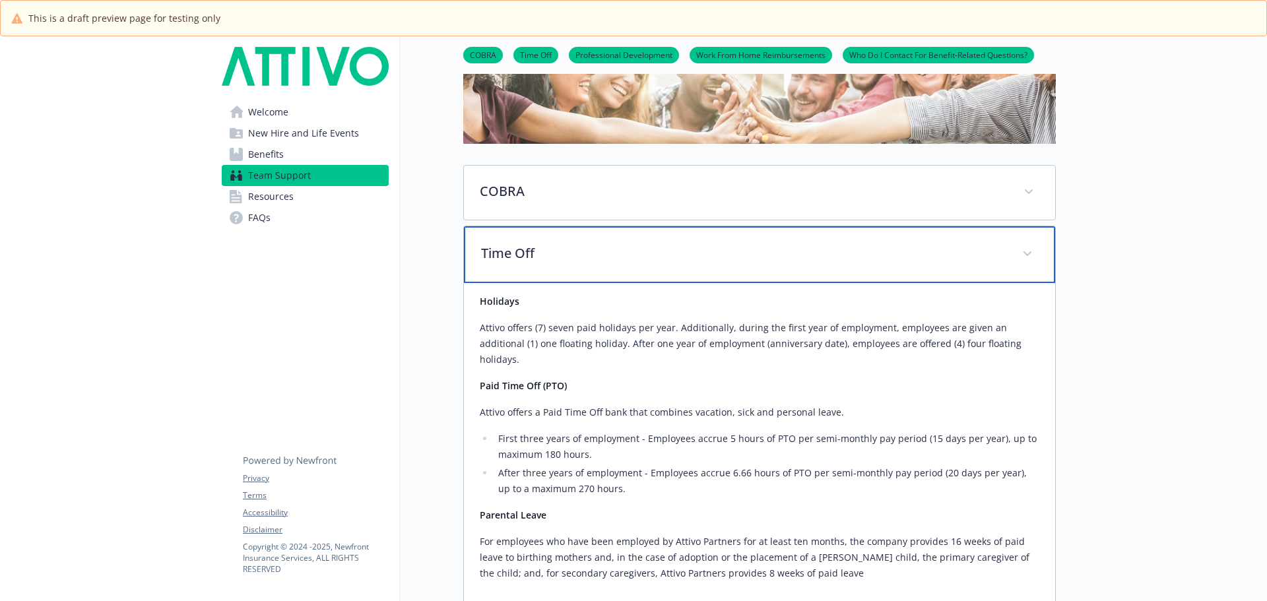
click at [546, 256] on p "Time Off" at bounding box center [743, 253] width 525 height 20
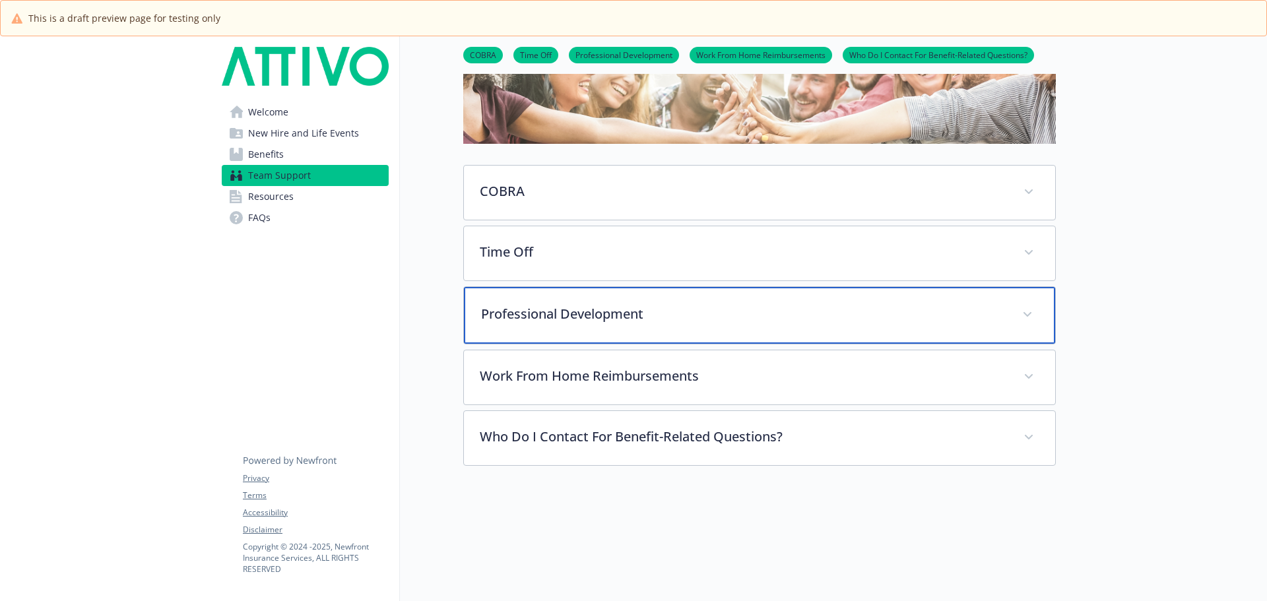
click at [561, 313] on p "Professional Development" at bounding box center [743, 314] width 525 height 20
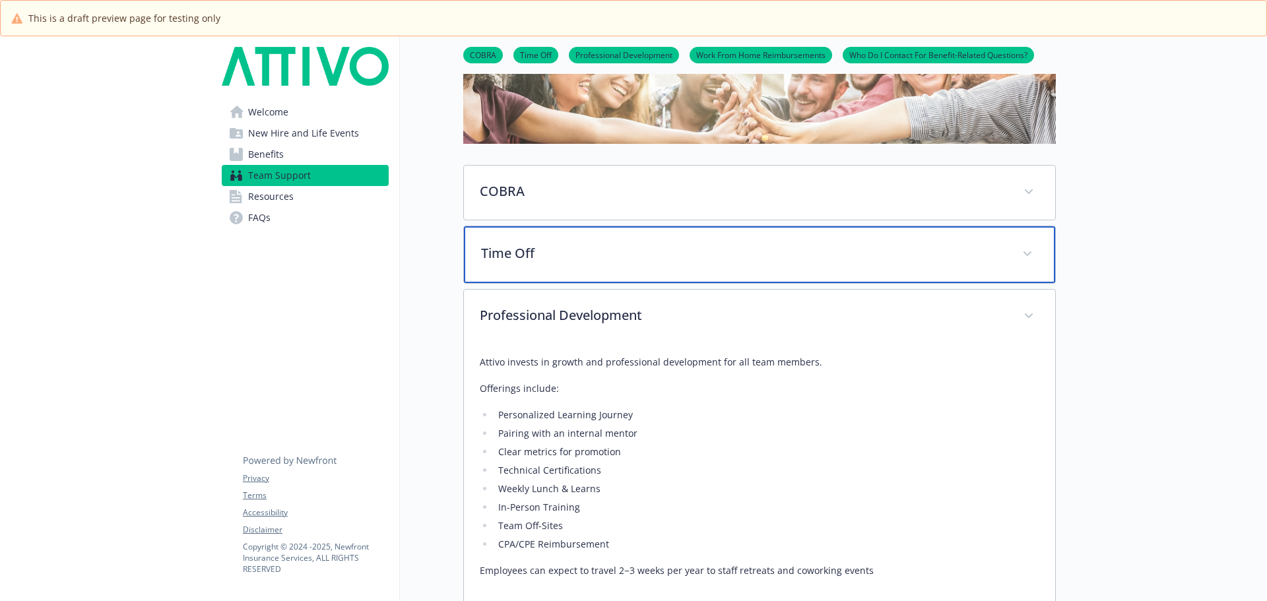
click at [539, 261] on p "Time Off" at bounding box center [743, 253] width 525 height 20
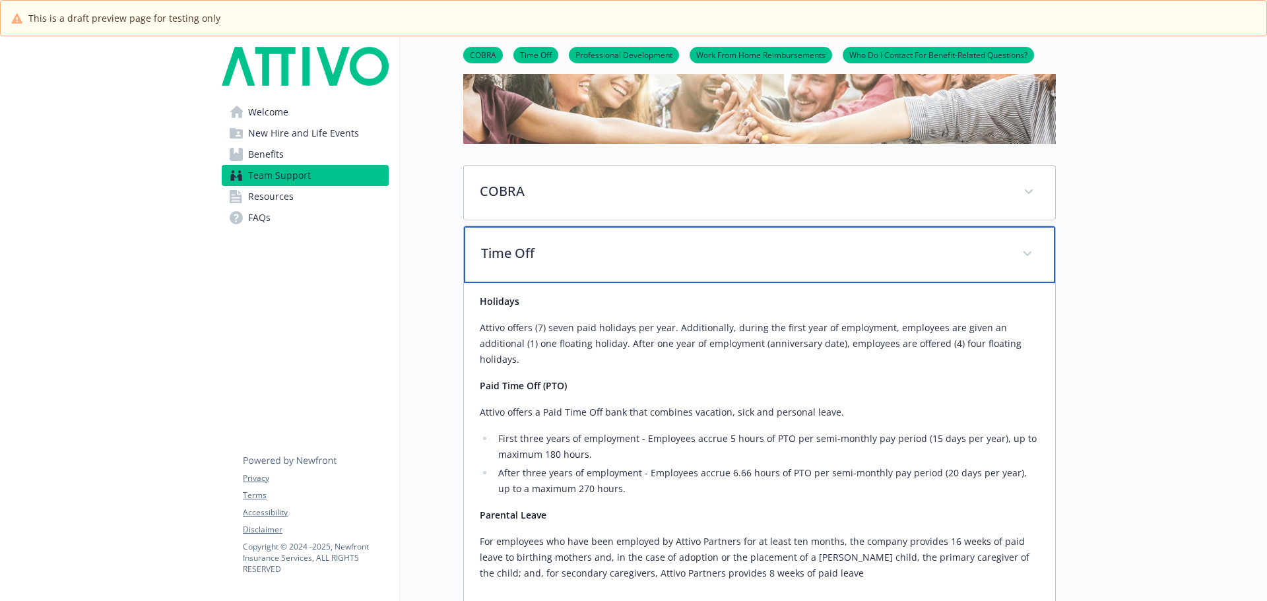
click at [553, 265] on div "Time Off" at bounding box center [759, 254] width 591 height 57
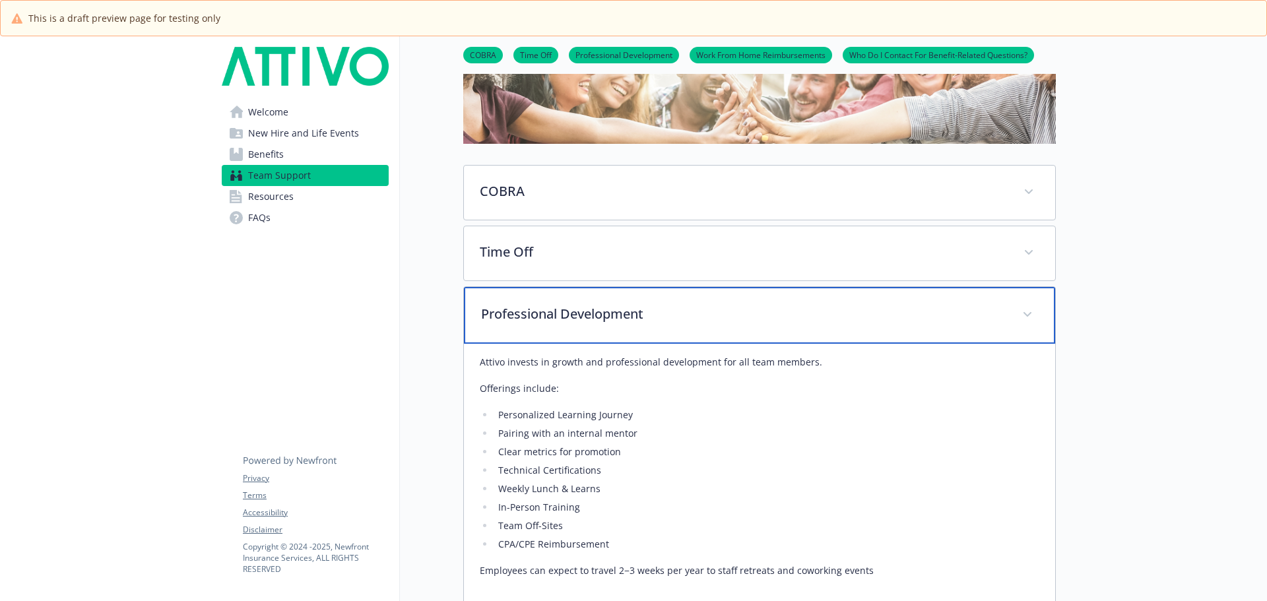
click at [561, 302] on div "Professional Development" at bounding box center [759, 315] width 591 height 57
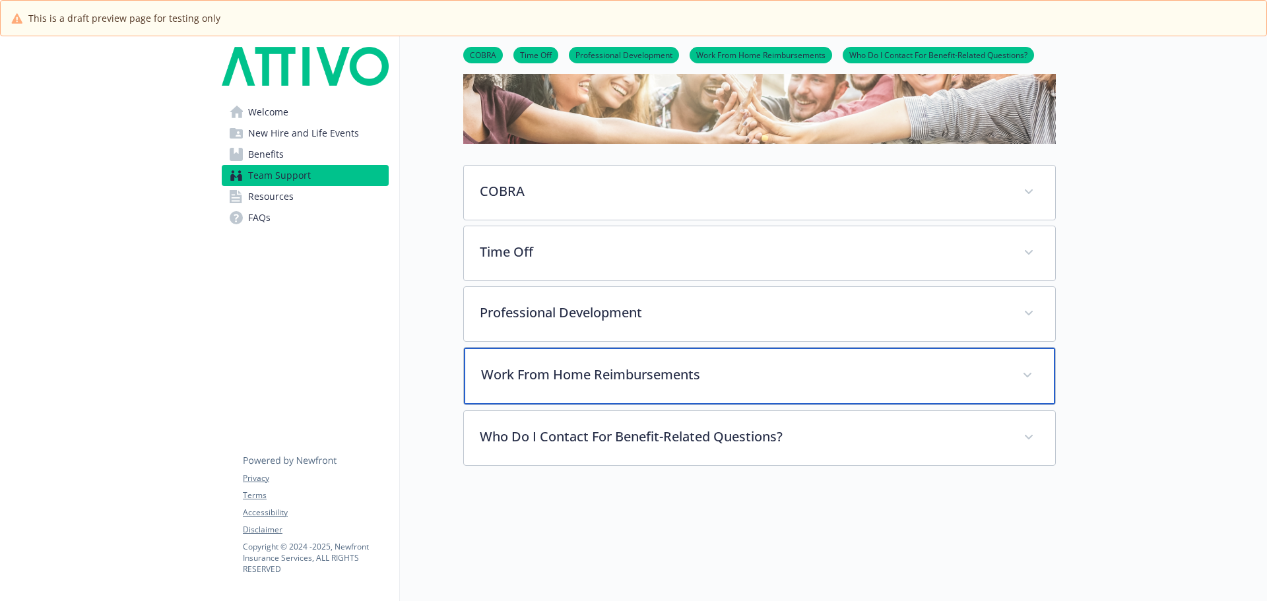
click at [540, 389] on div "Work From Home Reimbursements" at bounding box center [759, 376] width 591 height 57
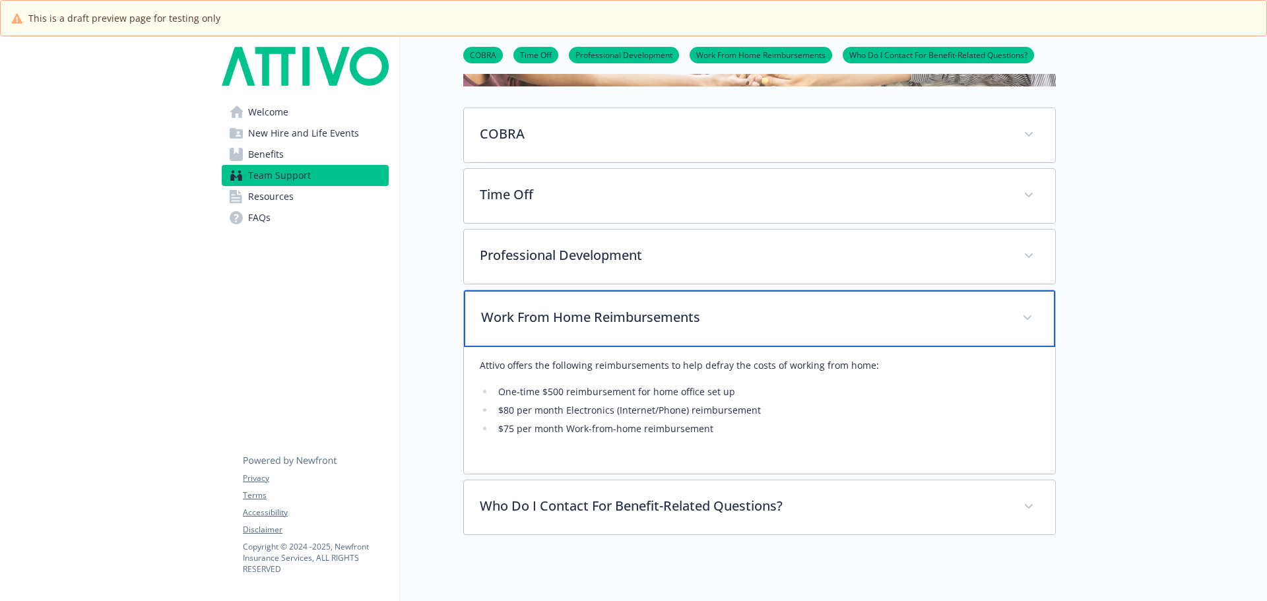
scroll to position [257, 0]
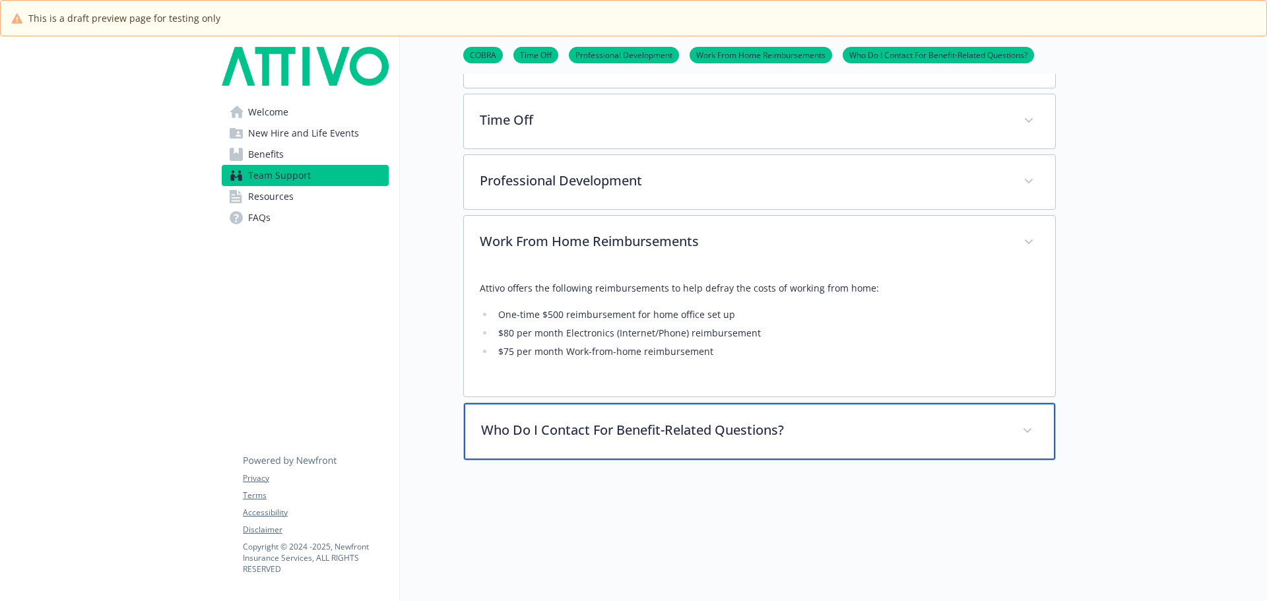
click at [545, 414] on div "Who Do I Contact For Benefit-Related Questions?" at bounding box center [759, 431] width 591 height 57
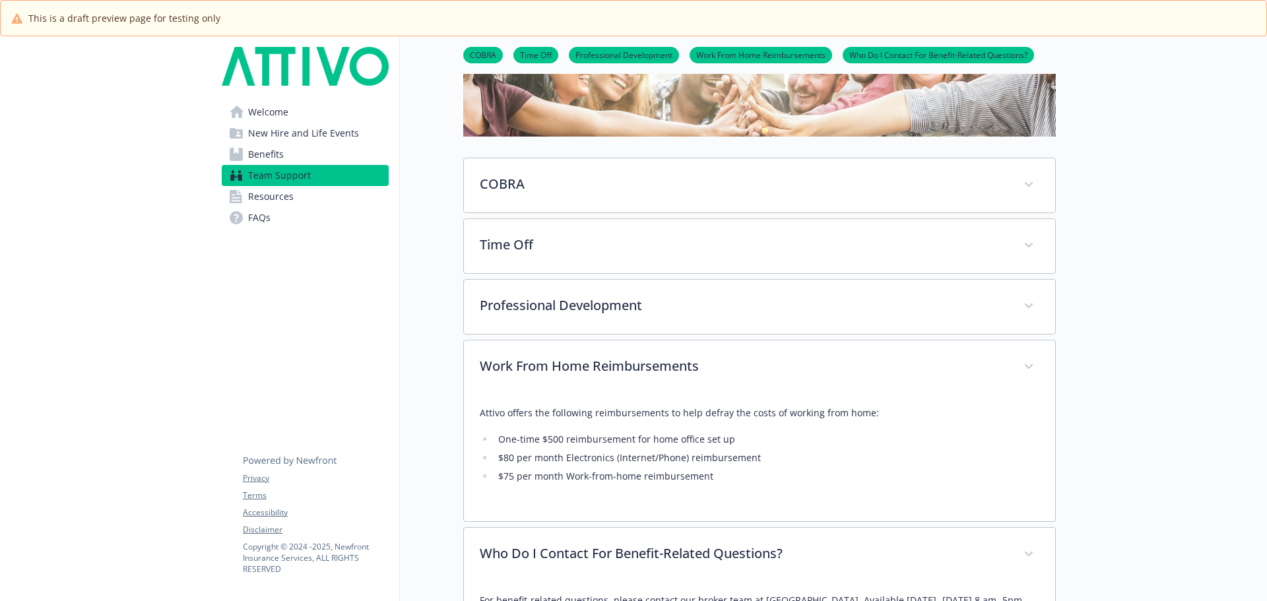
scroll to position [0, 0]
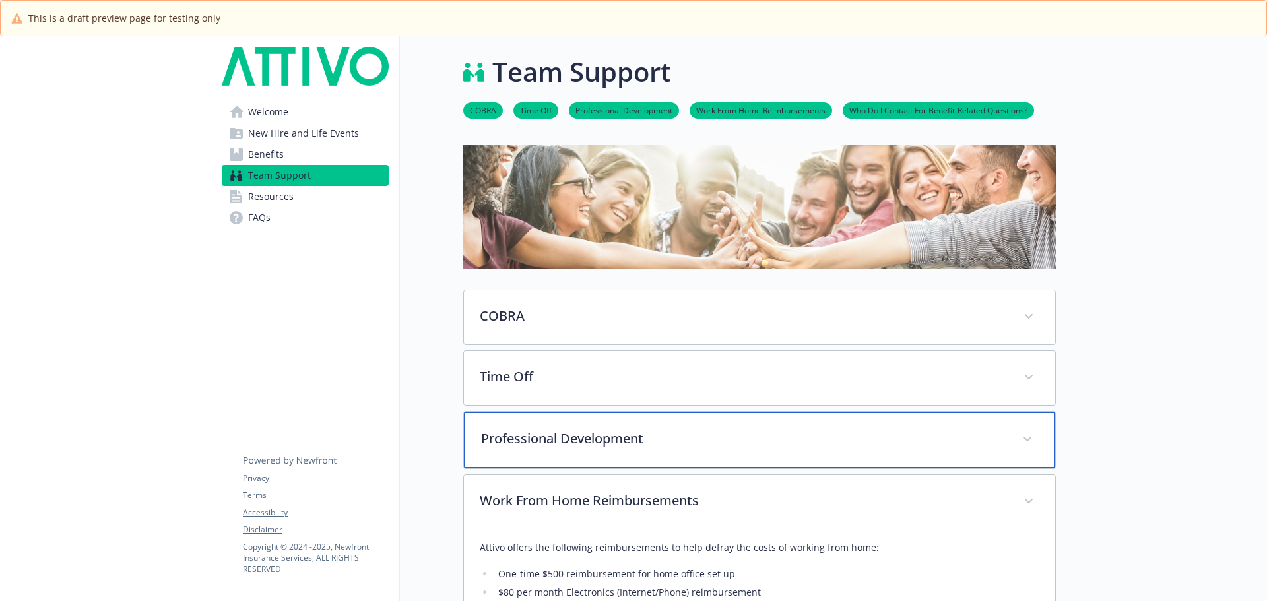
click at [565, 452] on div "Professional Development" at bounding box center [759, 440] width 591 height 57
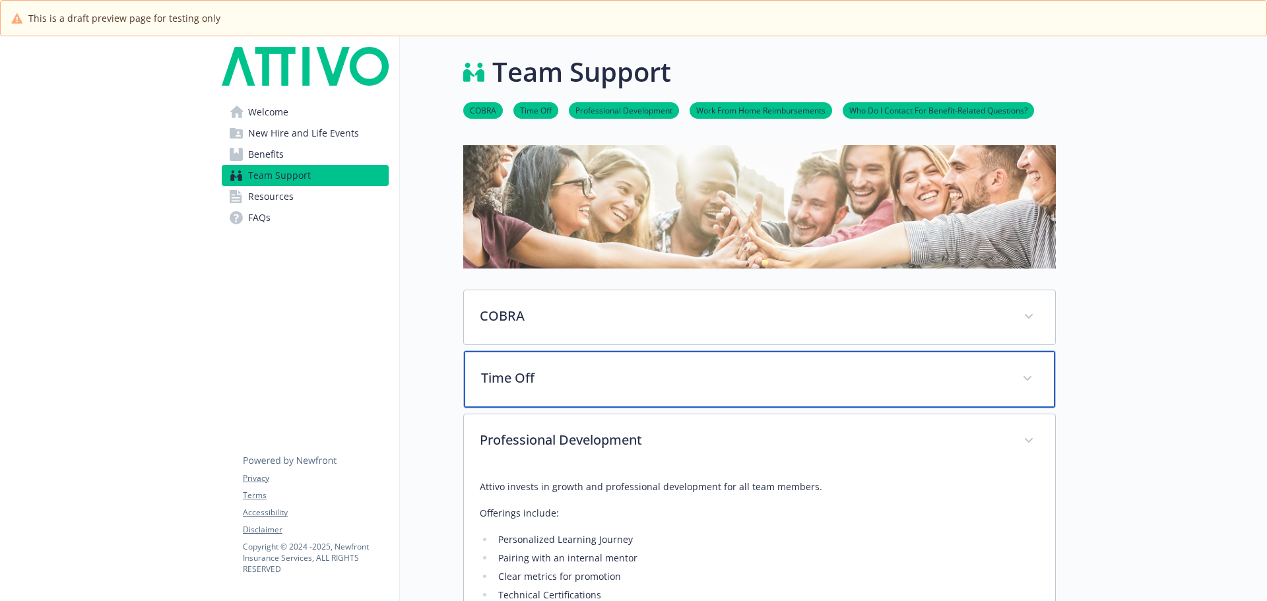
click at [563, 377] on p "Time Off" at bounding box center [743, 378] width 525 height 20
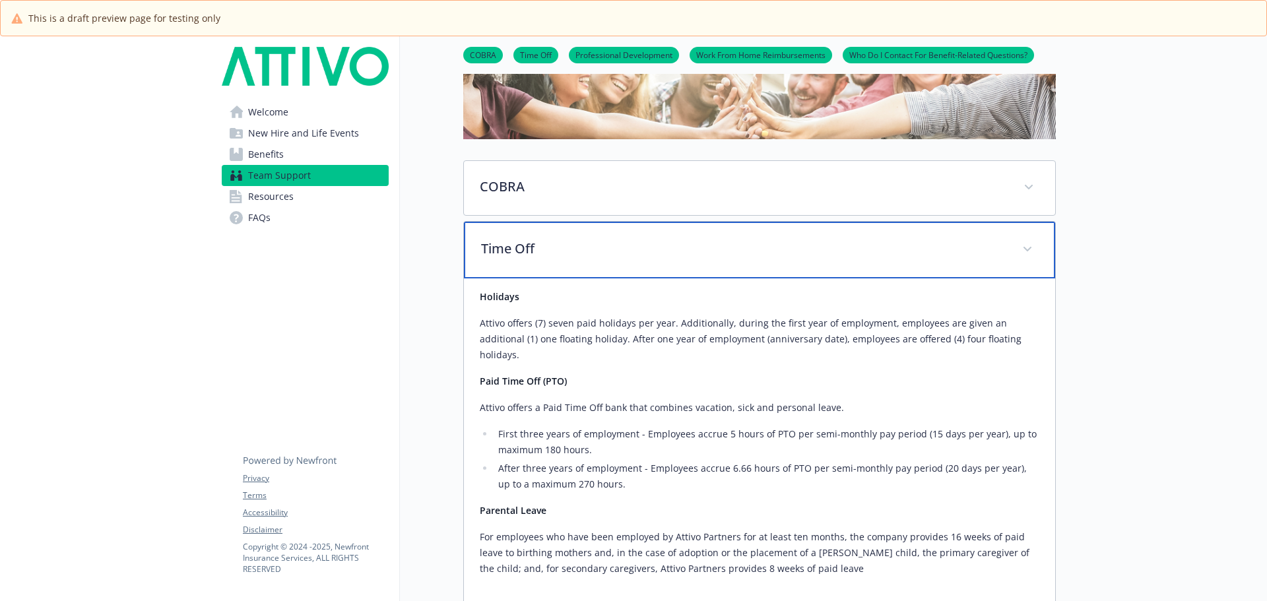
scroll to position [66, 0]
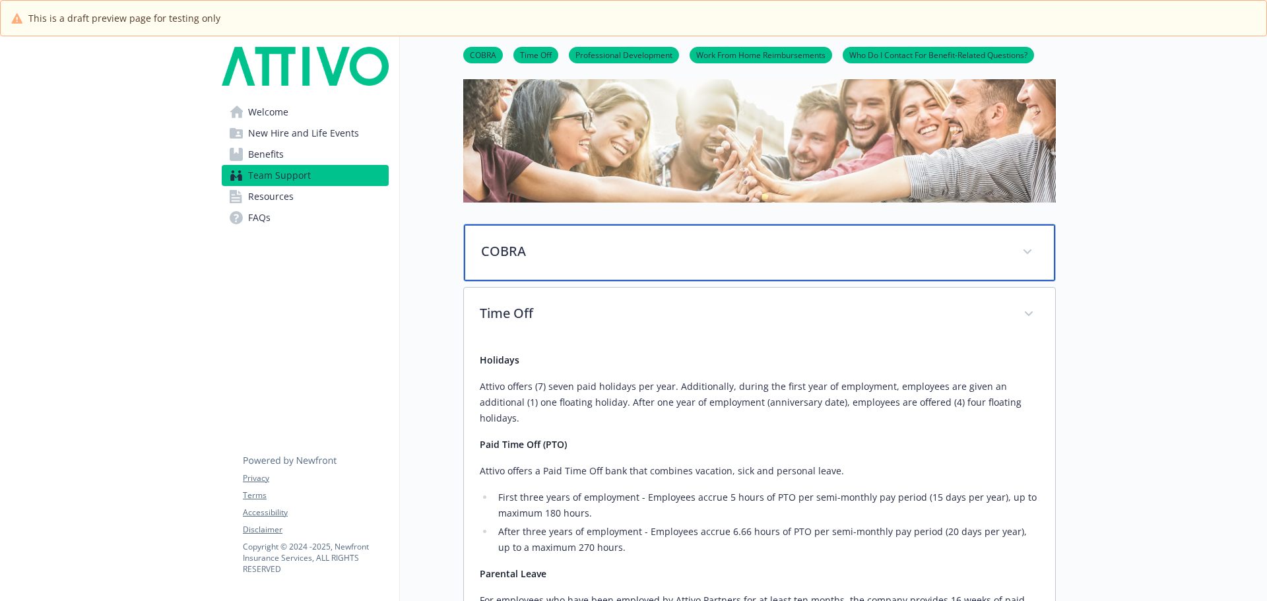
click at [573, 273] on div "COBRA" at bounding box center [759, 252] width 591 height 57
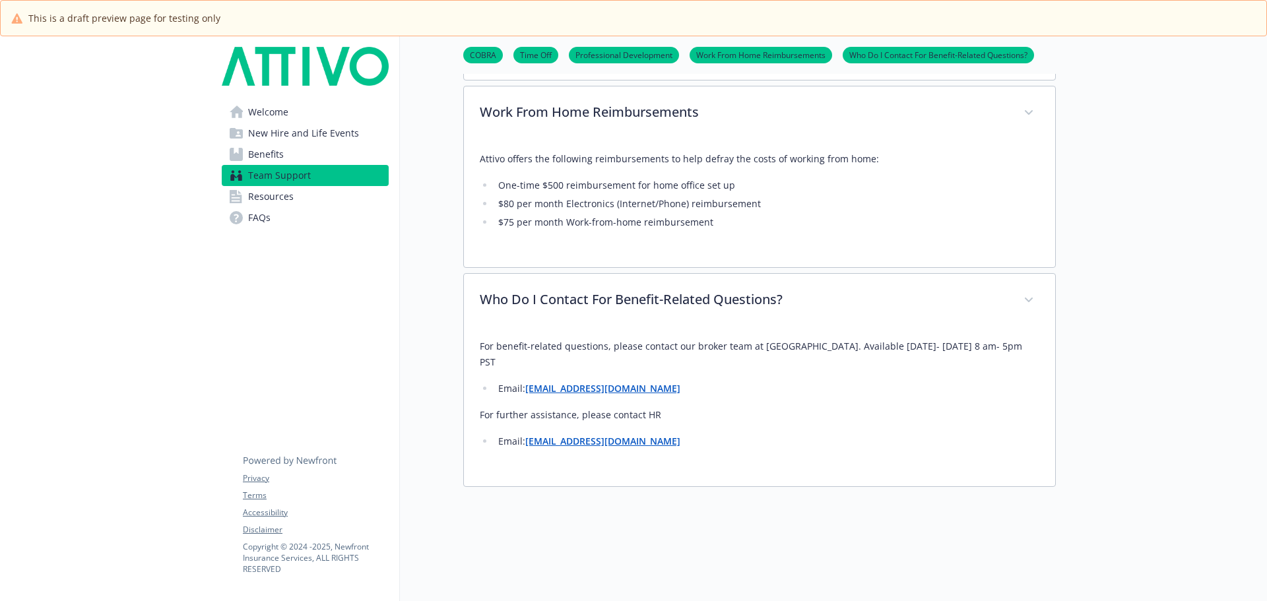
scroll to position [1781, 0]
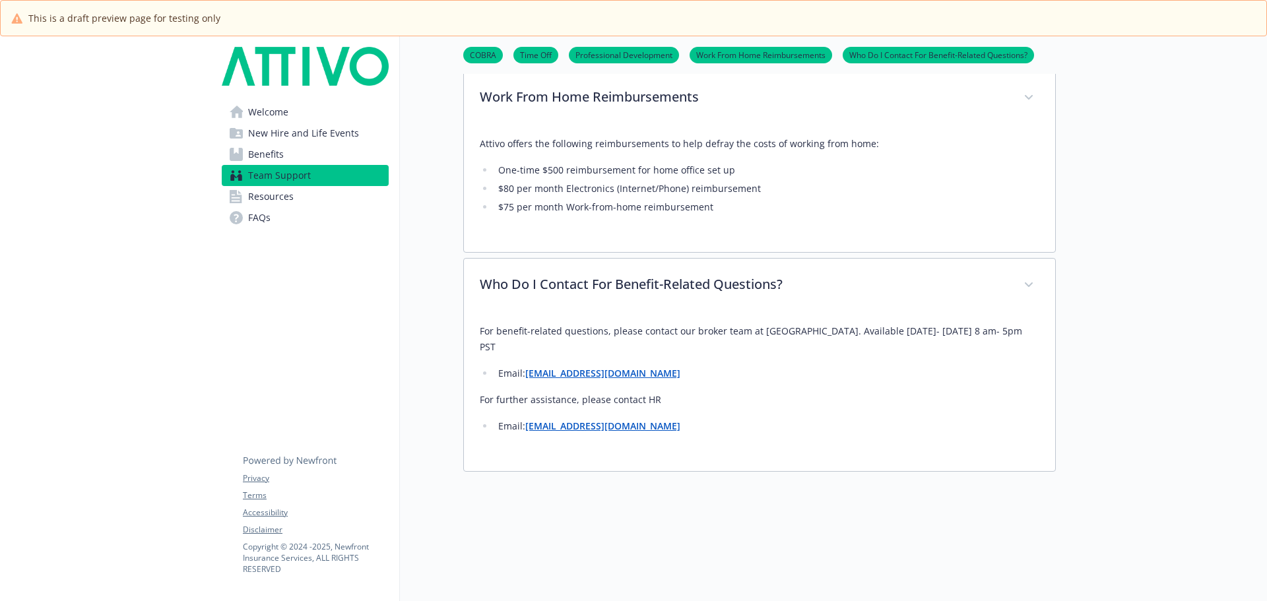
click at [260, 111] on span "Welcome" at bounding box center [268, 112] width 40 height 21
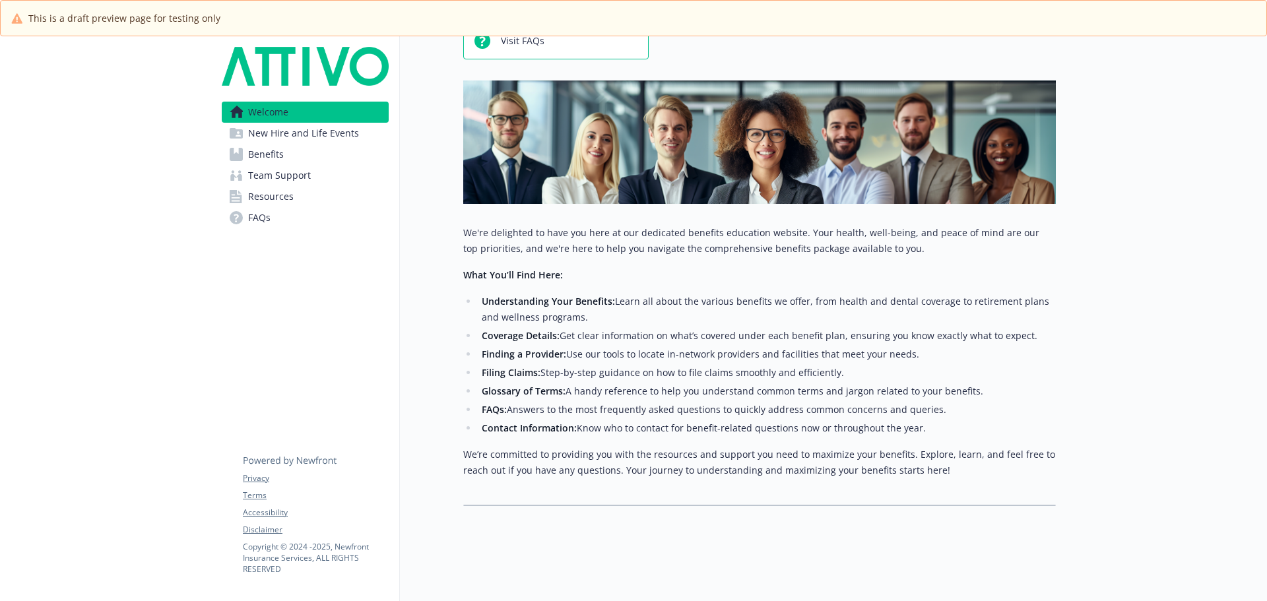
click at [277, 126] on span "New Hire and Life Events" at bounding box center [303, 133] width 111 height 21
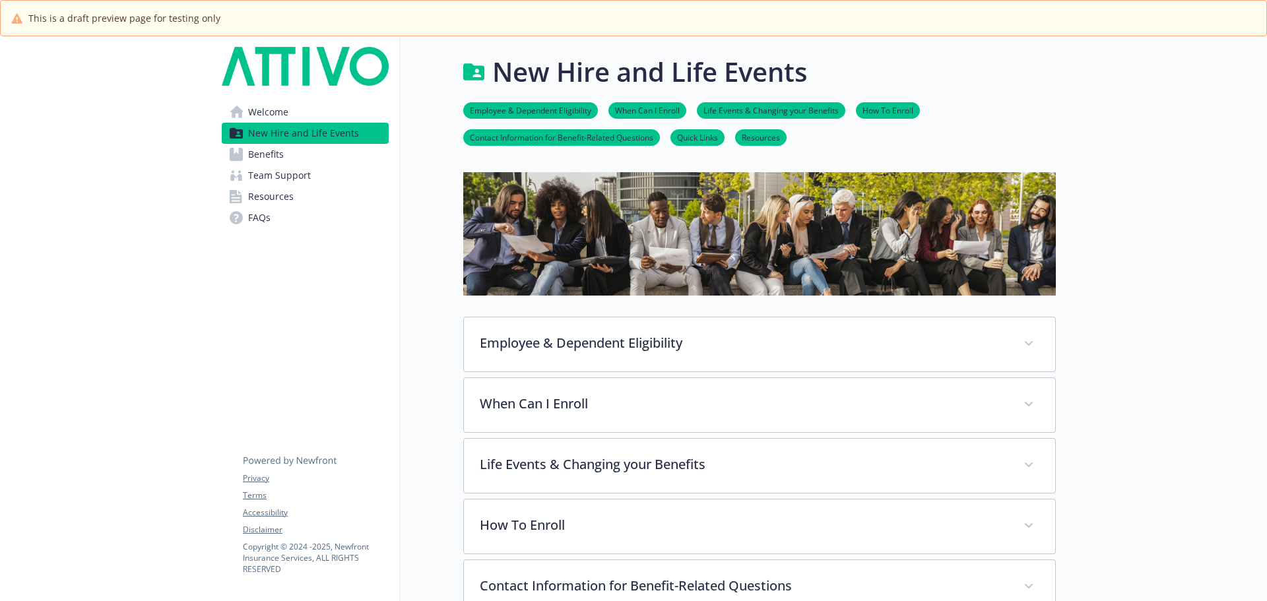
click at [270, 200] on span "Resources" at bounding box center [271, 196] width 46 height 21
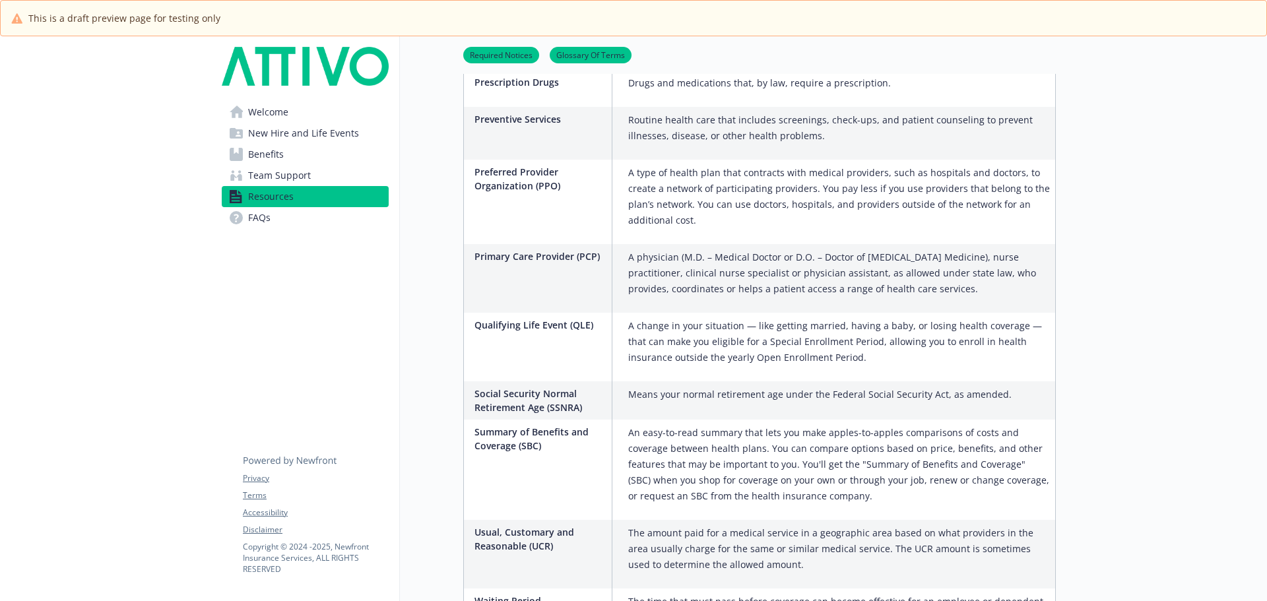
scroll to position [2247, 0]
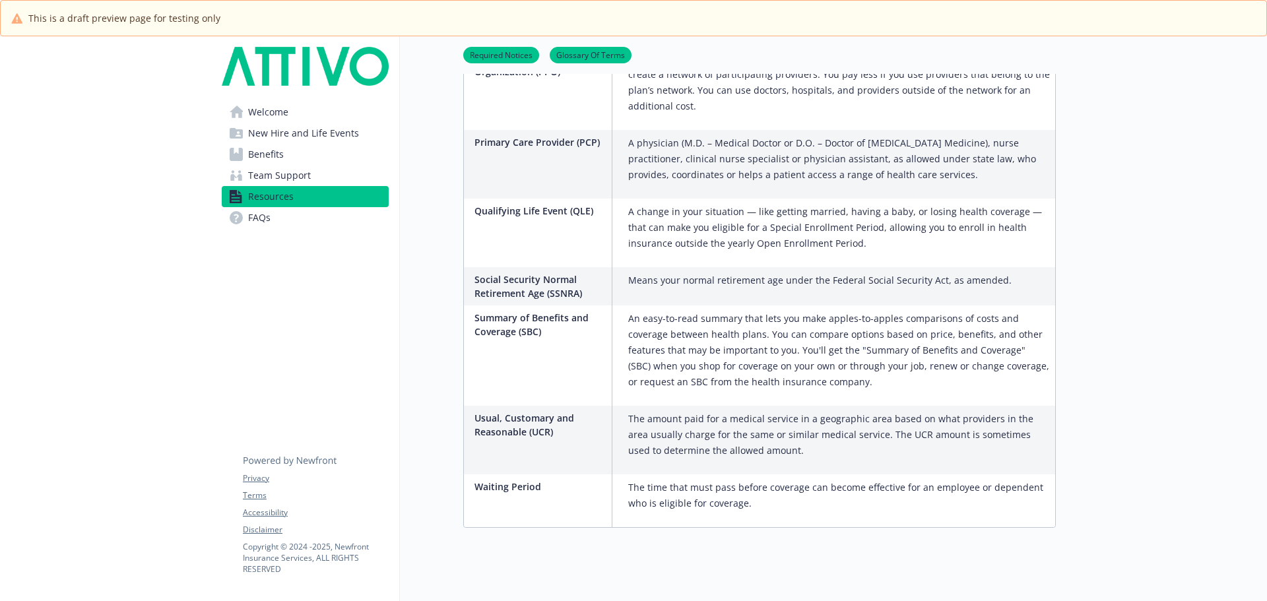
click at [250, 152] on span "Benefits" at bounding box center [266, 154] width 36 height 21
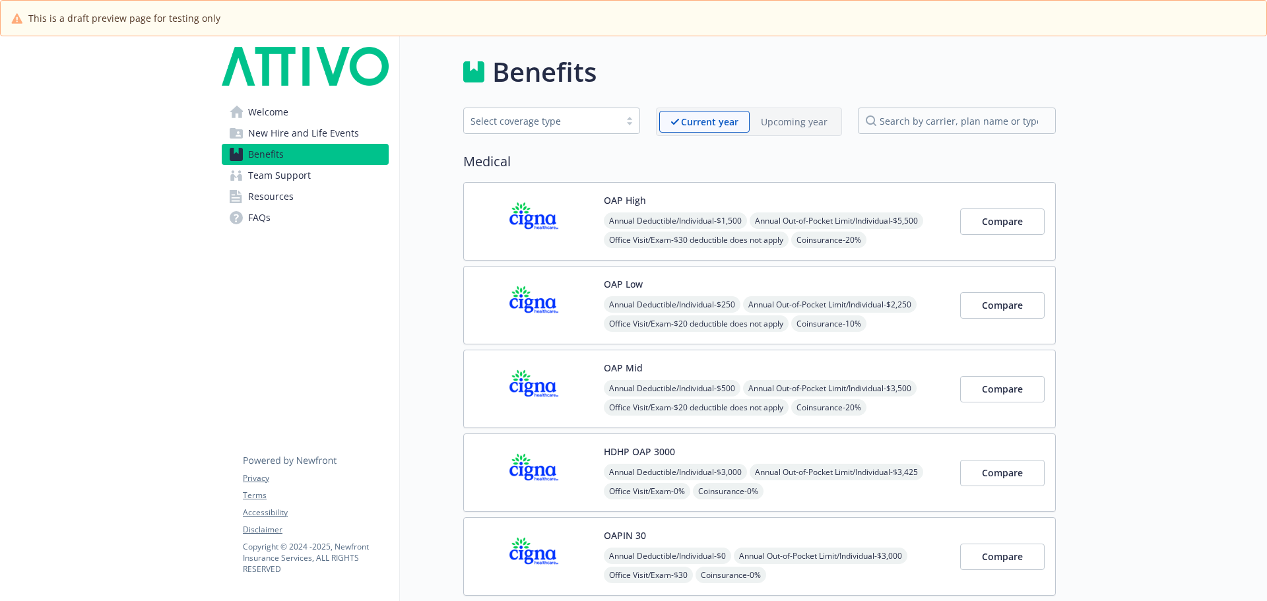
click at [571, 201] on img at bounding box center [533, 221] width 119 height 56
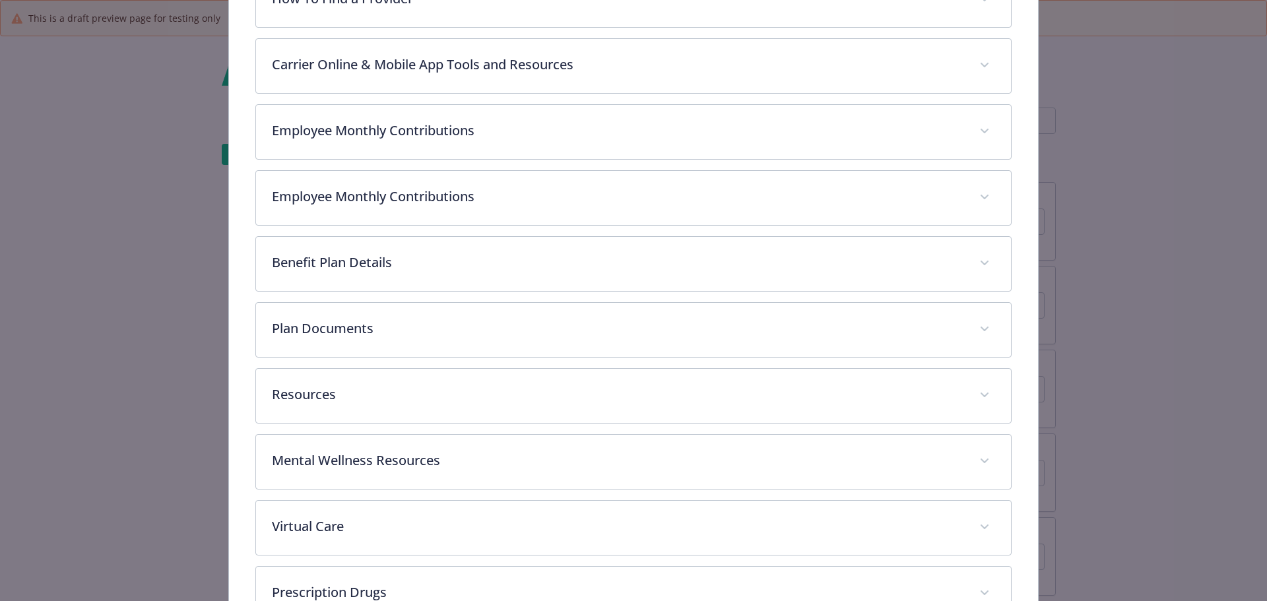
scroll to position [524, 0]
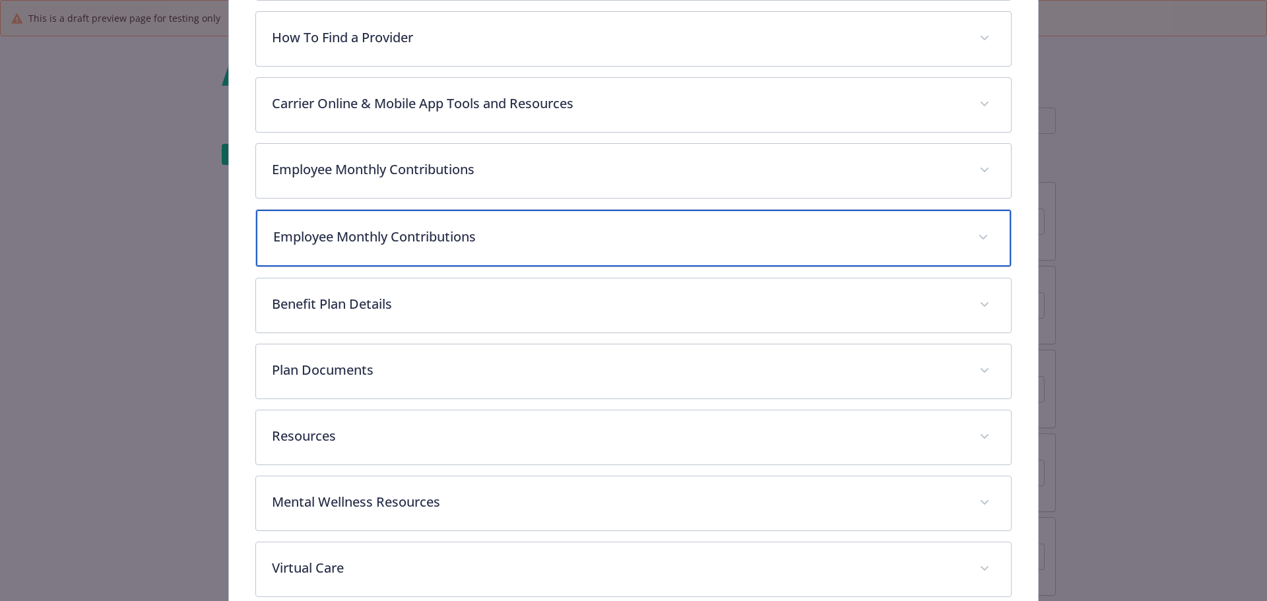
click at [372, 218] on div "Employee Monthly Contributions" at bounding box center [633, 238] width 755 height 57
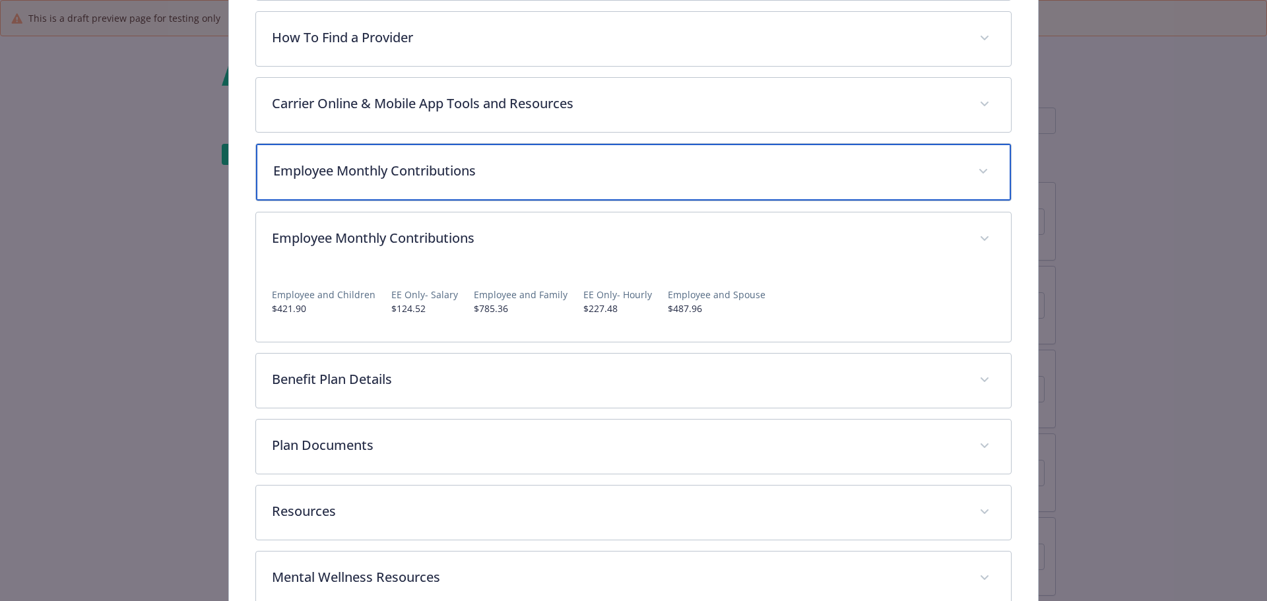
click at [383, 169] on p "Employee Monthly Contributions" at bounding box center [617, 171] width 689 height 20
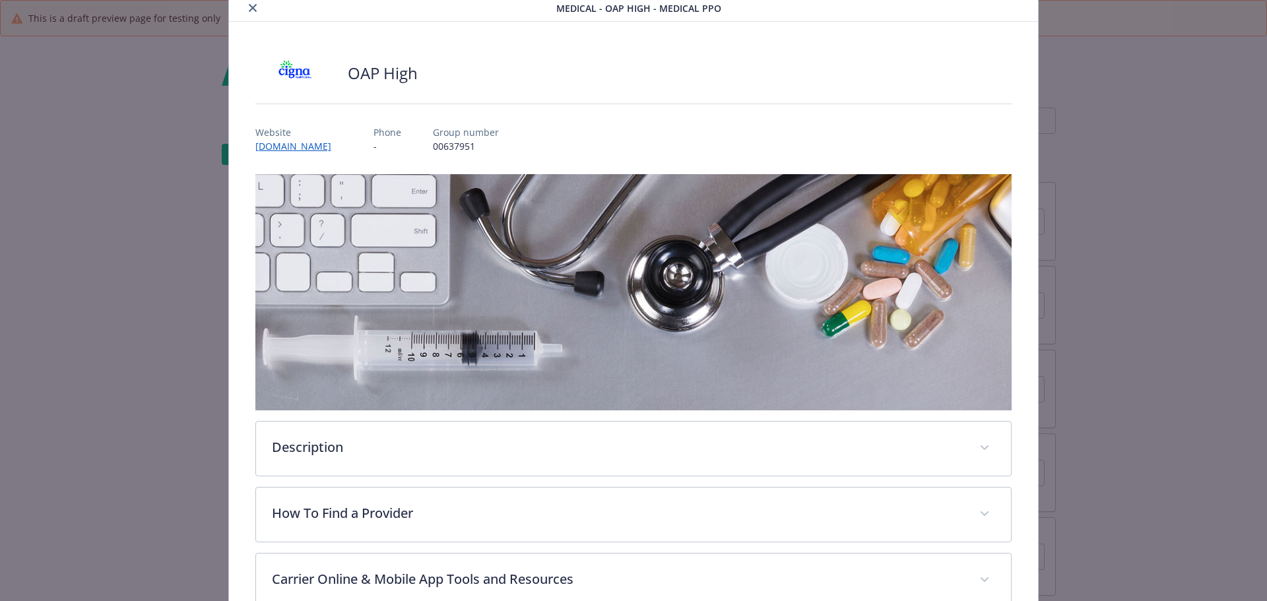
scroll to position [0, 0]
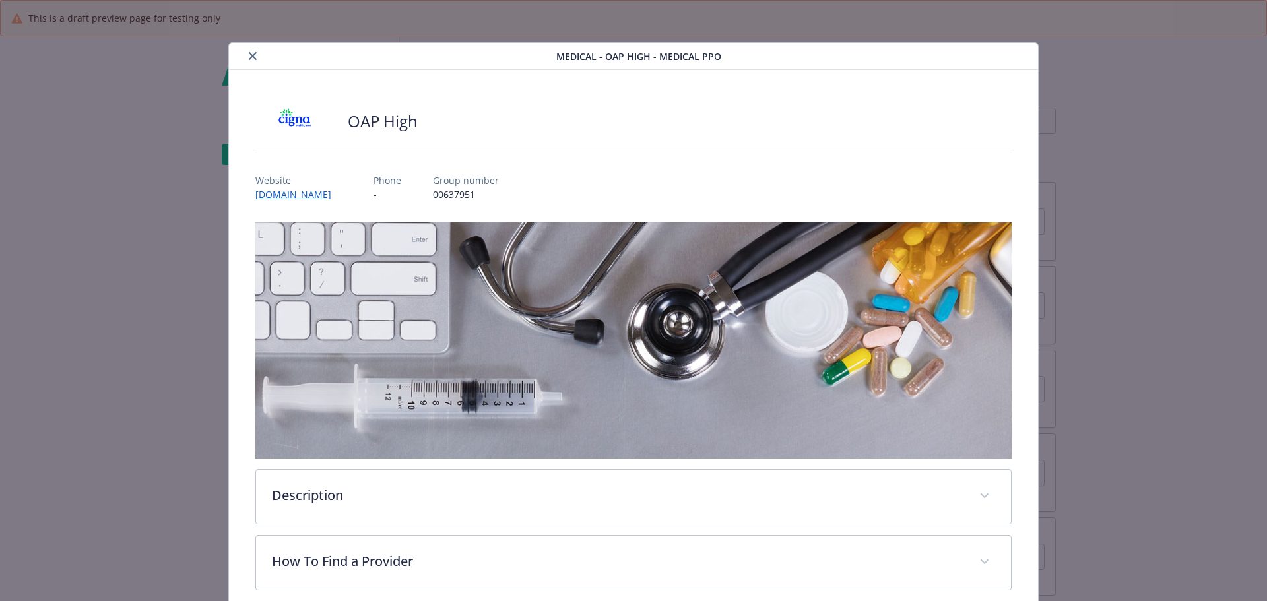
click at [257, 54] on button "close" at bounding box center [253, 56] width 16 height 16
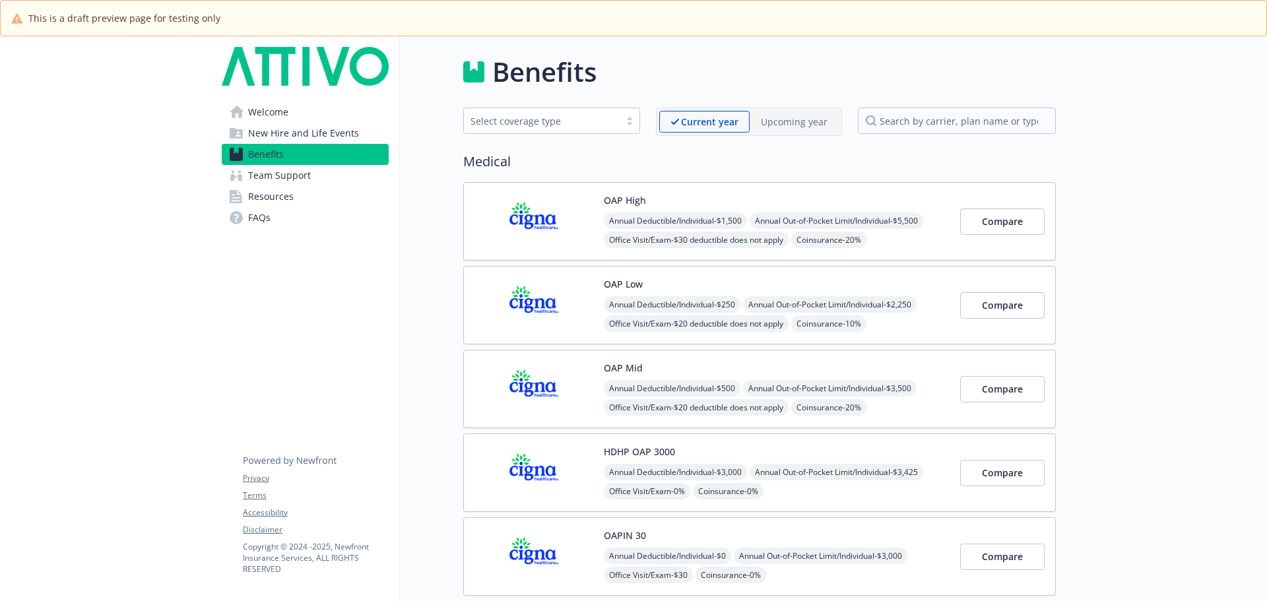
click at [269, 76] on img at bounding box center [305, 66] width 167 height 39
click at [580, 489] on img at bounding box center [533, 473] width 119 height 56
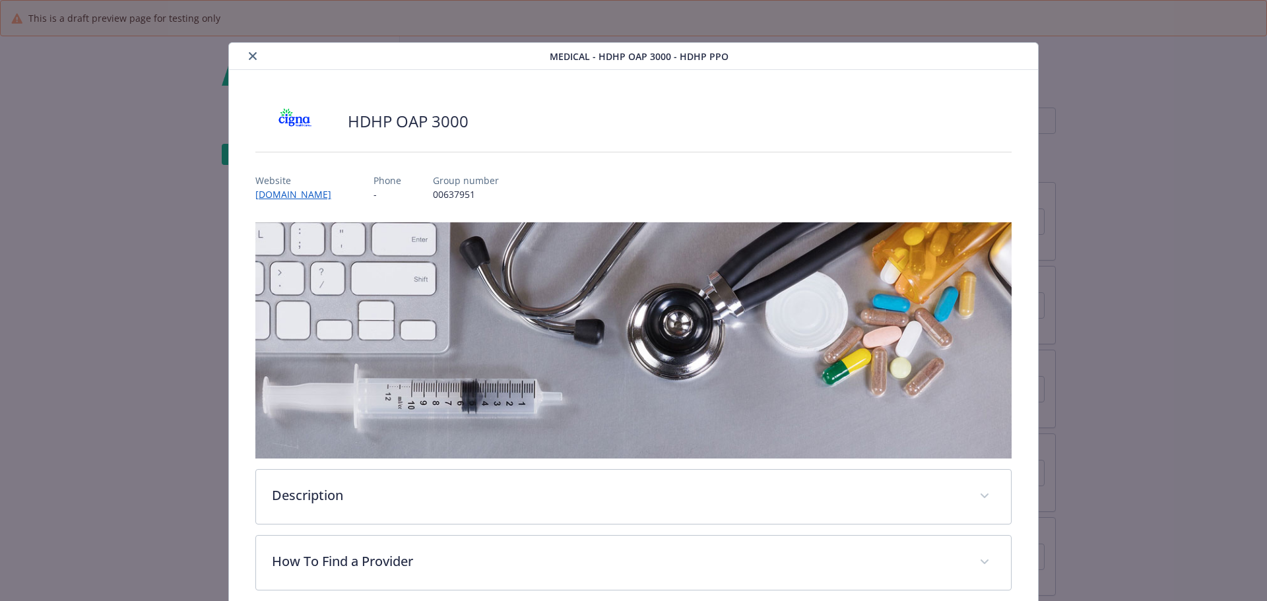
scroll to position [40, 0]
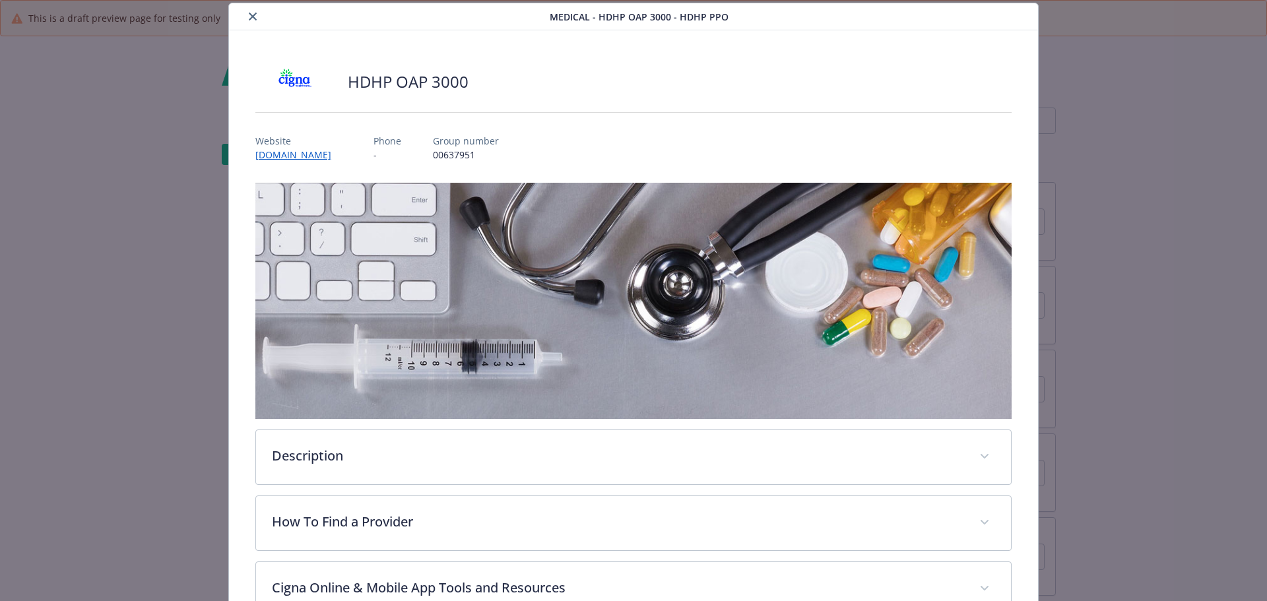
click at [251, 16] on icon "close" at bounding box center [253, 17] width 8 height 8
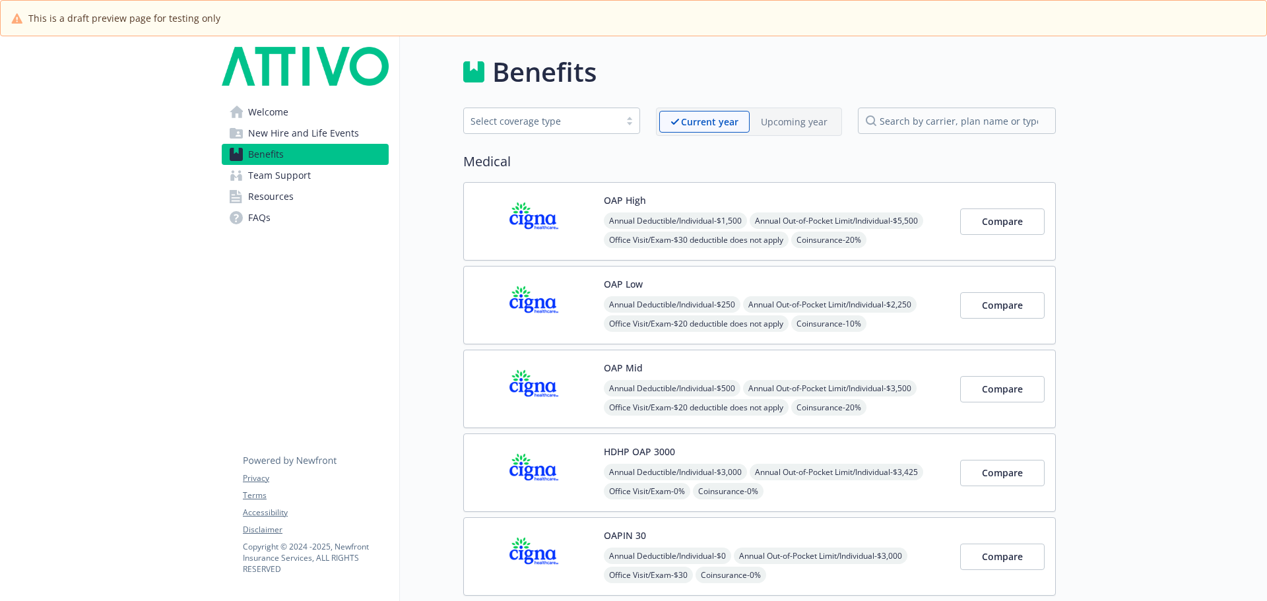
click at [556, 288] on img at bounding box center [533, 305] width 119 height 56
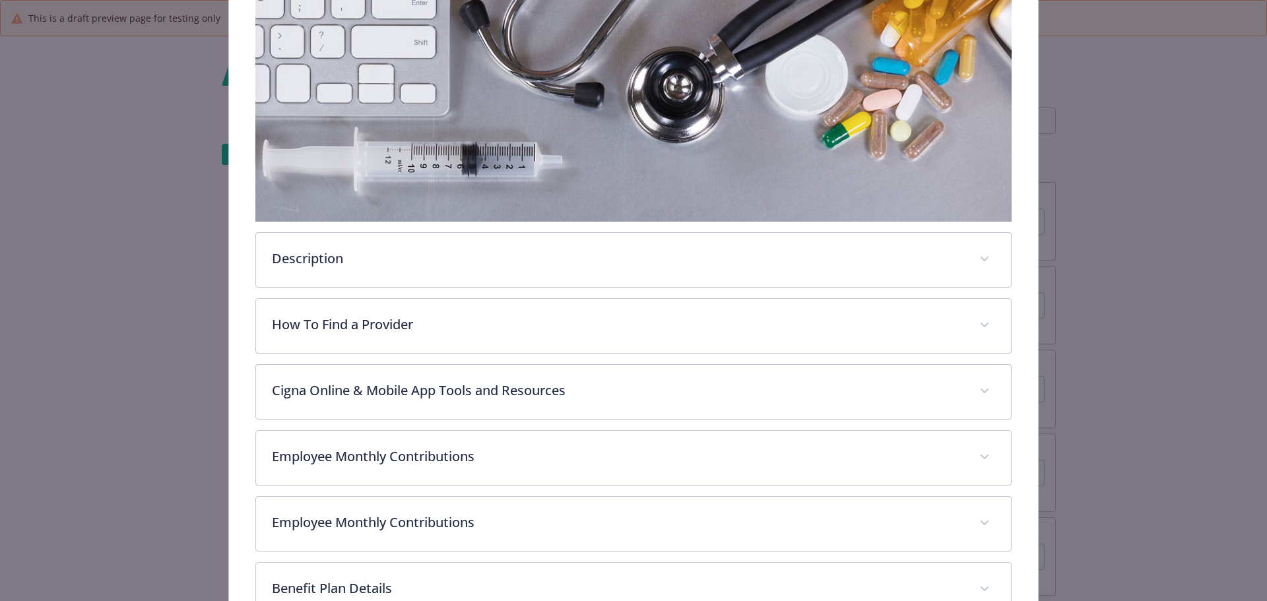
scroll to position [237, 0]
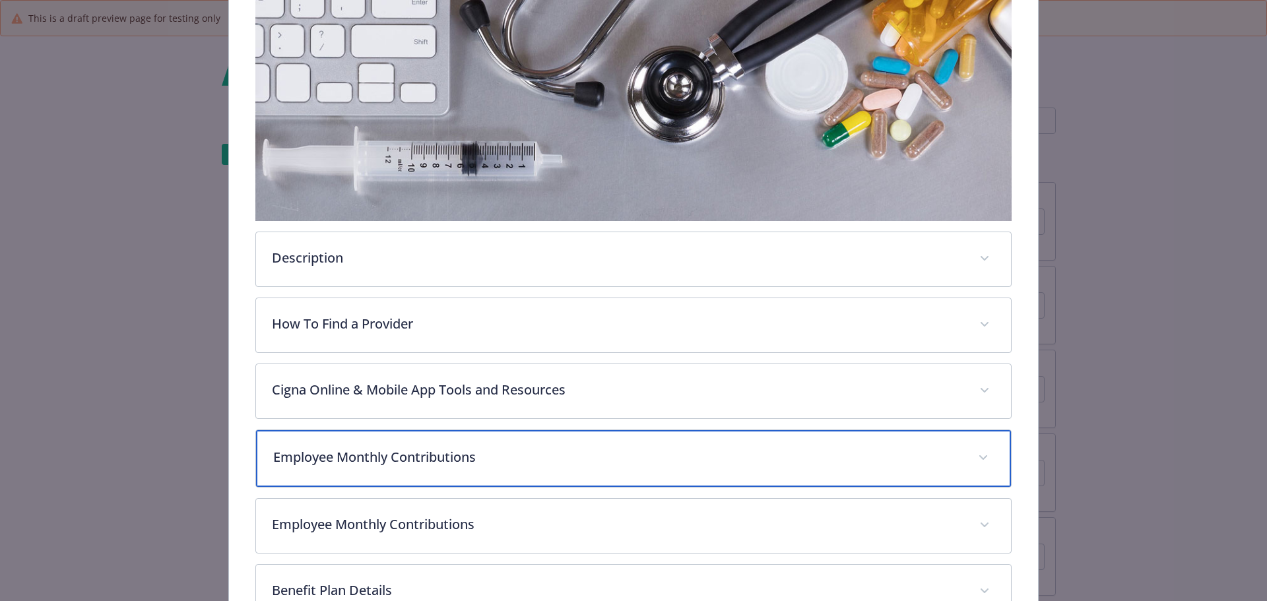
click at [406, 450] on p "Employee Monthly Contributions" at bounding box center [617, 457] width 689 height 20
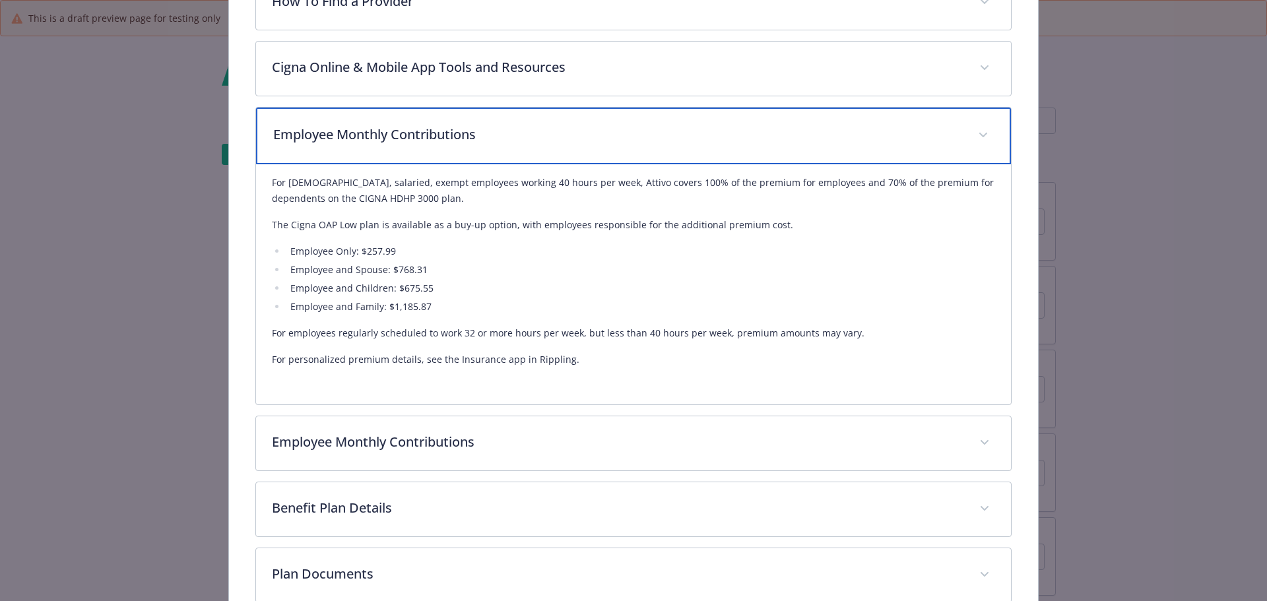
scroll to position [567, 0]
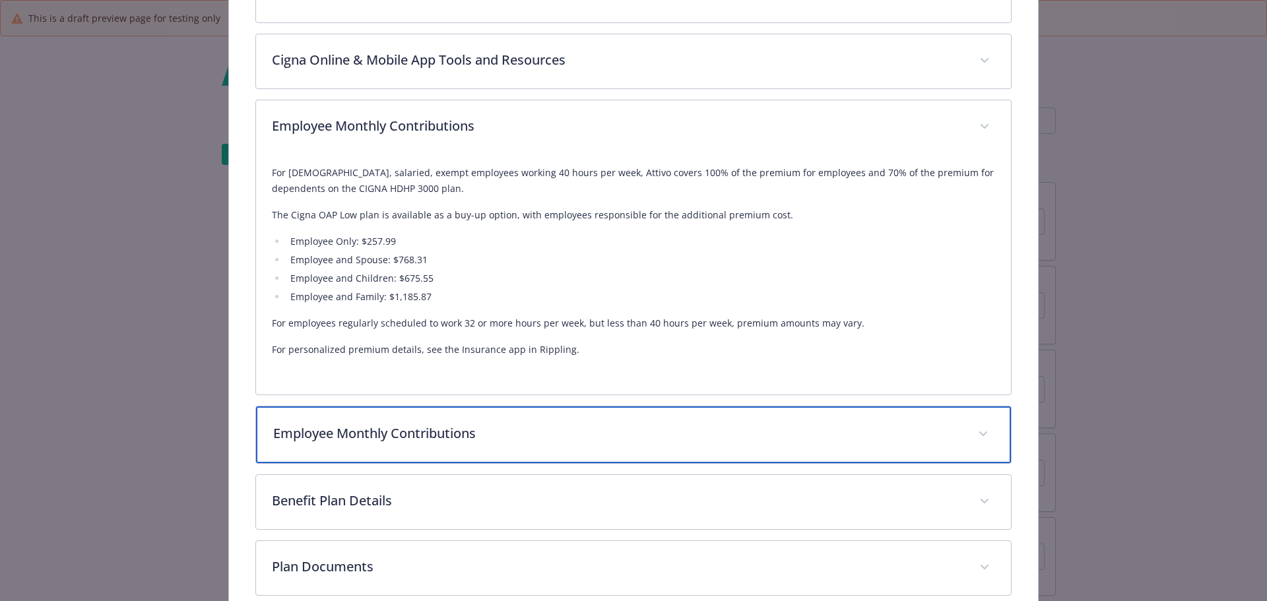
click at [424, 432] on p "Employee Monthly Contributions" at bounding box center [617, 433] width 689 height 20
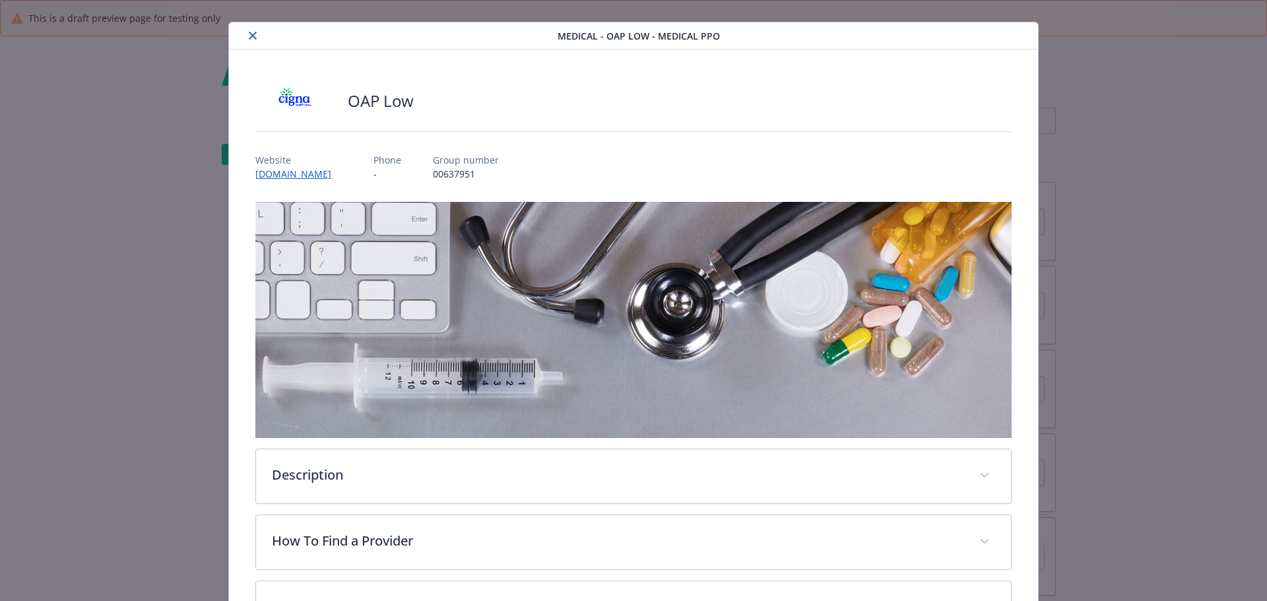
scroll to position [0, 0]
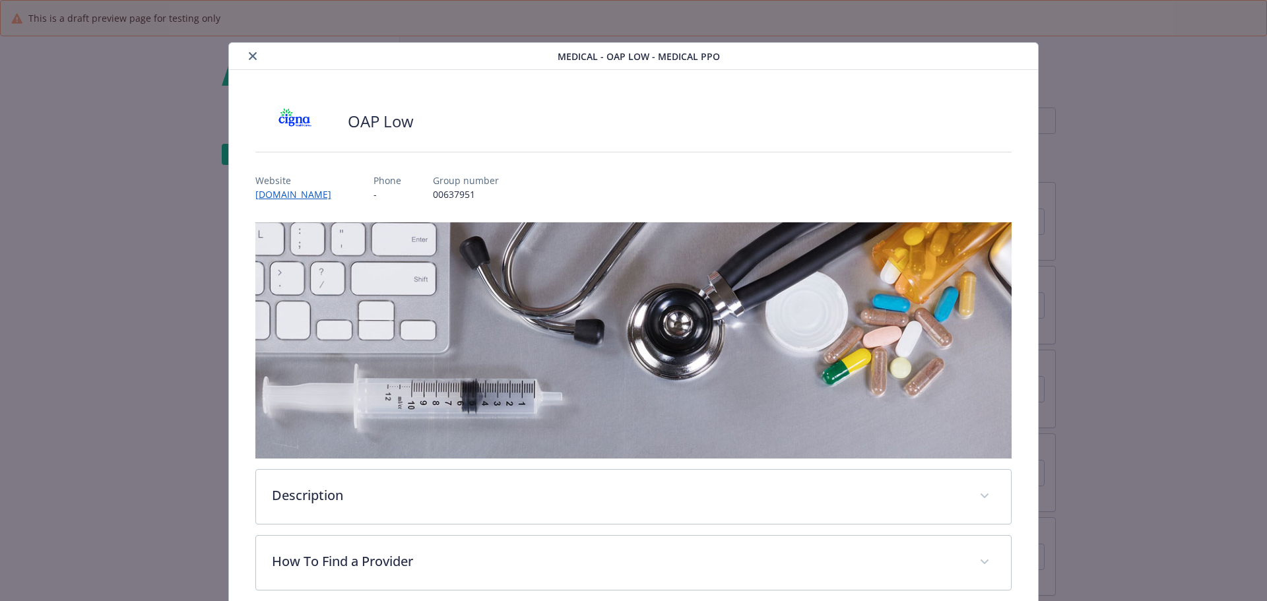
click at [253, 54] on icon "close" at bounding box center [253, 56] width 8 height 8
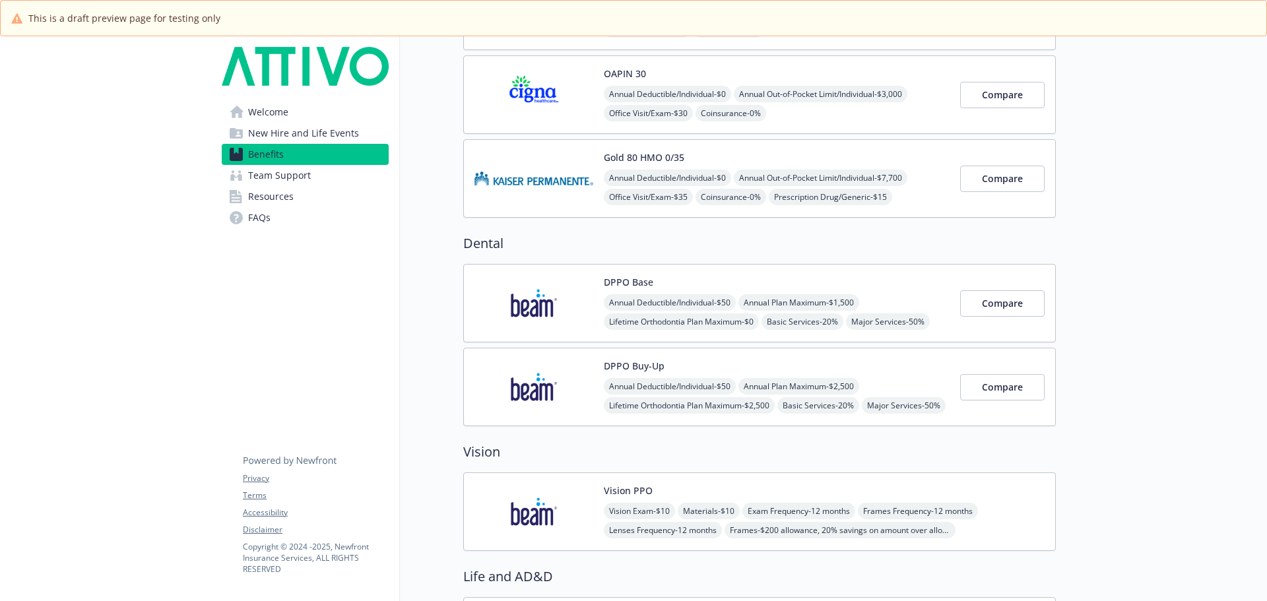
click at [604, 348] on div "DPPO Buy-Up Annual Deductible/Individual - $50 Annual Plan Maximum - $2,500 Lif…" at bounding box center [759, 387] width 592 height 78
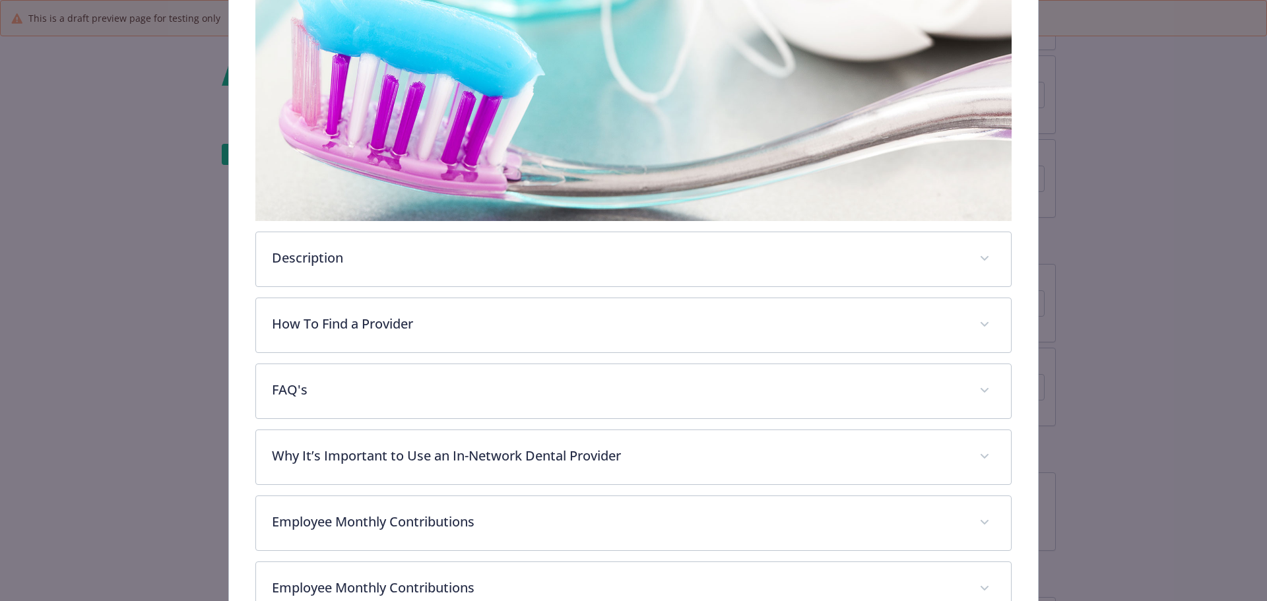
scroll to position [369, 0]
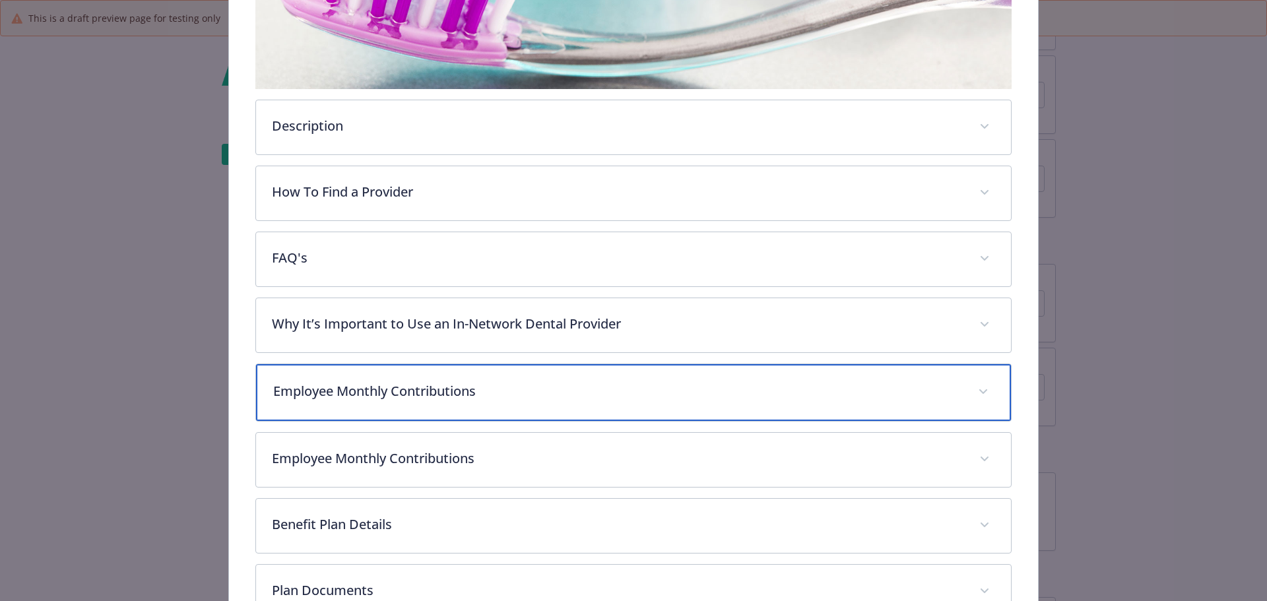
click at [357, 385] on p "Employee Monthly Contributions" at bounding box center [617, 391] width 689 height 20
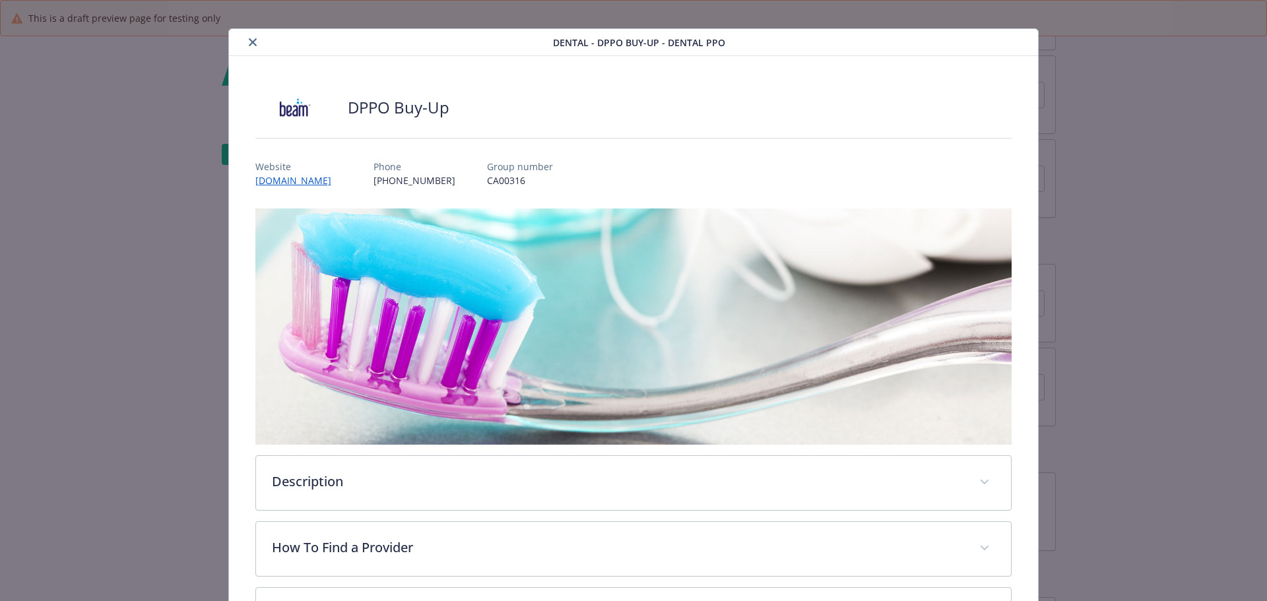
scroll to position [0, 0]
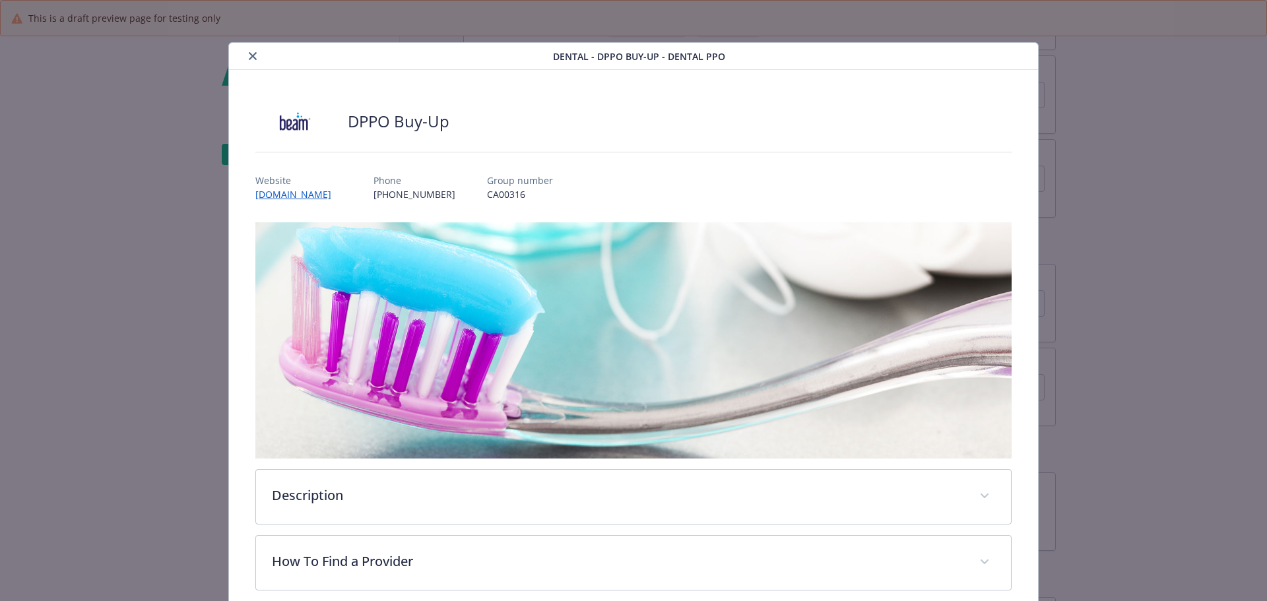
click at [245, 60] on button "close" at bounding box center [253, 56] width 16 height 16
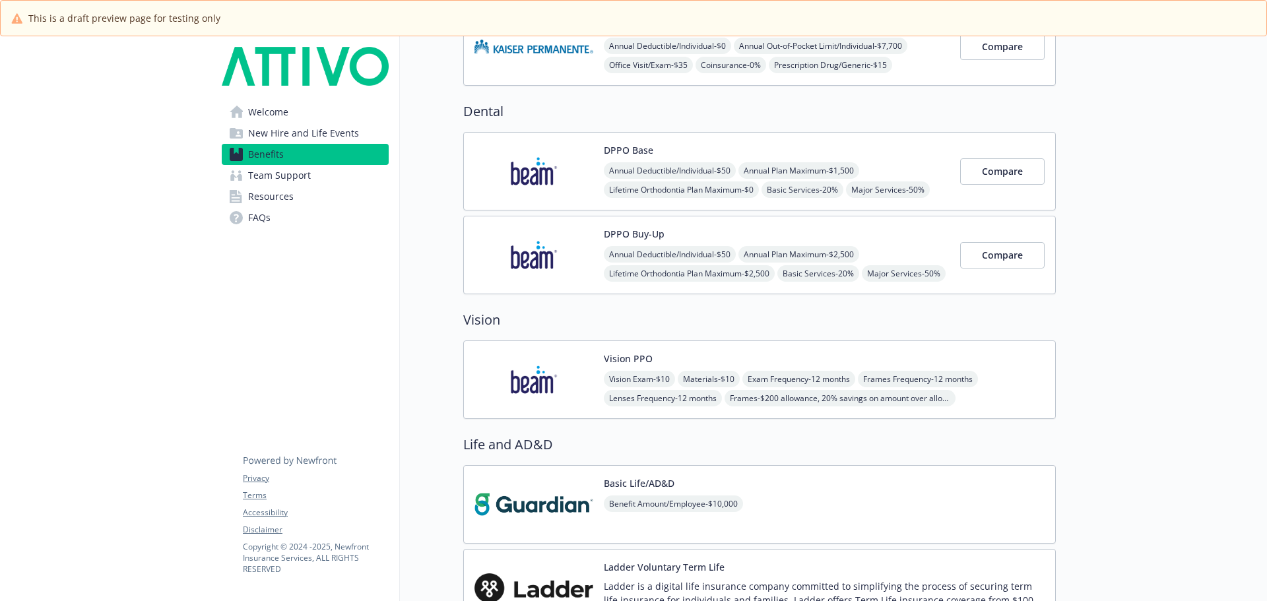
click at [564, 358] on img at bounding box center [533, 380] width 119 height 56
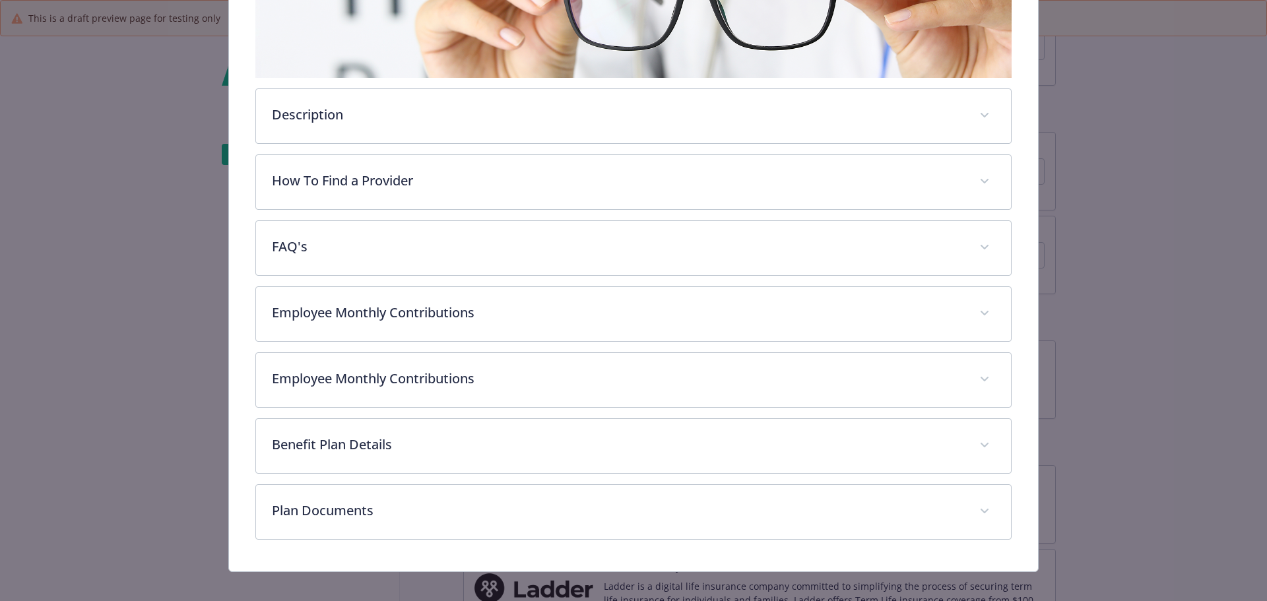
scroll to position [303, 0]
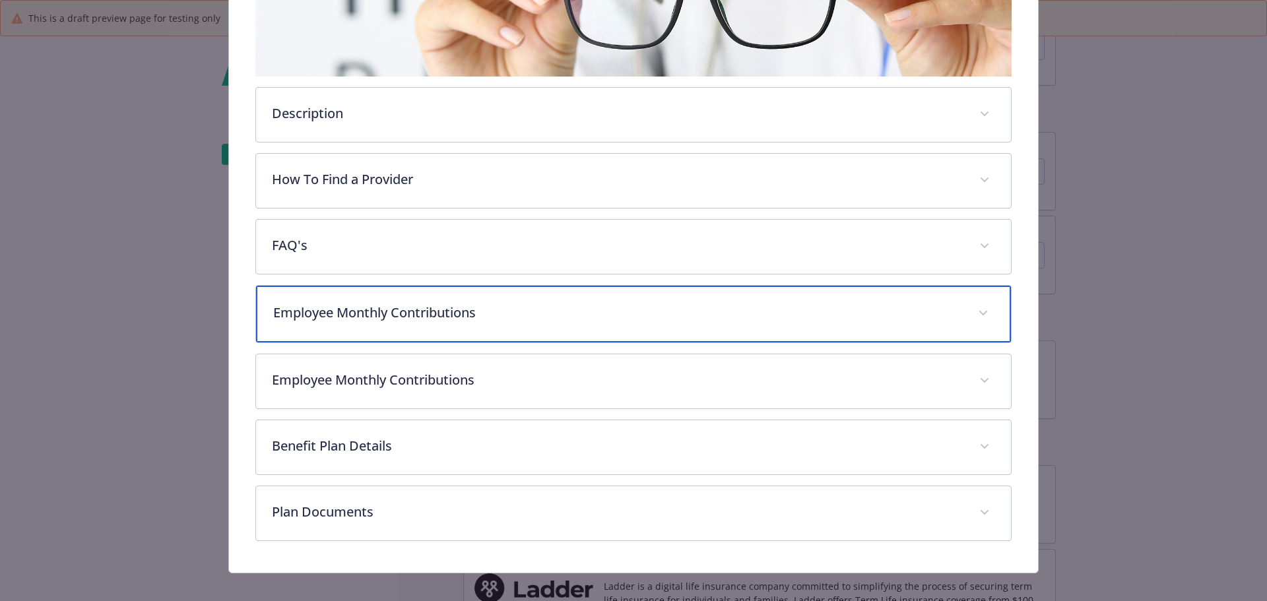
click at [408, 315] on p "Employee Monthly Contributions" at bounding box center [617, 313] width 689 height 20
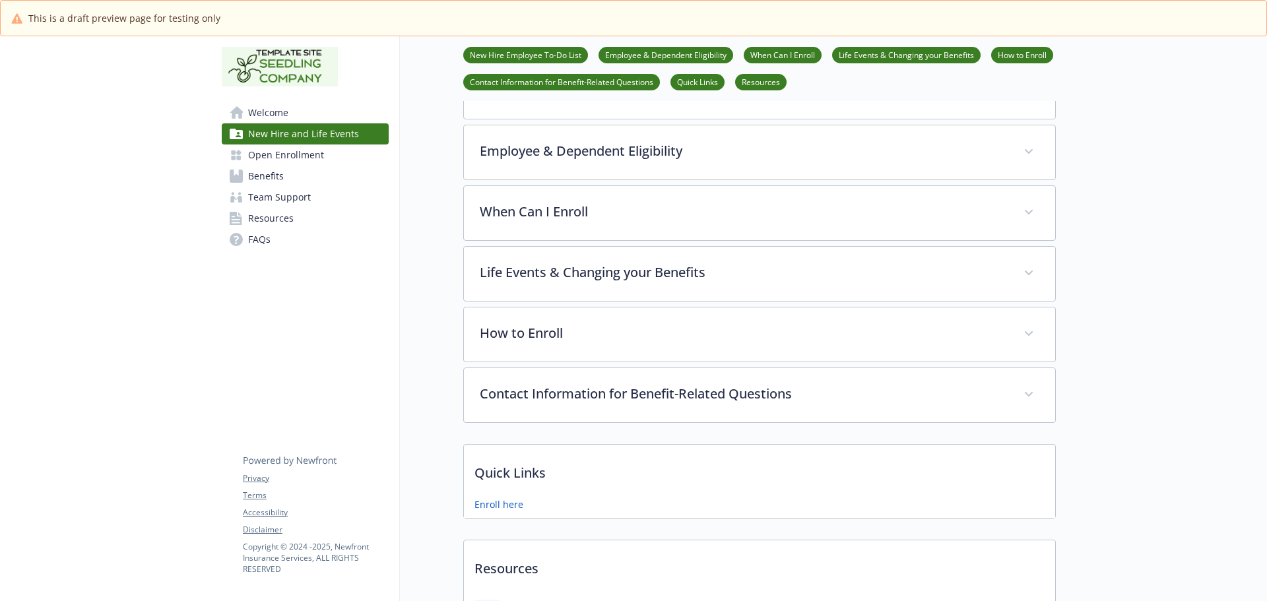
scroll to position [264, 0]
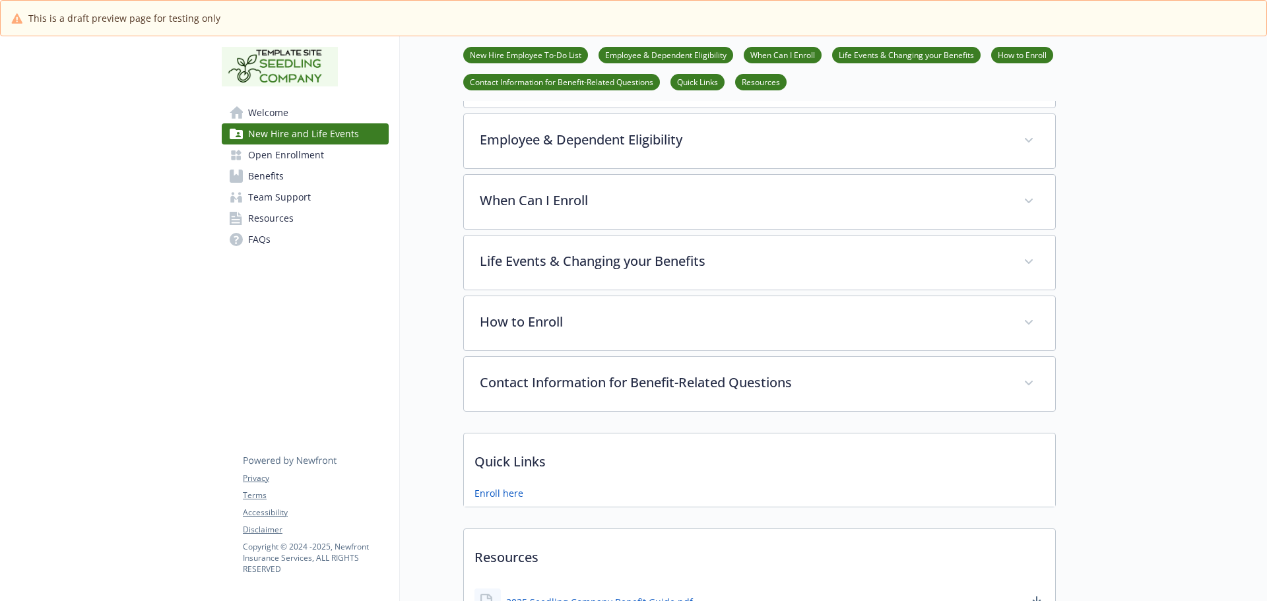
click at [301, 175] on link "Benefits" at bounding box center [305, 176] width 167 height 21
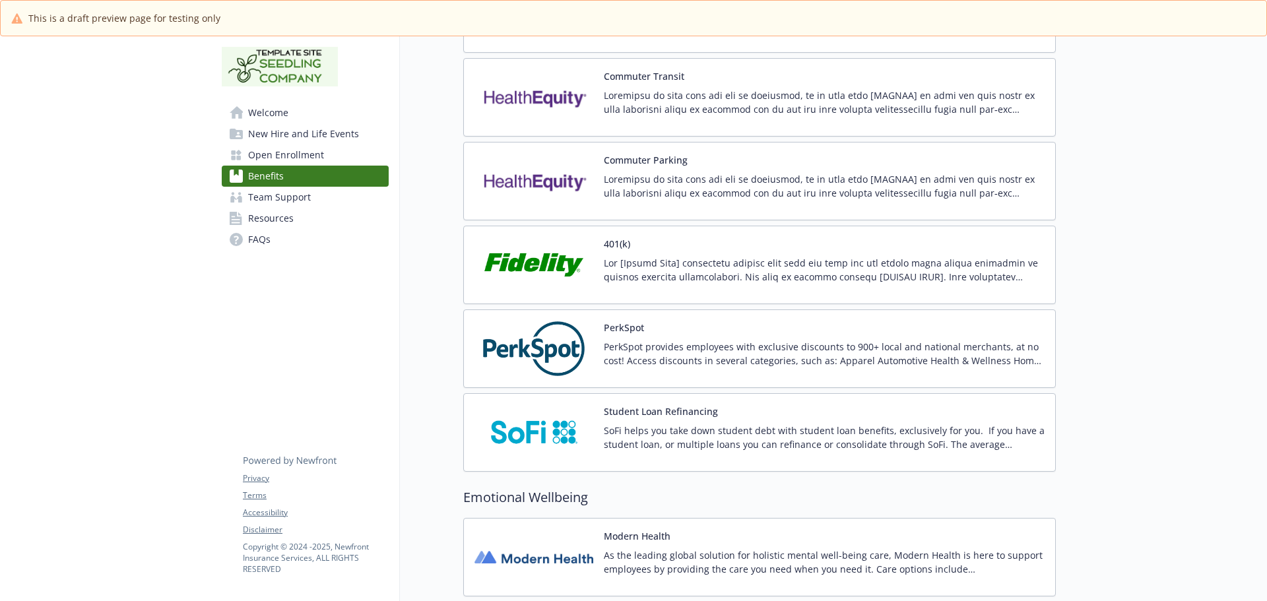
click at [567, 256] on img at bounding box center [533, 265] width 119 height 56
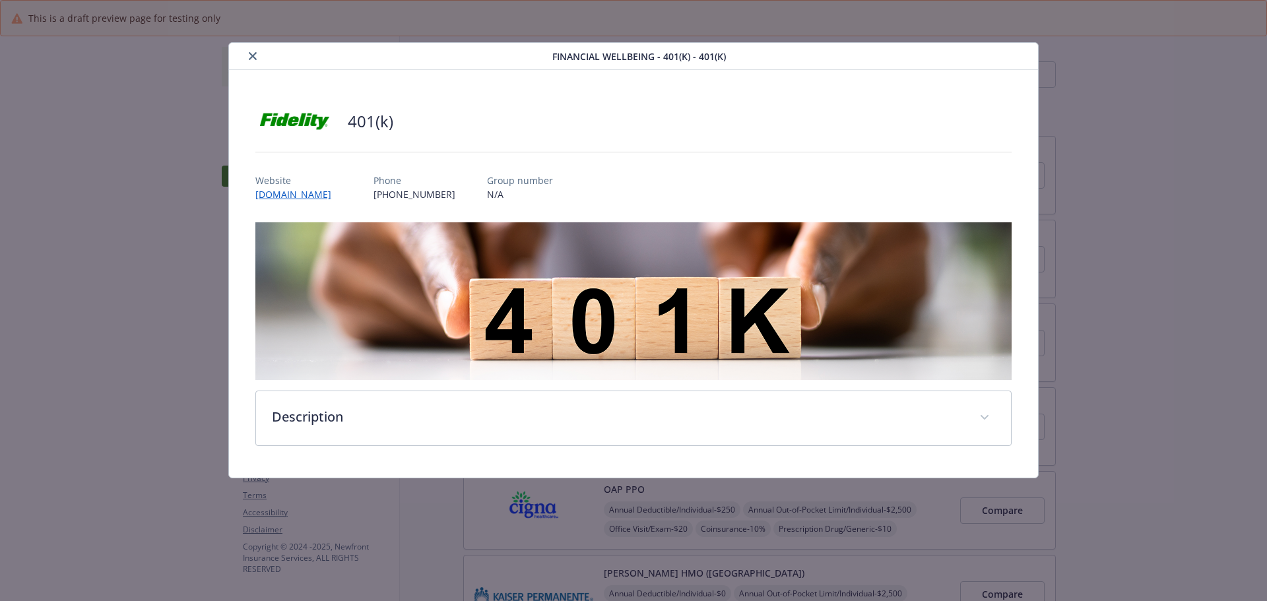
scroll to position [2756, 0]
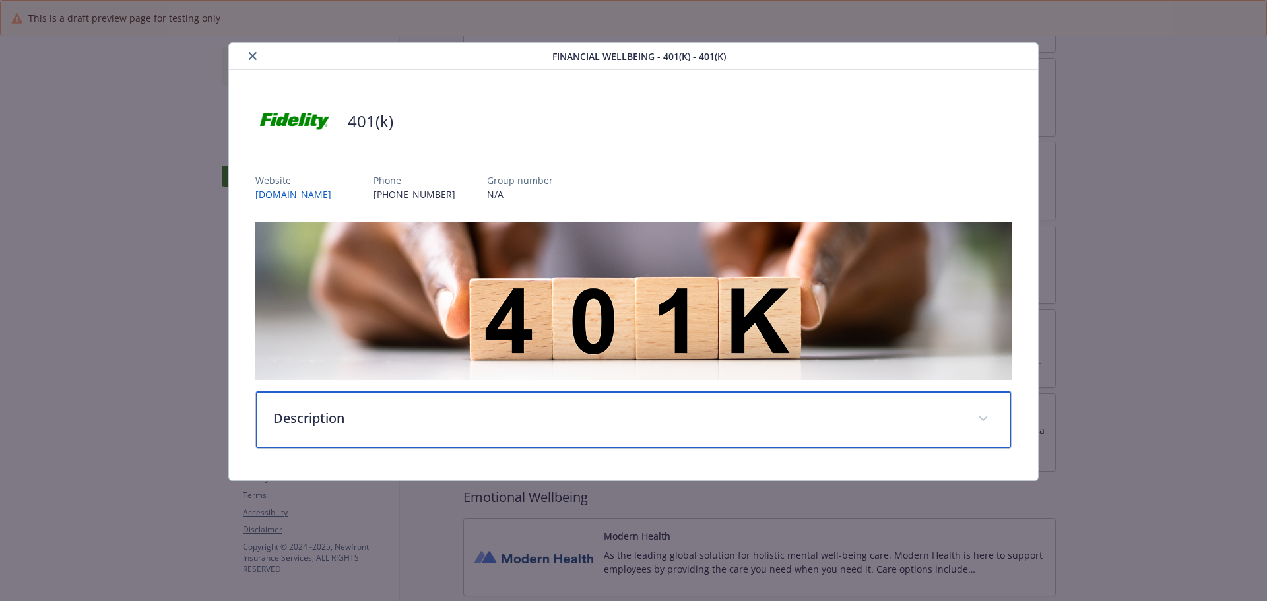
click at [436, 428] on div "Description" at bounding box center [633, 419] width 755 height 57
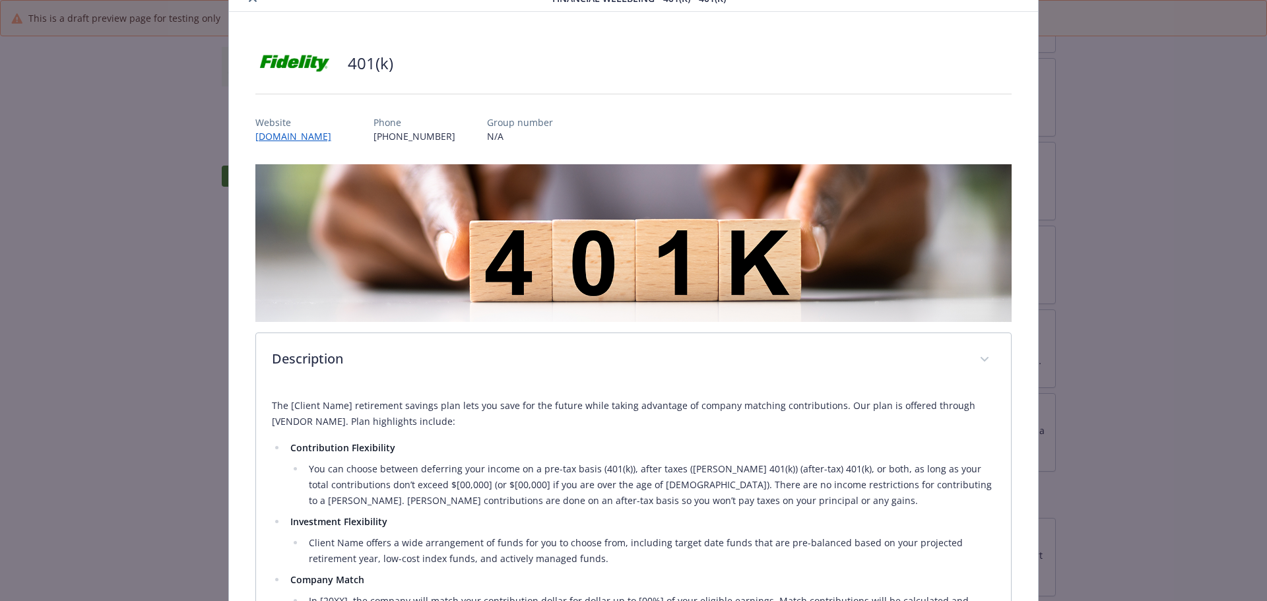
scroll to position [0, 0]
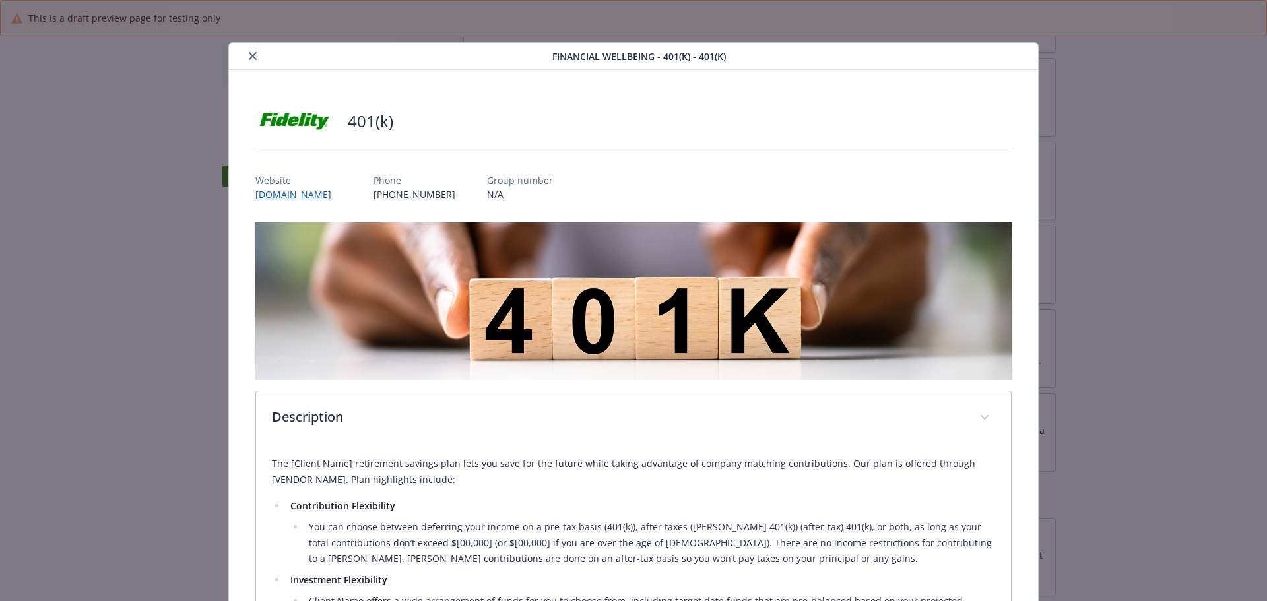
click at [246, 63] on button "close" at bounding box center [253, 56] width 16 height 16
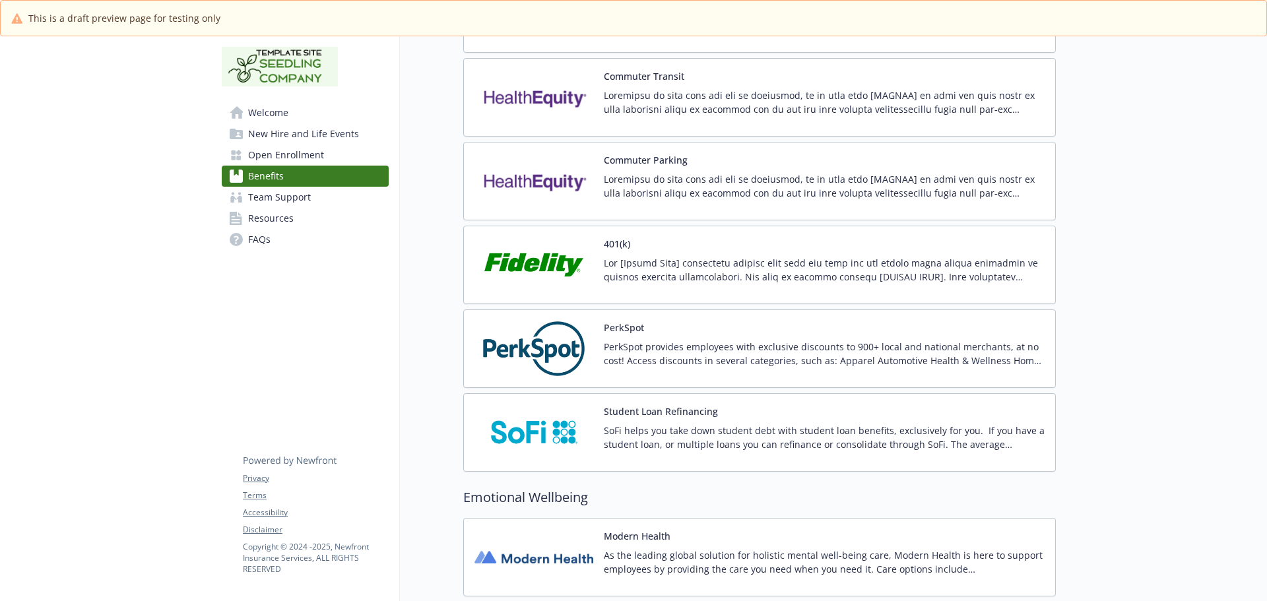
click at [277, 199] on span "Team Support" at bounding box center [279, 197] width 63 height 21
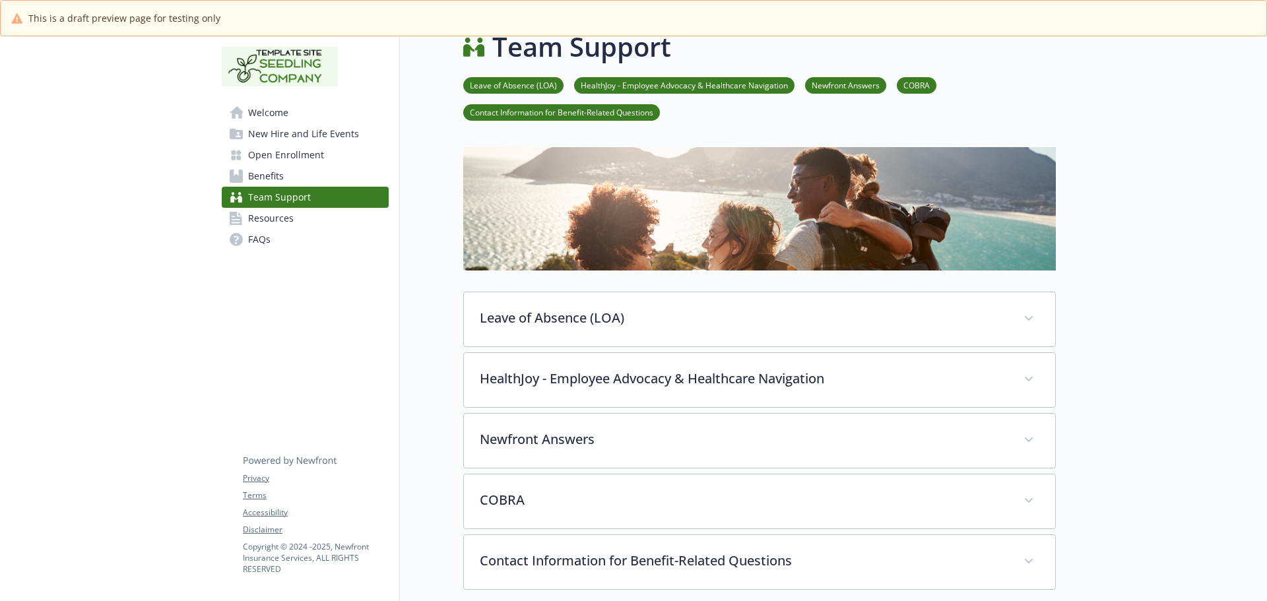
scroll to position [20, 0]
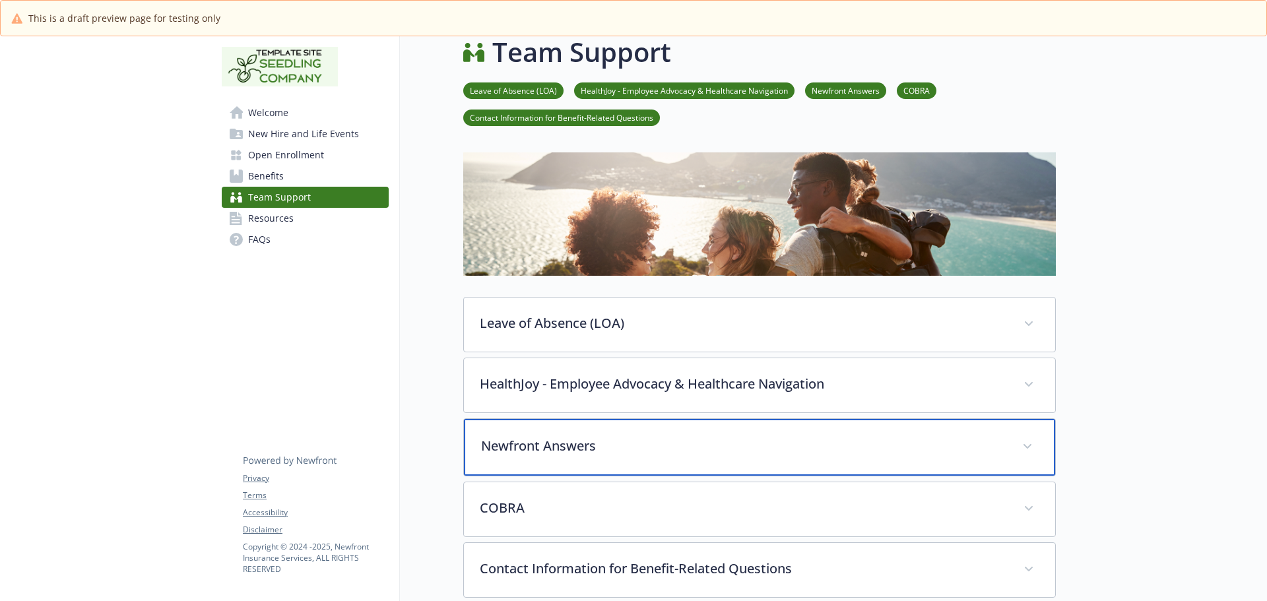
click at [522, 457] on div "Newfront Answers" at bounding box center [759, 447] width 591 height 57
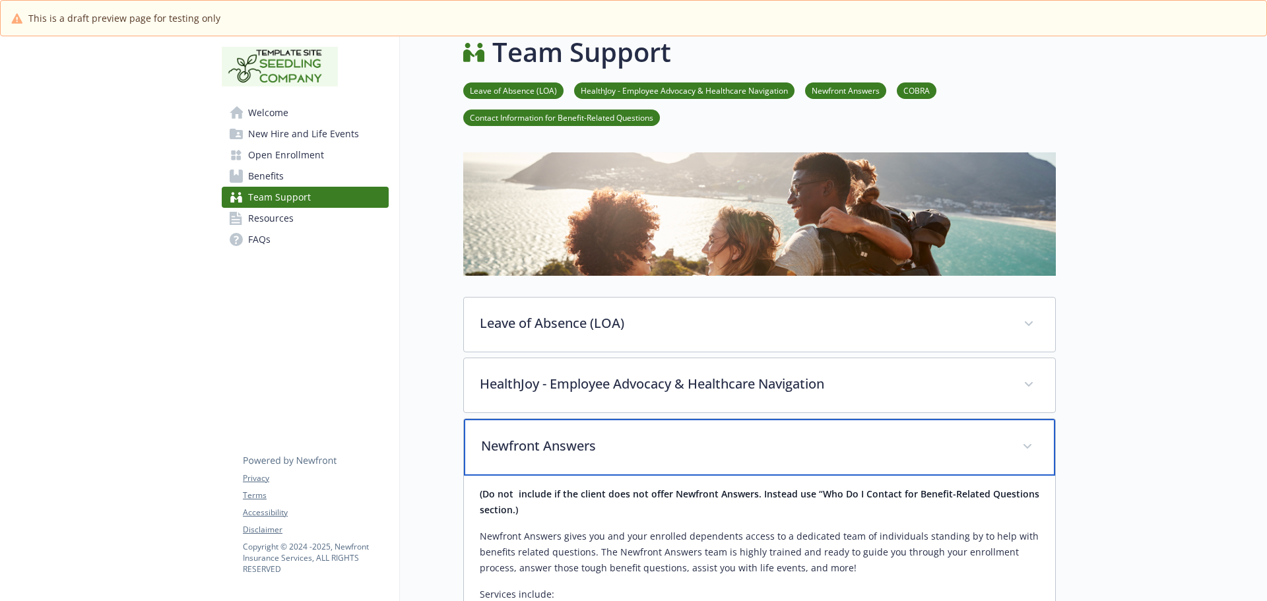
click at [522, 461] on div "Newfront Answers" at bounding box center [759, 447] width 591 height 57
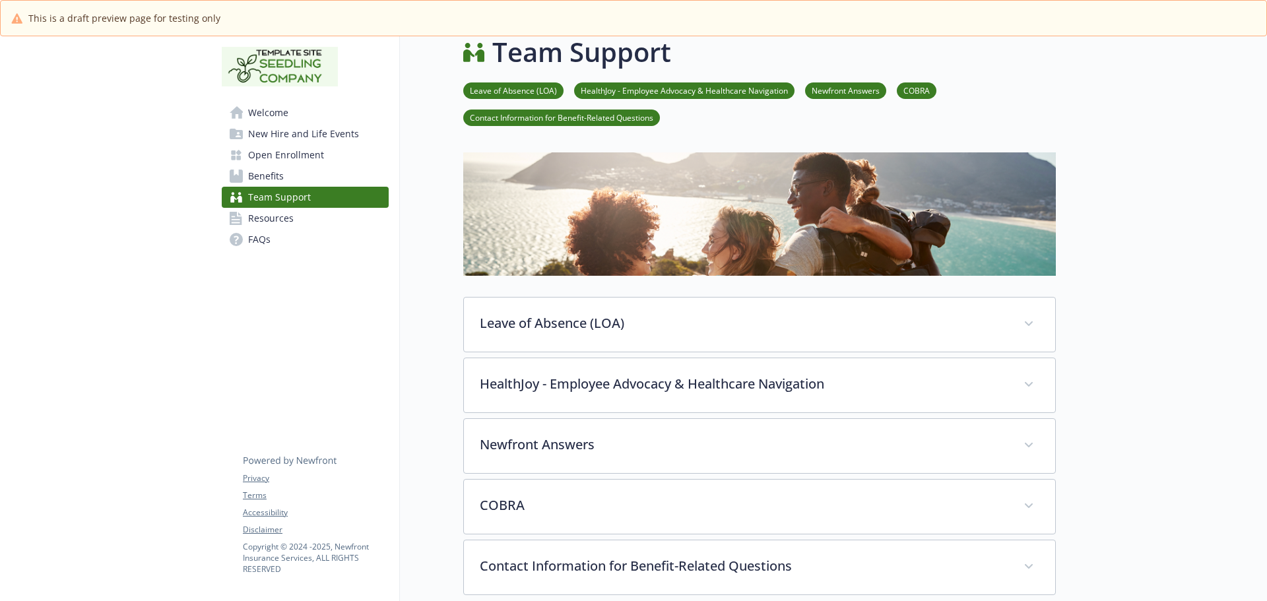
click at [275, 218] on span "Resources" at bounding box center [271, 218] width 46 height 21
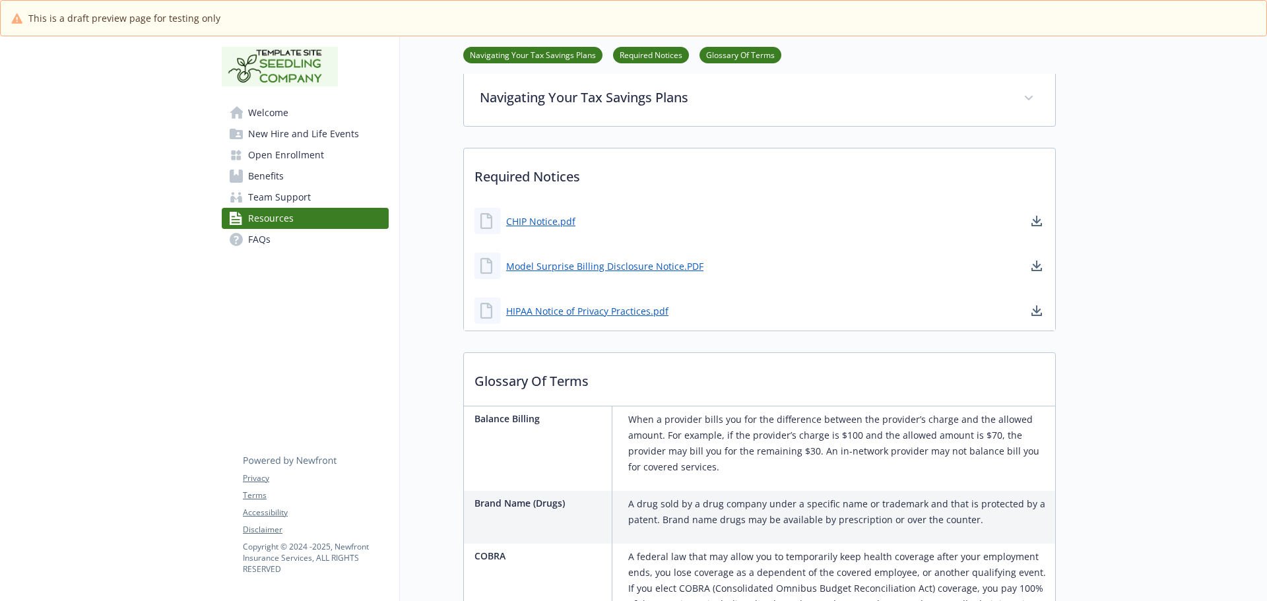
scroll to position [350, 0]
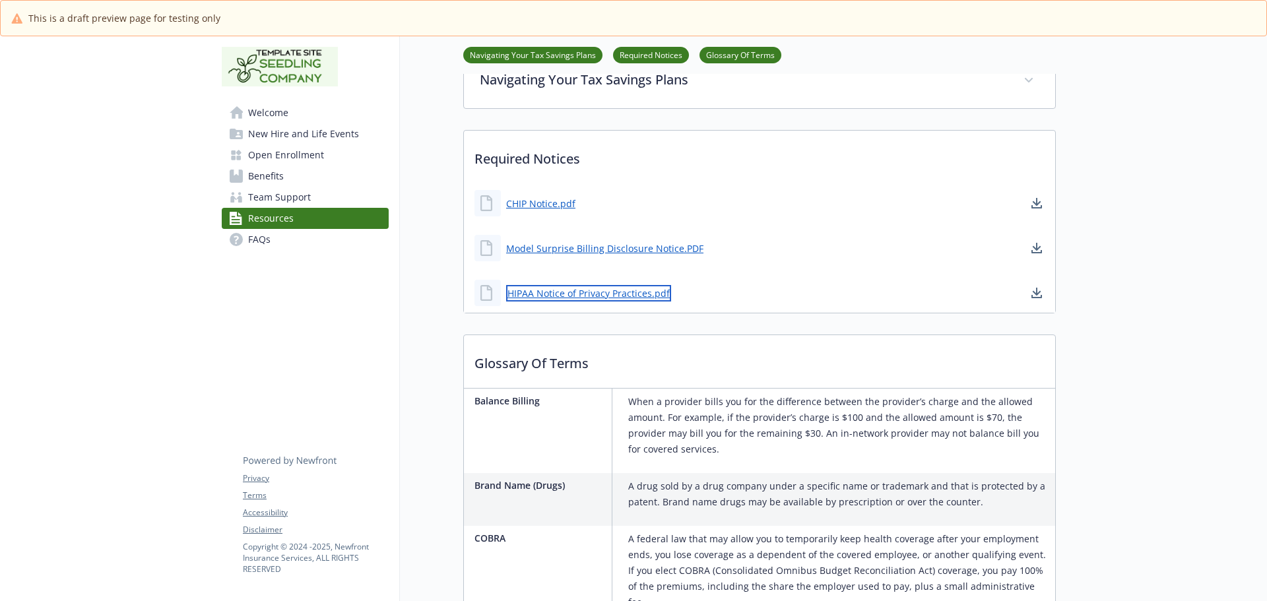
click at [512, 293] on link "HIPAA Notice of Privacy Practices.pdf" at bounding box center [588, 293] width 165 height 16
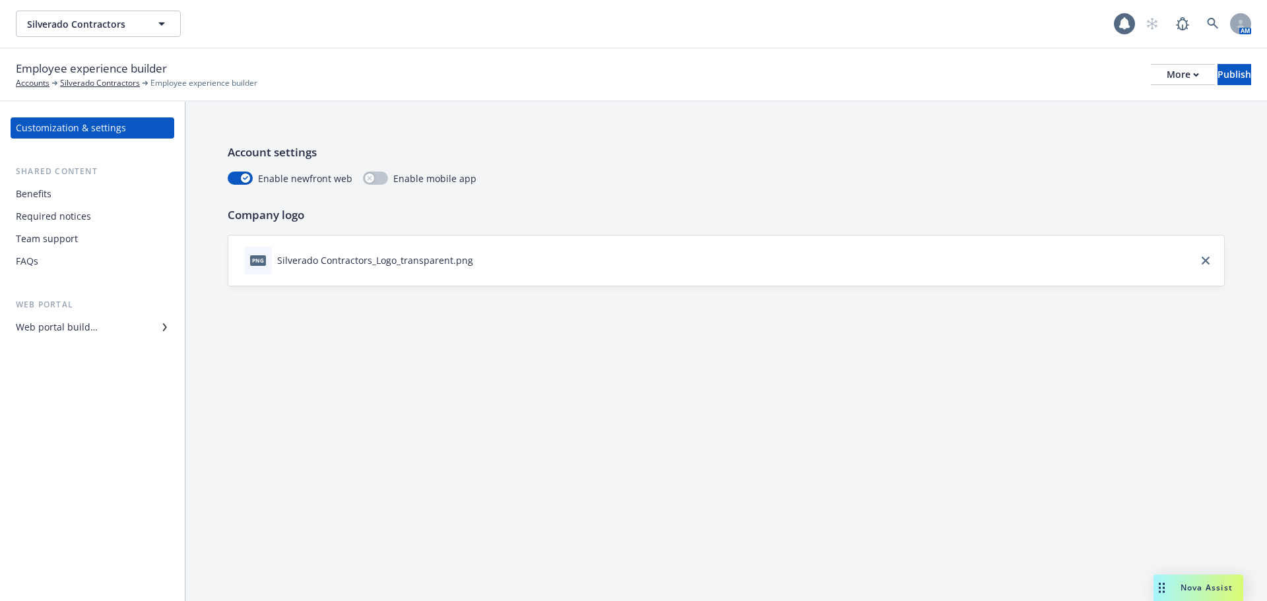
click at [54, 216] on div "Required notices" at bounding box center [53, 216] width 75 height 21
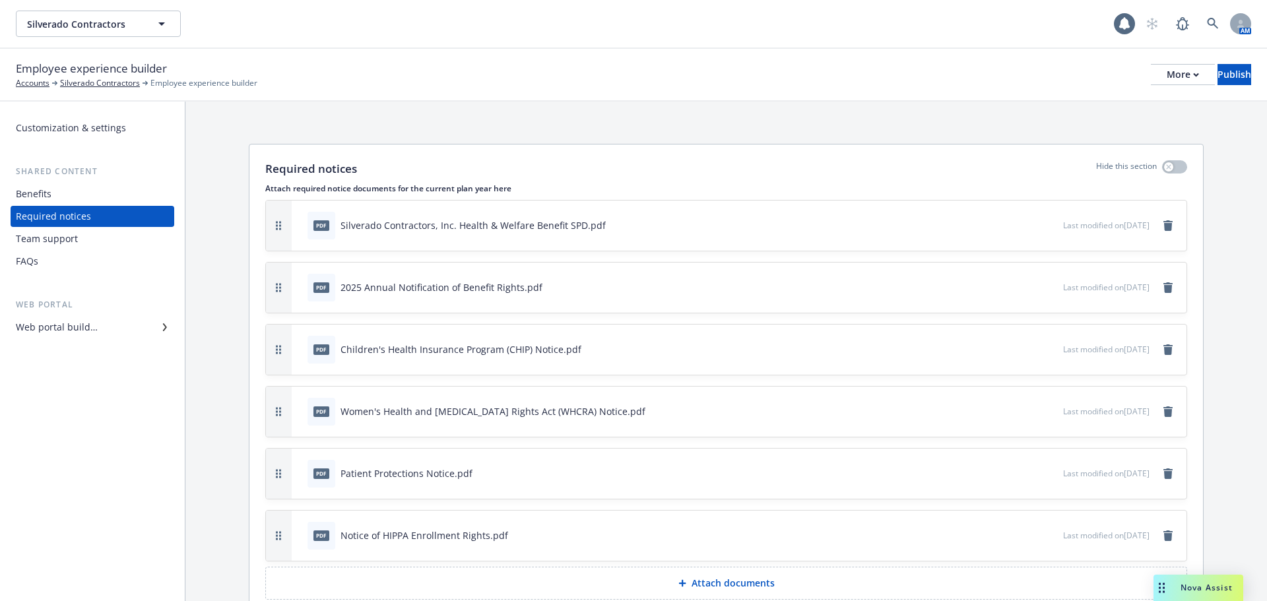
click at [1023, 352] on icon "download file" at bounding box center [1028, 348] width 11 height 11
click at [1023, 406] on icon "download file" at bounding box center [1028, 410] width 11 height 11
click at [1023, 476] on icon "download file" at bounding box center [1028, 472] width 11 height 11
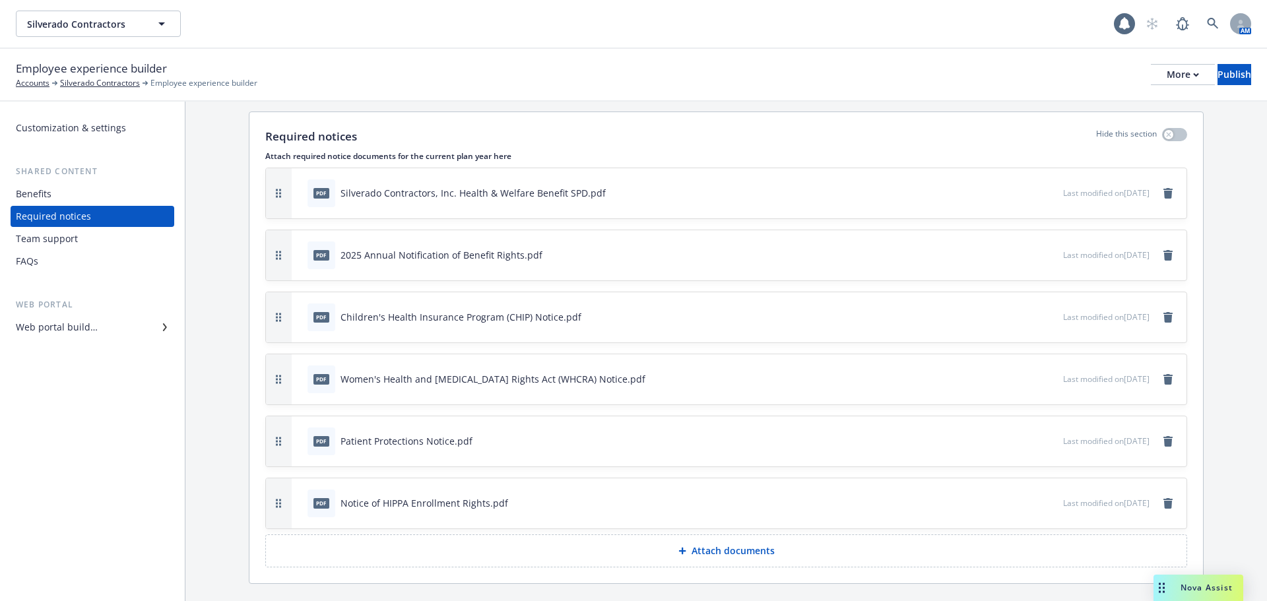
scroll to position [63, 0]
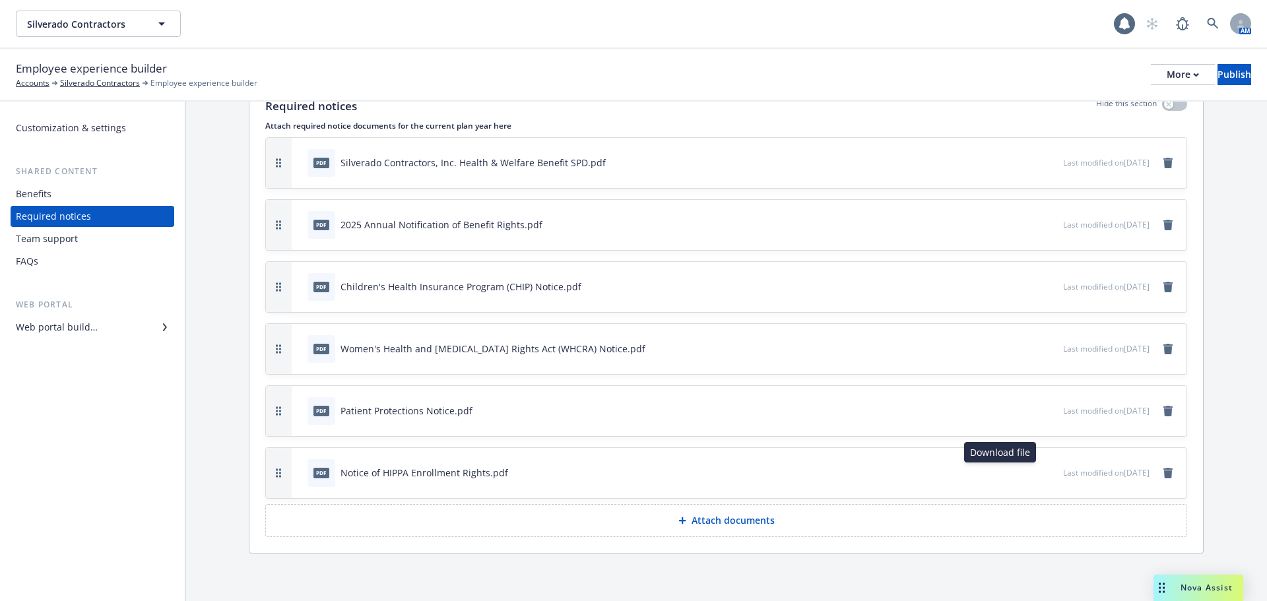
click at [1024, 470] on icon "download file" at bounding box center [1028, 470] width 9 height 8
click at [1044, 224] on icon "preview file" at bounding box center [1050, 223] width 12 height 9
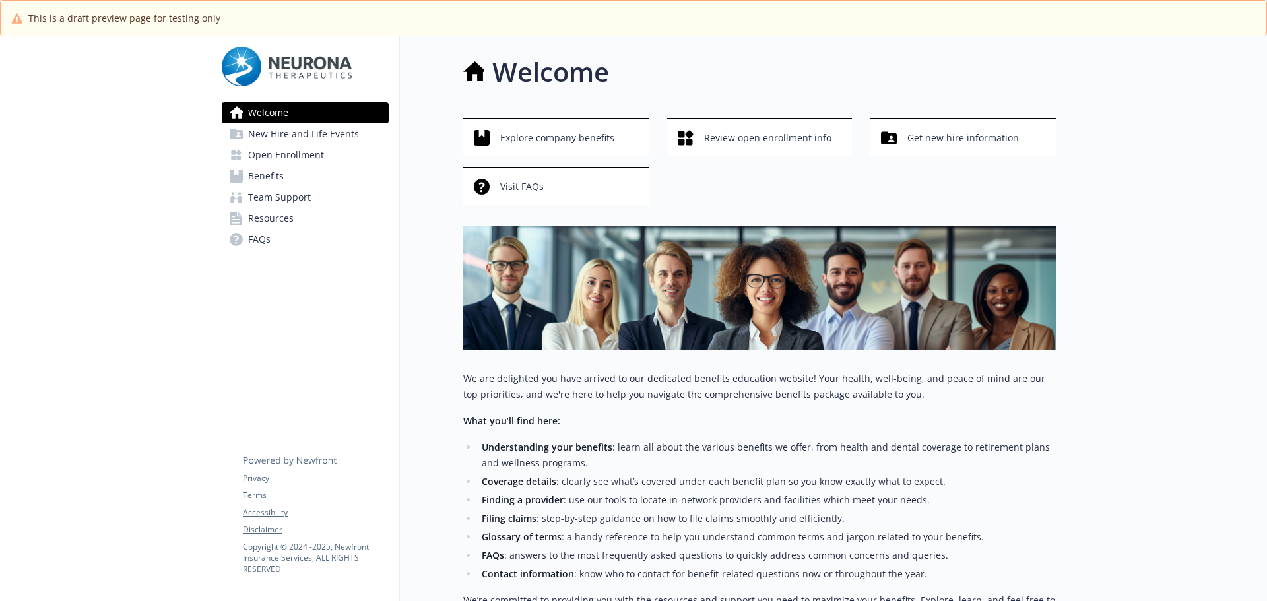
click at [321, 135] on span "New Hire and Life Events" at bounding box center [303, 133] width 111 height 21
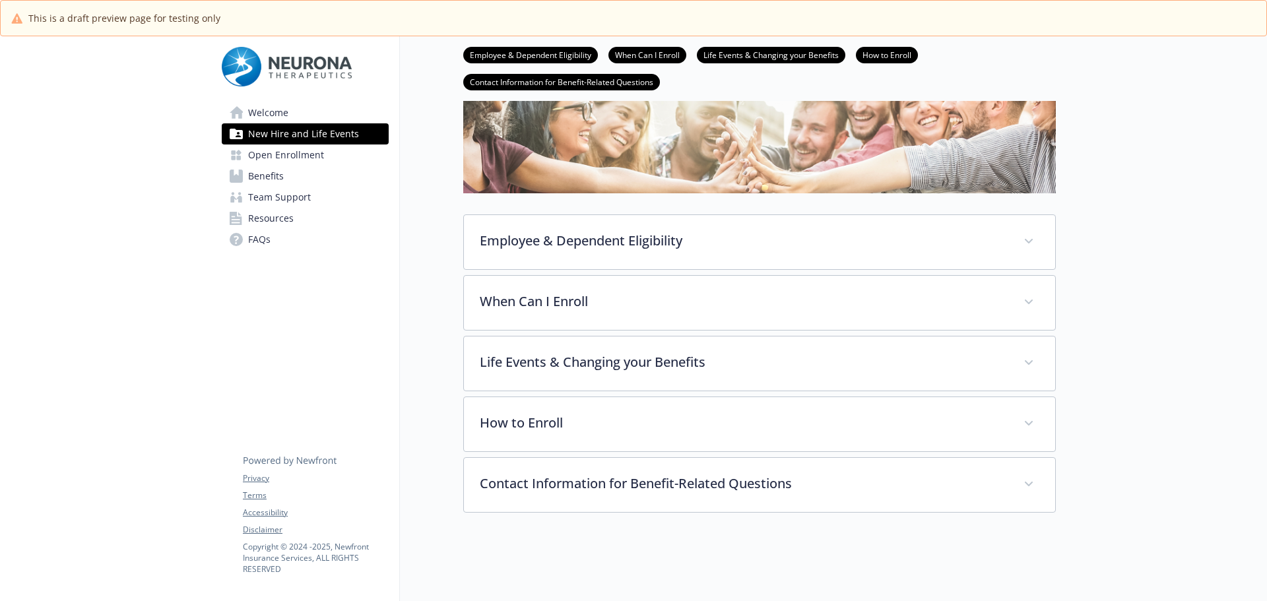
scroll to position [119, 0]
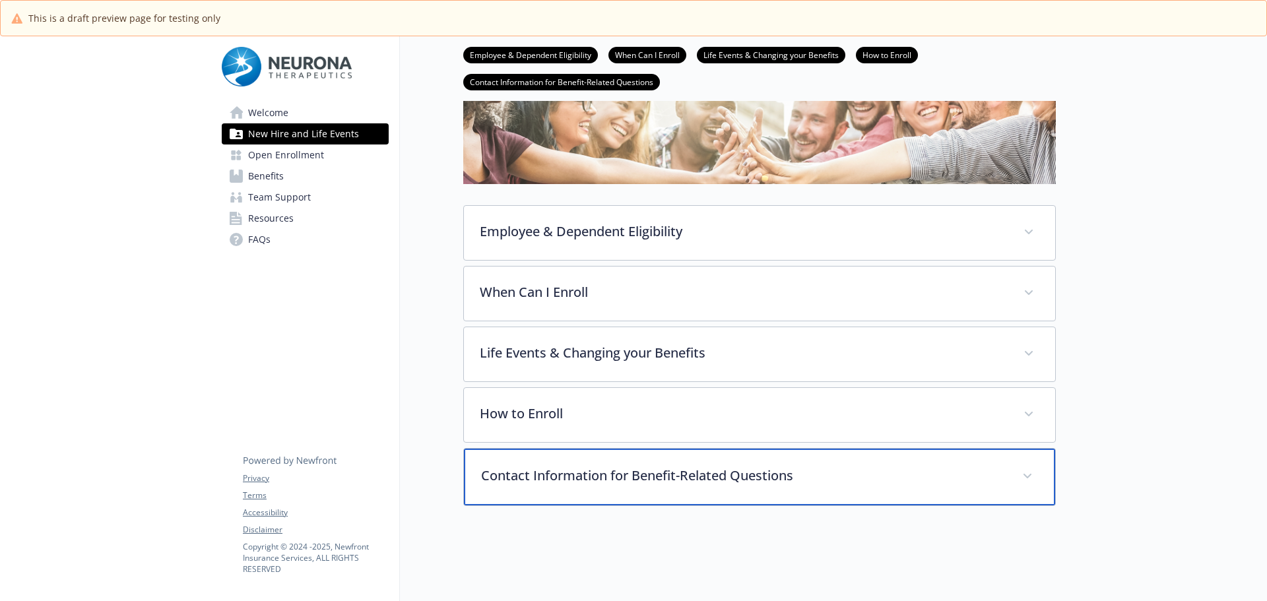
click at [549, 470] on p "Contact Information for Benefit-Related Questions" at bounding box center [743, 476] width 525 height 20
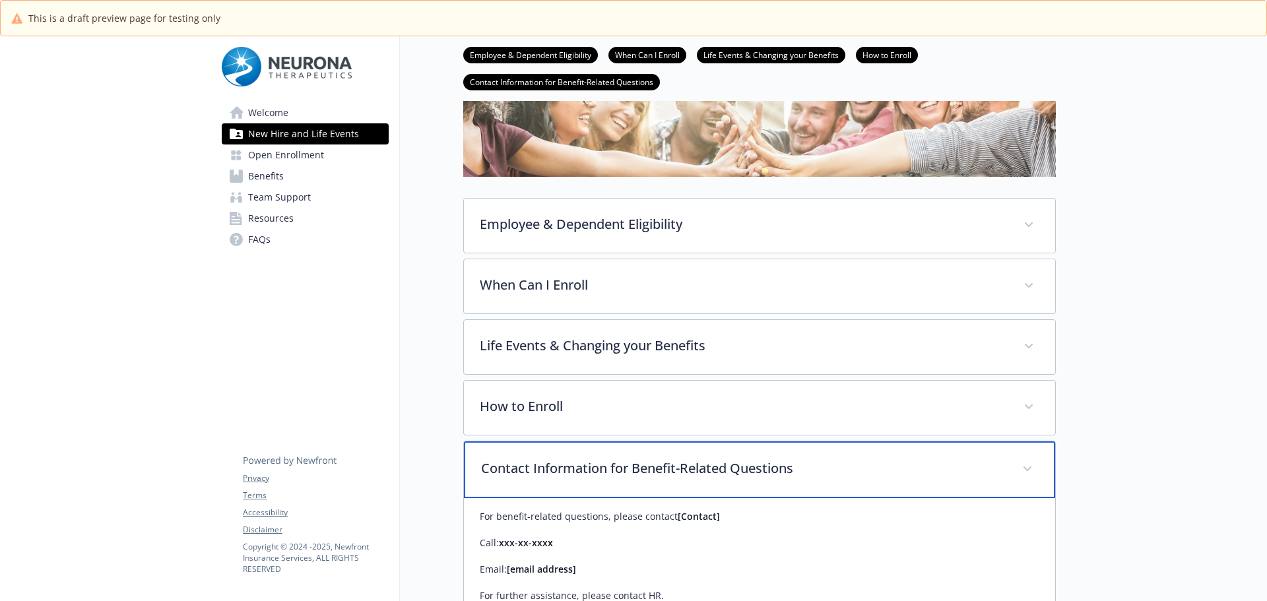
click at [549, 470] on p "Contact Information for Benefit-Related Questions" at bounding box center [743, 468] width 525 height 20
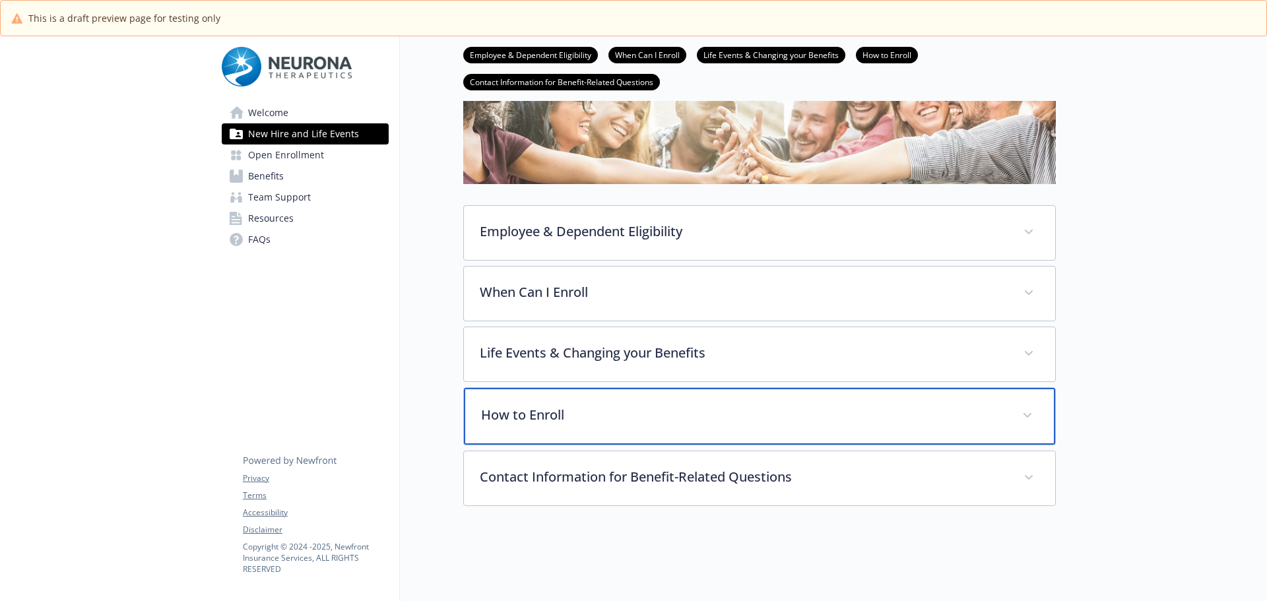
click at [550, 411] on p "How to Enroll" at bounding box center [743, 415] width 525 height 20
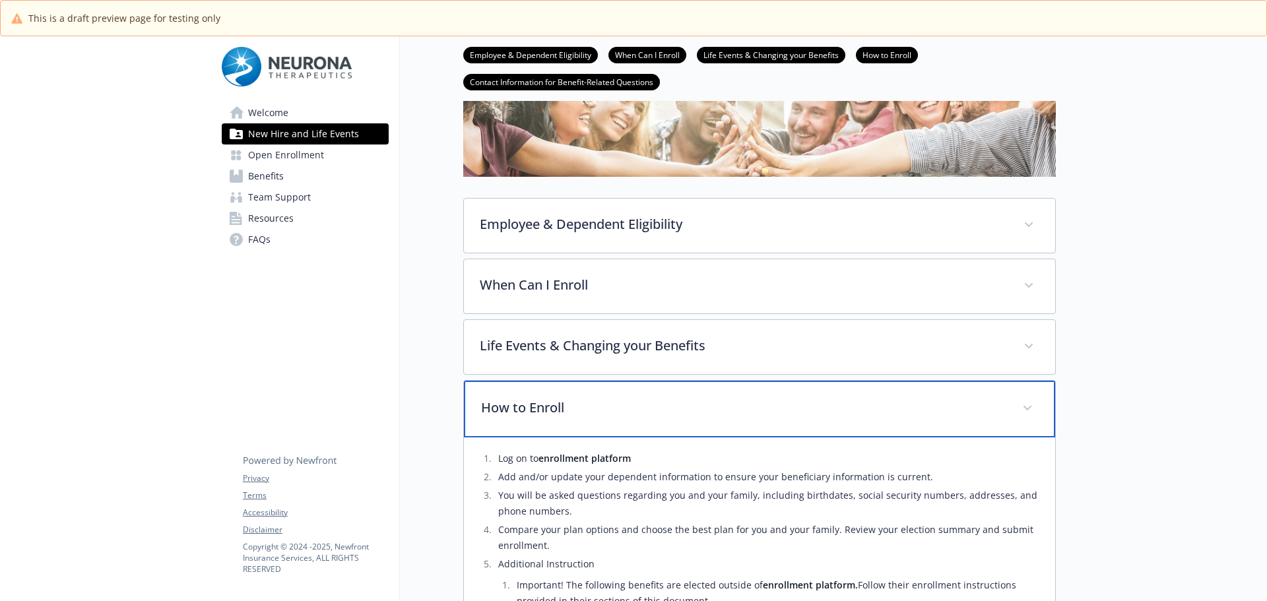
click at [575, 414] on p "How to Enroll" at bounding box center [743, 408] width 525 height 20
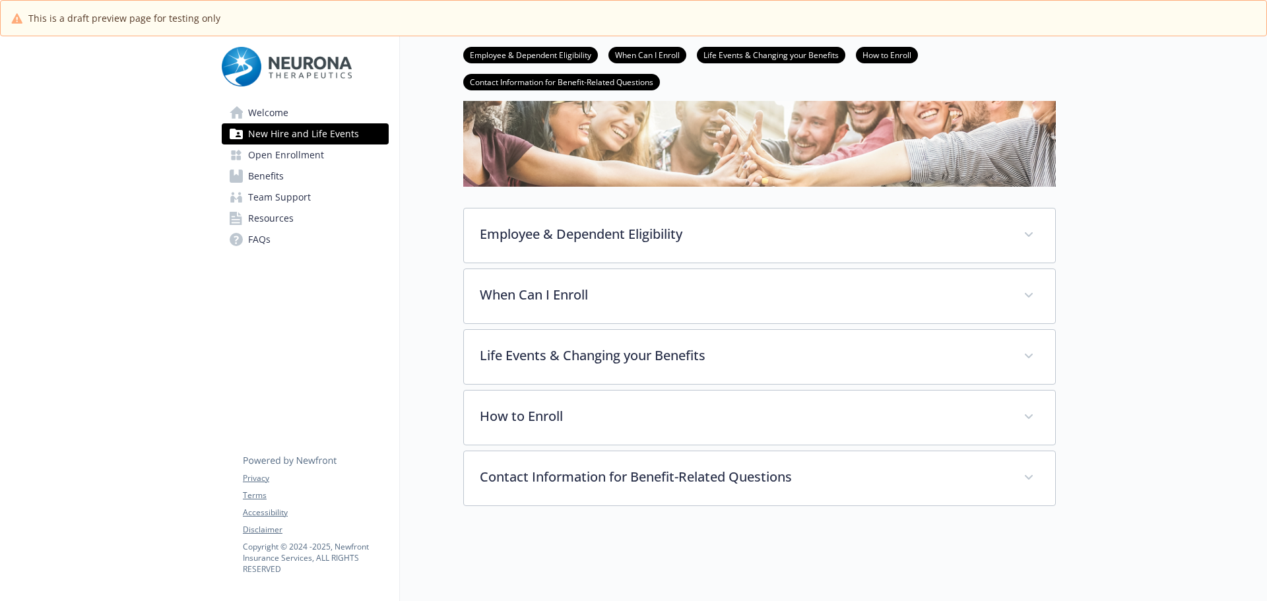
click at [282, 161] on span "Open Enrollment" at bounding box center [286, 154] width 76 height 21
